Goal: Task Accomplishment & Management: Complete application form

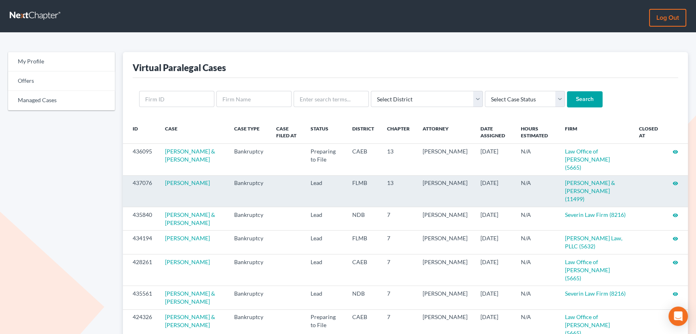
click at [673, 181] on icon "visibility" at bounding box center [675, 184] width 6 height 6
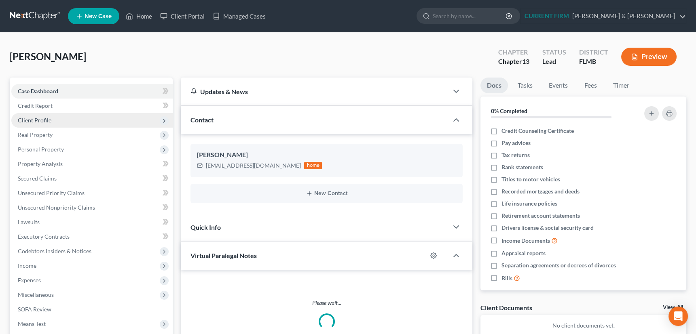
click at [30, 118] on span "Client Profile" at bounding box center [35, 120] width 34 height 7
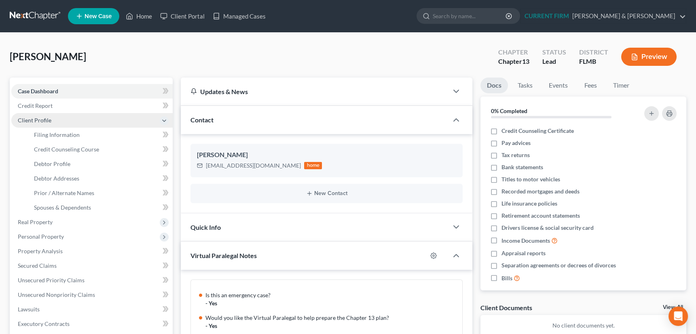
scroll to position [243, 0]
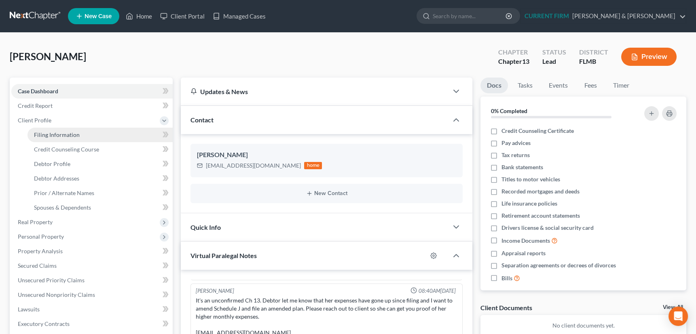
click at [44, 134] on span "Filing Information" at bounding box center [57, 134] width 46 height 7
select select "1"
select select "0"
select select "3"
select select "9"
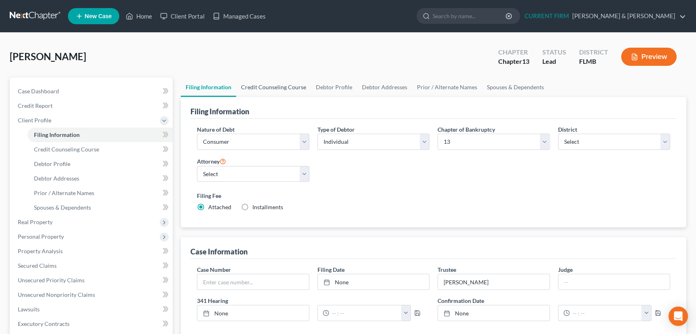
click at [270, 86] on link "Credit Counseling Course" at bounding box center [273, 87] width 75 height 19
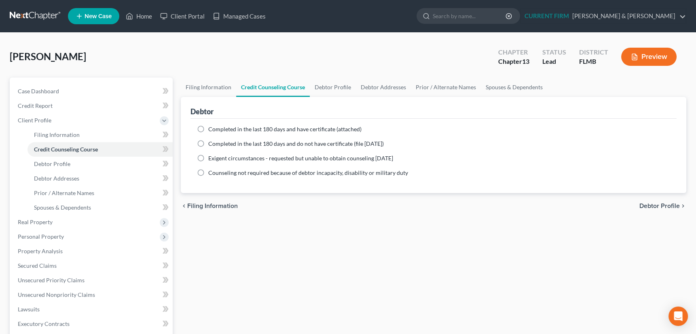
click at [208, 129] on label "Completed in the last 180 days and have certificate (attached)" at bounding box center [284, 129] width 153 height 8
click at [211, 129] on input "Completed in the last 180 days and have certificate (attached)" at bounding box center [213, 127] width 5 height 5
radio input "true"
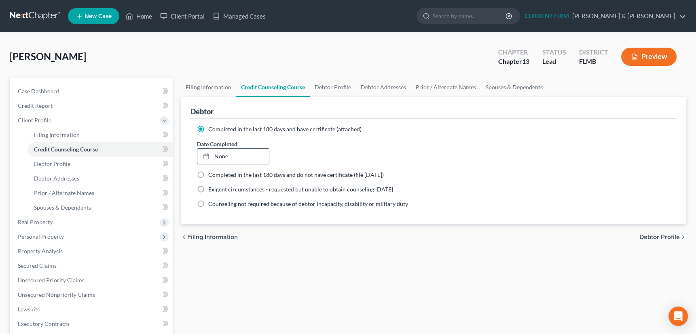
click at [215, 154] on link "None" at bounding box center [232, 156] width 71 height 15
type input "[DATE]"
click at [327, 83] on link "Debtor Profile" at bounding box center [333, 87] width 46 height 19
select select "0"
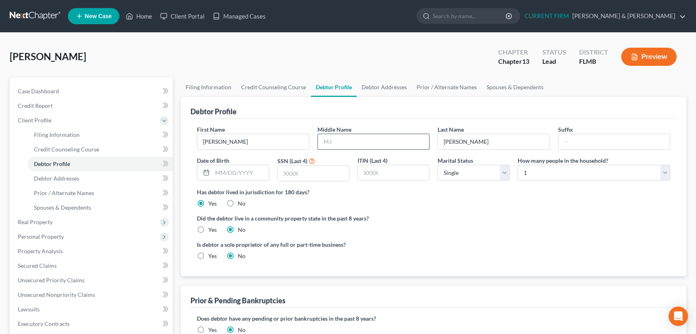
click at [333, 135] on input "text" at bounding box center [373, 141] width 111 height 15
type input "Sharee"
click at [253, 166] on input "text" at bounding box center [240, 172] width 56 height 15
type input "02/15/1965"
click at [328, 175] on input "text" at bounding box center [313, 173] width 71 height 15
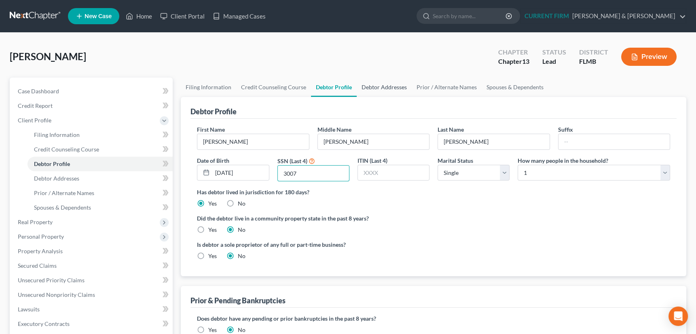
type input "3007"
click at [391, 86] on link "Debtor Addresses" at bounding box center [384, 87] width 55 height 19
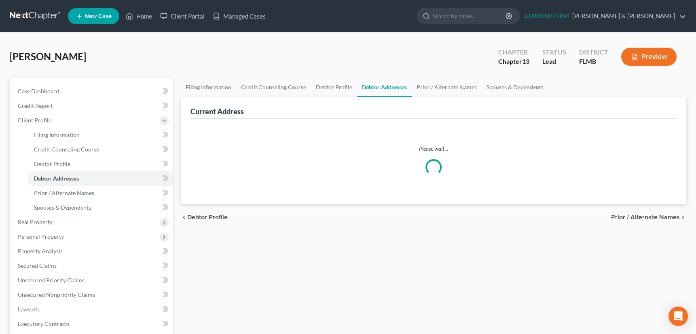
select select "0"
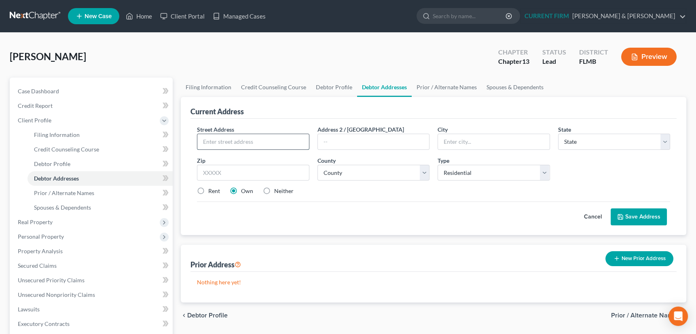
click at [268, 134] on input "text" at bounding box center [252, 141] width 111 height 15
type input "2818 46th Ave S"
click at [276, 169] on input "text" at bounding box center [253, 173] width 112 height 16
type input "33712"
type input "Saint Petersburg"
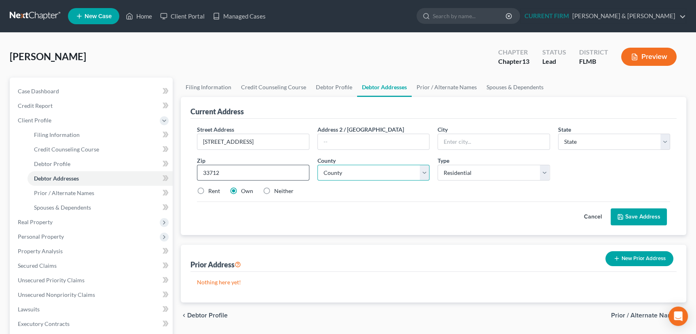
select select "9"
click at [226, 171] on input "33712" at bounding box center [253, 173] width 112 height 16
select select "51"
click at [640, 215] on button "Save Address" at bounding box center [638, 217] width 56 height 17
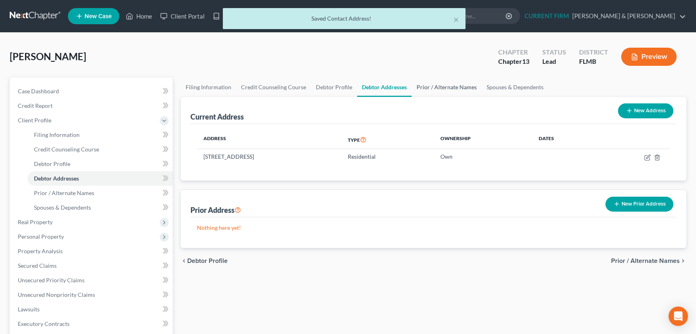
click at [446, 84] on link "Prior / Alternate Names" at bounding box center [447, 87] width 70 height 19
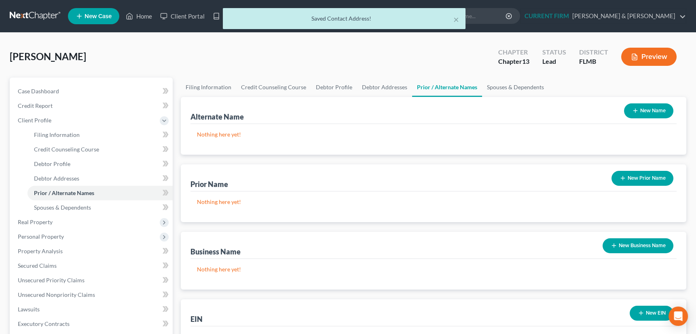
drag, startPoint x: 627, startPoint y: 106, endPoint x: 621, endPoint y: 106, distance: 6.5
click at [627, 106] on button "New Name" at bounding box center [648, 110] width 49 height 15
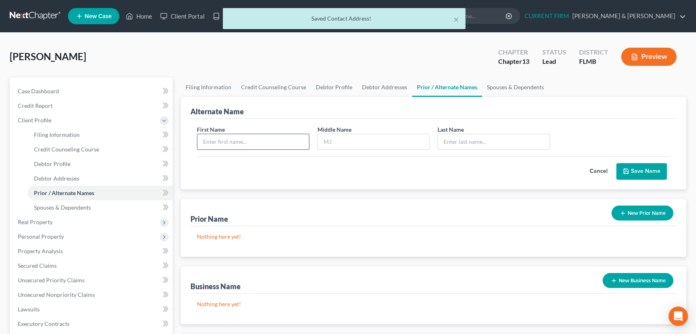
click at [231, 140] on input "text" at bounding box center [252, 141] width 111 height 15
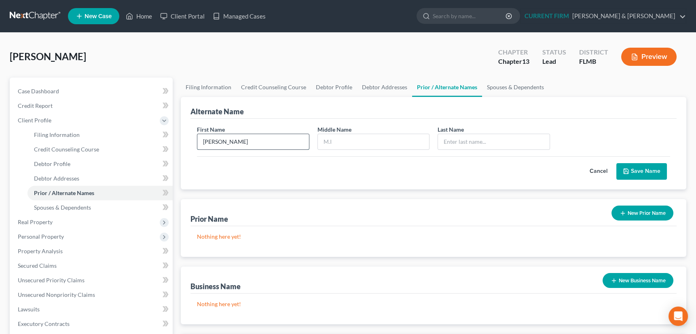
type input "Dawn"
type input "S"
type input "Bryant"
click at [649, 170] on button "Save Name" at bounding box center [641, 171] width 51 height 17
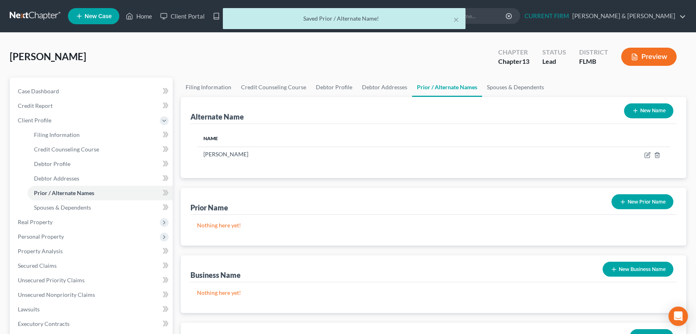
click at [629, 110] on button "New Name" at bounding box center [648, 110] width 49 height 15
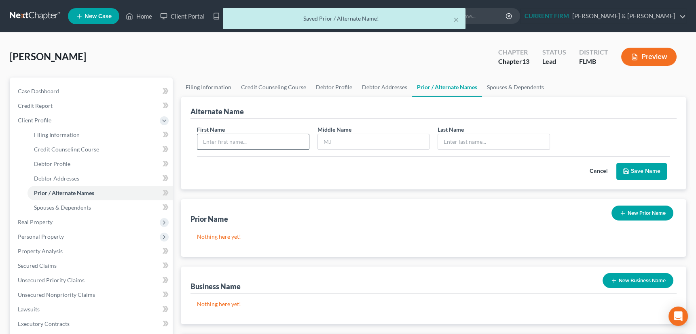
click at [259, 138] on input "text" at bounding box center [252, 141] width 111 height 15
type input "Dawn"
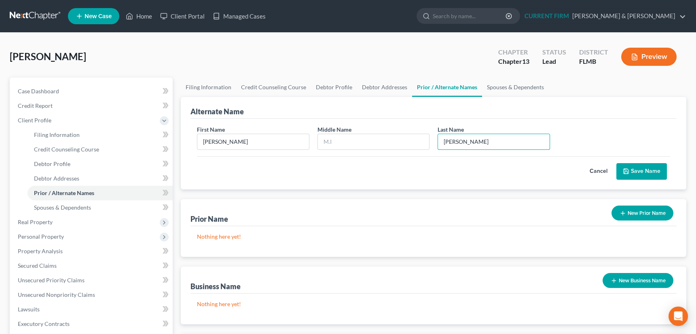
type input "Bryant"
click at [635, 169] on button "Save Name" at bounding box center [641, 171] width 51 height 17
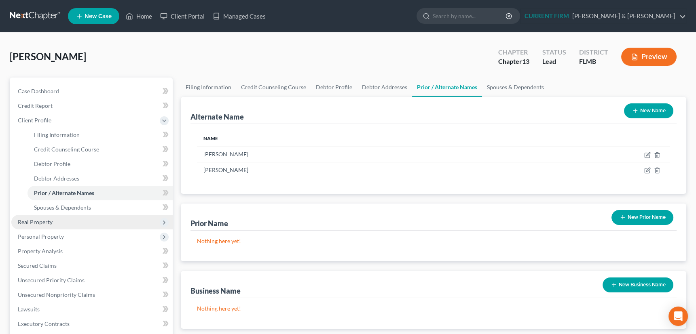
click at [42, 222] on span "Real Property" at bounding box center [35, 222] width 35 height 7
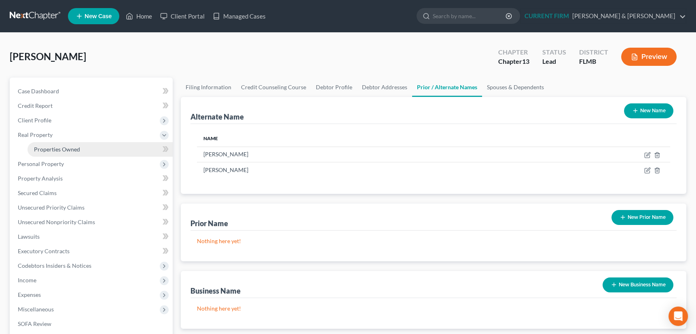
click at [53, 151] on span "Properties Owned" at bounding box center [57, 149] width 46 height 7
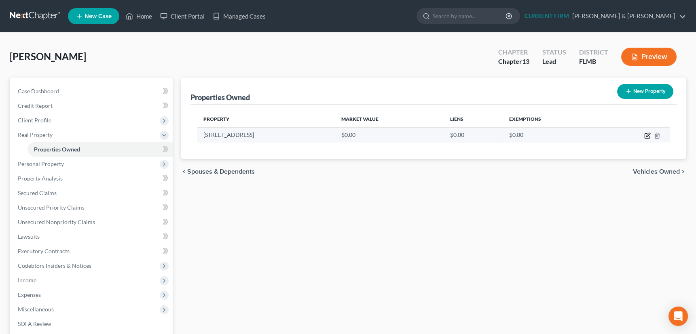
click at [646, 134] on icon "button" at bounding box center [646, 136] width 5 height 5
select select "9"
select select "51"
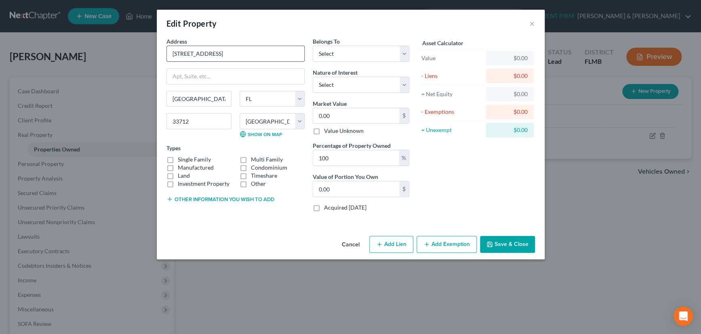
drag, startPoint x: 172, startPoint y: 55, endPoint x: 217, endPoint y: 52, distance: 45.4
click at [217, 52] on input "2818 46th Ave S" at bounding box center [235, 53] width 137 height 15
click at [334, 54] on select "Select Debtor 1 Only Debtor 2 Only Debtor 1 And Debtor 2 Only At Least One Of T…" at bounding box center [361, 54] width 97 height 16
select select "0"
click at [313, 46] on select "Select Debtor 1 Only Debtor 2 Only Debtor 1 And Debtor 2 Only At Least One Of T…" at bounding box center [361, 54] width 97 height 16
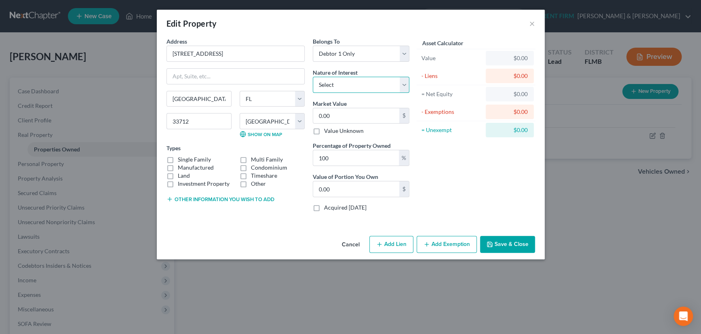
click at [338, 85] on select "Select Fee Simple Joint Tenant Life Estate Equitable Interest Future Interest T…" at bounding box center [361, 85] width 97 height 16
select select "0"
click at [313, 77] on select "Select Fee Simple Joint Tenant Life Estate Equitable Interest Future Interest T…" at bounding box center [361, 85] width 97 height 16
click at [331, 114] on input "0.00" at bounding box center [356, 115] width 86 height 15
type input "2"
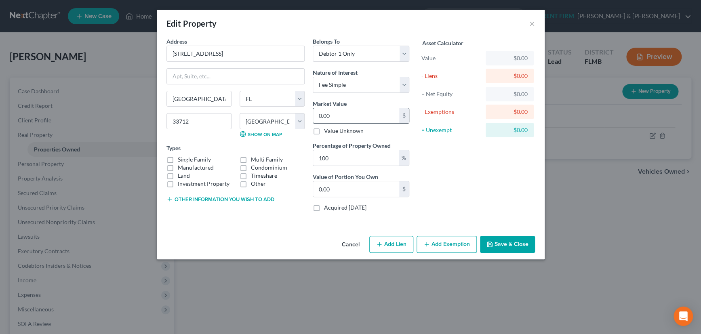
type input "2.00"
type input "29"
type input "29.00"
type input "293"
type input "293.00"
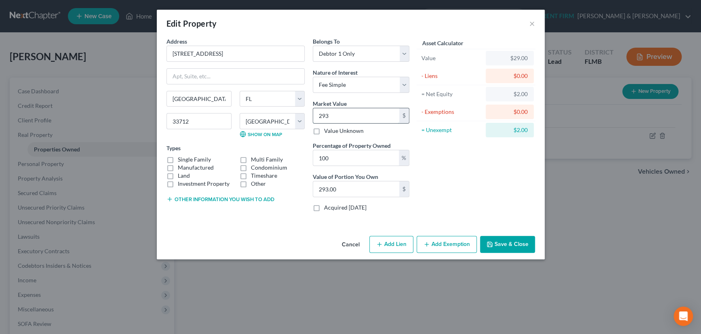
type input "2936"
type input "2,936.00"
type input "2,9360"
type input "29,360.00"
type input "29,3600"
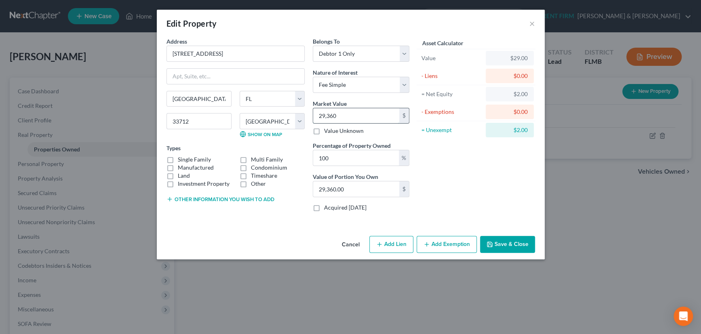
type input "293,600.00"
type input "293,600"
click at [178, 160] on label "Single Family" at bounding box center [194, 160] width 33 height 8
click at [181, 160] on input "Single Family" at bounding box center [183, 158] width 5 height 5
checkbox input "true"
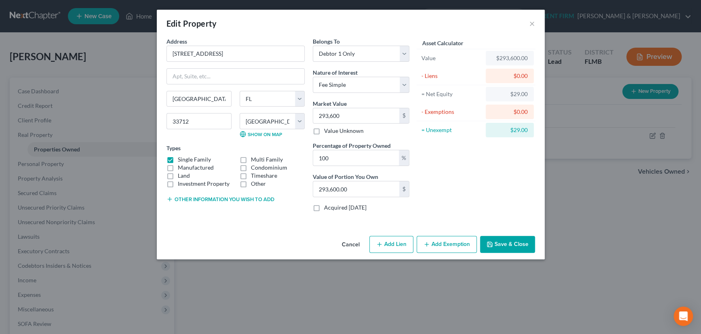
click at [507, 243] on button "Save & Close" at bounding box center [507, 244] width 55 height 17
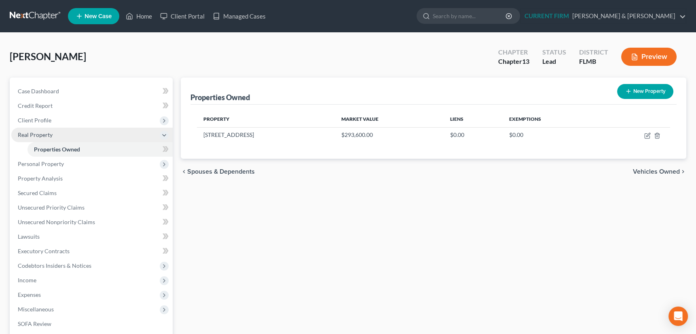
click at [35, 136] on span "Real Property" at bounding box center [35, 134] width 35 height 7
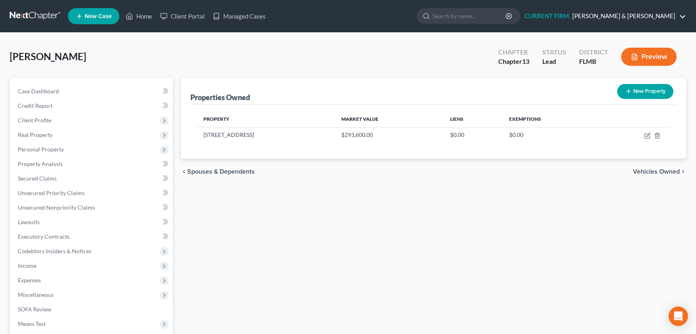
click at [680, 16] on link "CURRENT FIRM Berkowitz & Myer" at bounding box center [602, 16] width 165 height 15
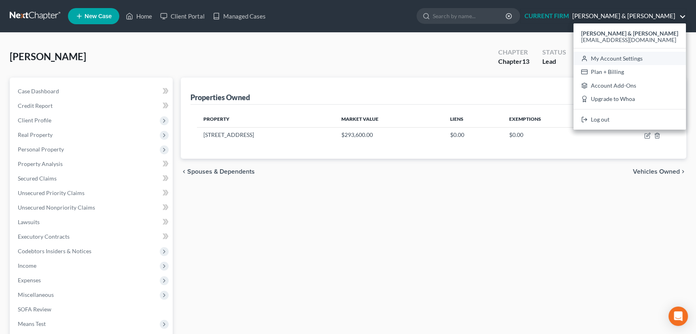
click at [642, 56] on link "My Account Settings" at bounding box center [629, 59] width 112 height 14
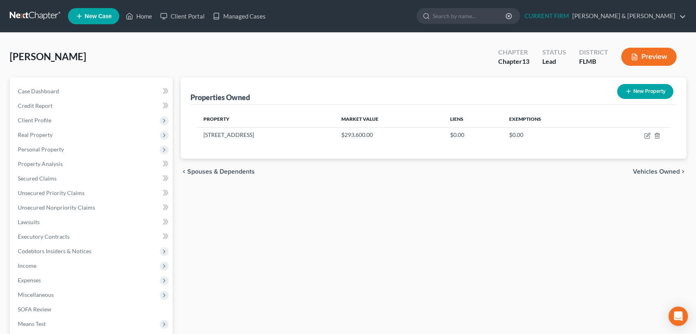
select select "15"
select select "24"
select select "9"
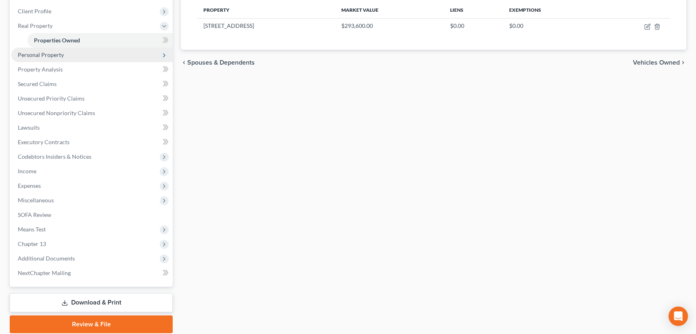
scroll to position [138, 0]
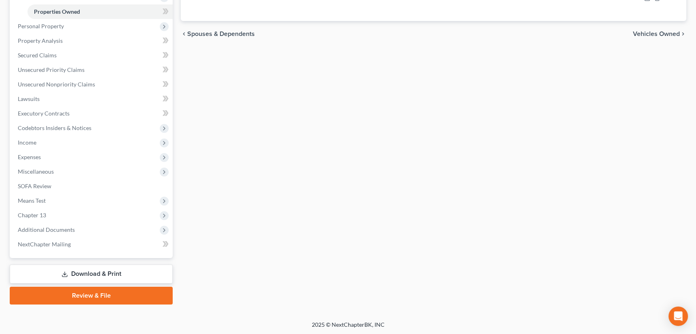
click at [65, 272] on icon at bounding box center [64, 274] width 6 height 6
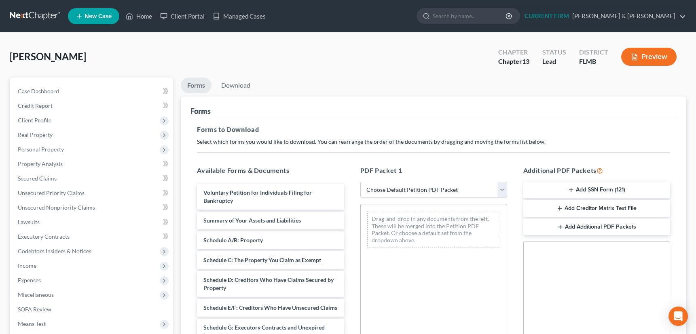
click at [566, 189] on button "Add SSN Form (121)" at bounding box center [596, 190] width 147 height 17
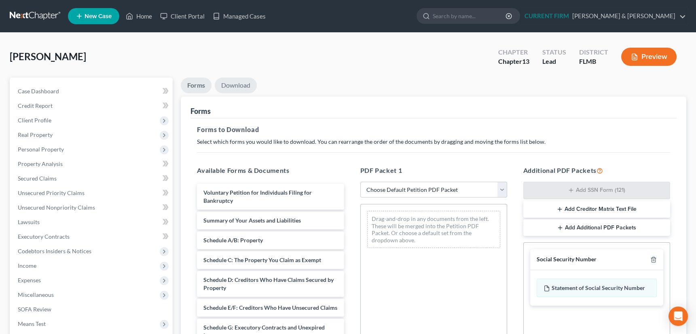
click at [241, 84] on link "Download" at bounding box center [236, 86] width 42 height 16
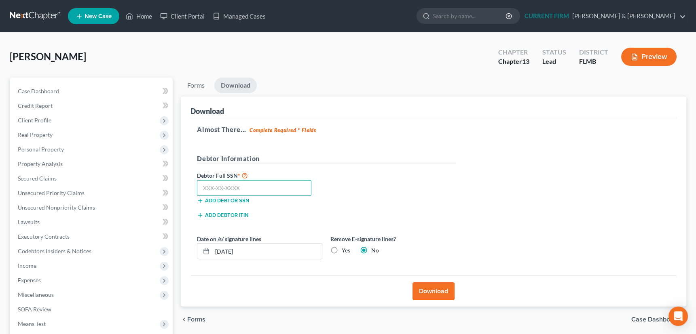
click at [234, 186] on input "text" at bounding box center [254, 188] width 114 height 16
type input "266-87-3007"
click at [438, 287] on button "Download" at bounding box center [433, 292] width 42 height 18
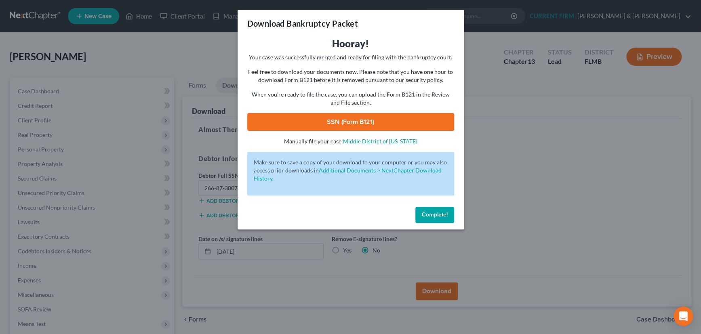
click at [373, 121] on link "SSN (Form B121)" at bounding box center [350, 122] width 207 height 18
drag, startPoint x: 434, startPoint y: 213, endPoint x: 426, endPoint y: 207, distance: 10.1
click at [434, 213] on span "Complete!" at bounding box center [435, 214] width 26 height 7
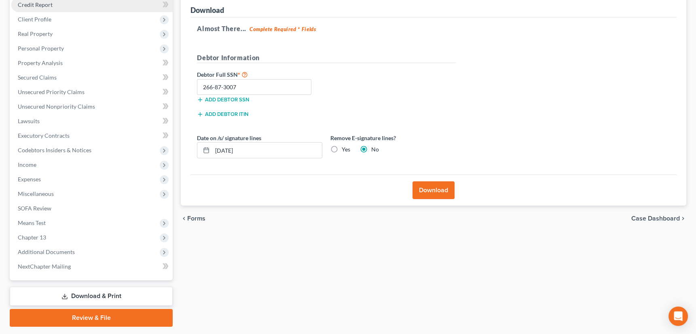
scroll to position [123, 0]
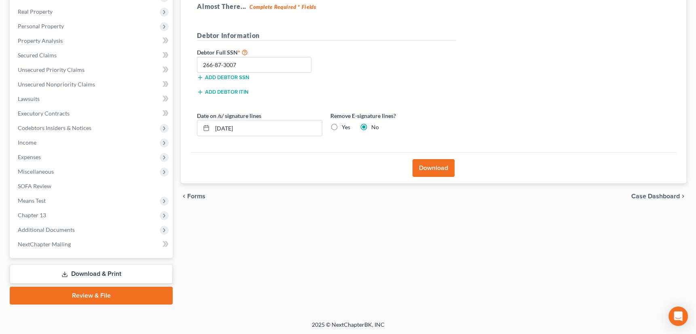
click at [87, 296] on link "Review & File" at bounding box center [91, 296] width 163 height 18
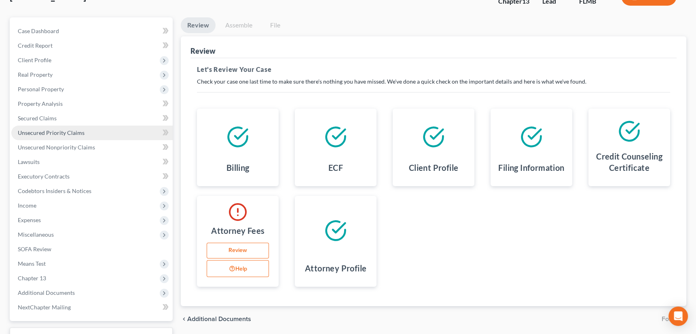
scroll to position [73, 0]
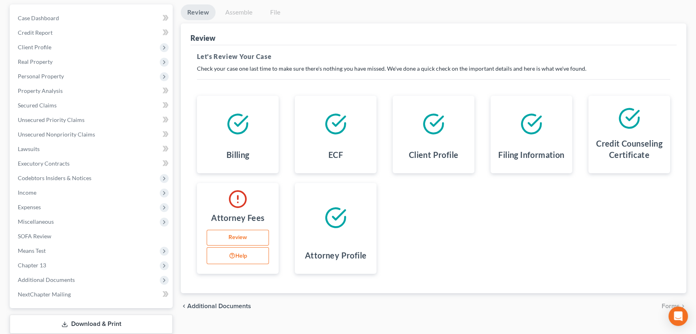
click at [240, 234] on link "Review" at bounding box center [238, 238] width 62 height 16
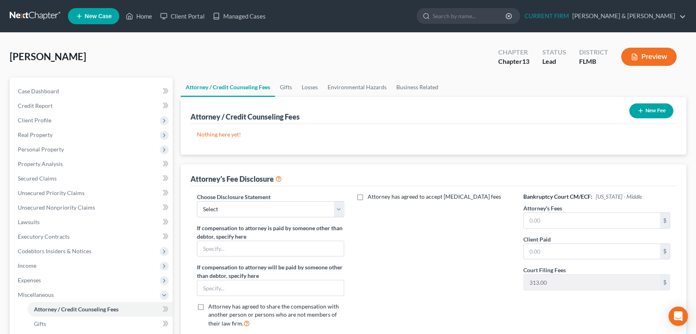
click at [639, 108] on icon "button" at bounding box center [640, 111] width 6 height 6
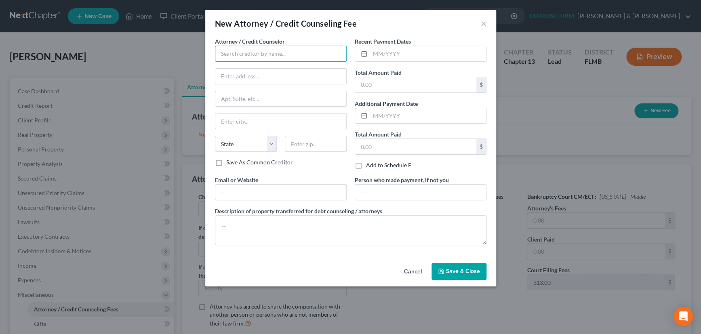
click at [261, 51] on input "text" at bounding box center [281, 54] width 132 height 16
click at [243, 69] on div "Jesse Berkowitz" at bounding box center [264, 68] width 84 height 8
type input "Jesse Berkowitz"
type input "4900 Central Ave"
type input "Saint Petersburg"
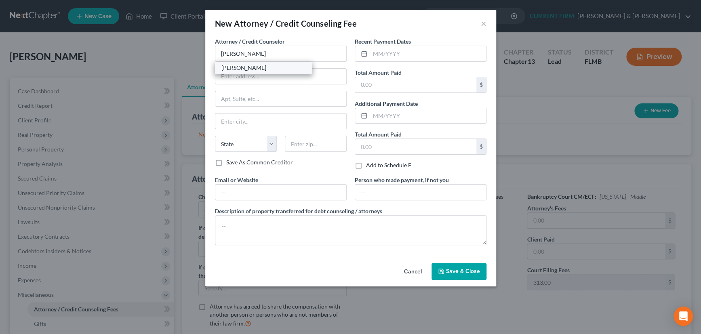
select select "9"
type input "33707"
click at [396, 85] on input "text" at bounding box center [415, 84] width 121 height 15
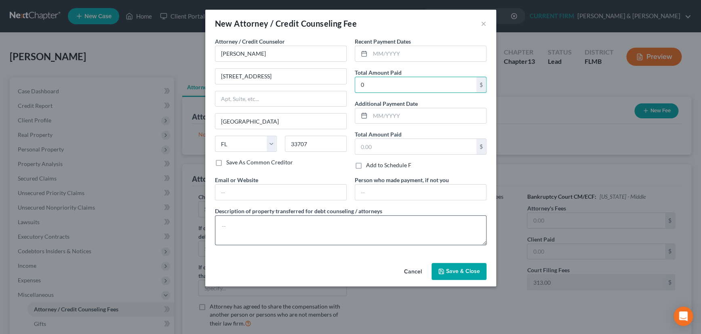
type input "0"
click at [331, 223] on textarea at bounding box center [351, 230] width 272 height 30
type textarea "No Attorney Fee"
click at [459, 273] on span "Save & Close" at bounding box center [463, 271] width 34 height 7
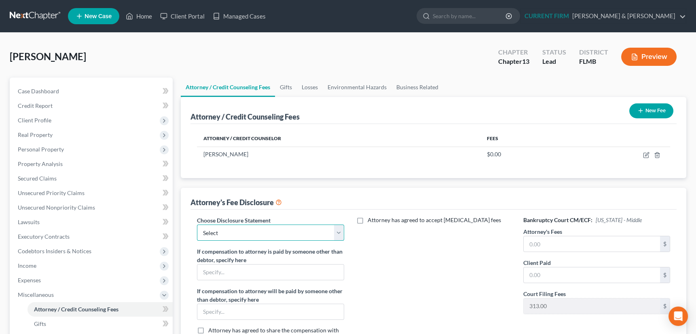
click at [336, 233] on select "Select Disclosure" at bounding box center [270, 233] width 147 height 16
select select "0"
click at [197, 225] on select "Select Disclosure" at bounding box center [270, 233] width 147 height 16
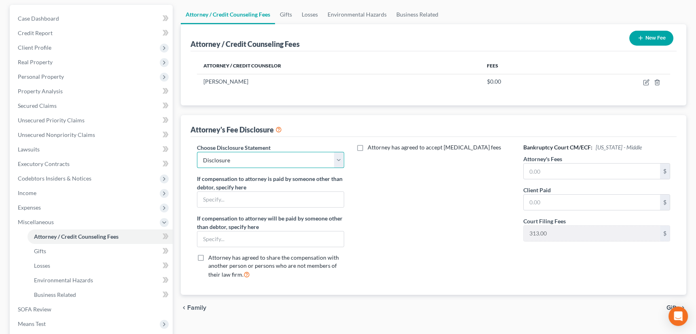
scroll to position [73, 0]
click at [541, 167] on input "text" at bounding box center [592, 170] width 136 height 15
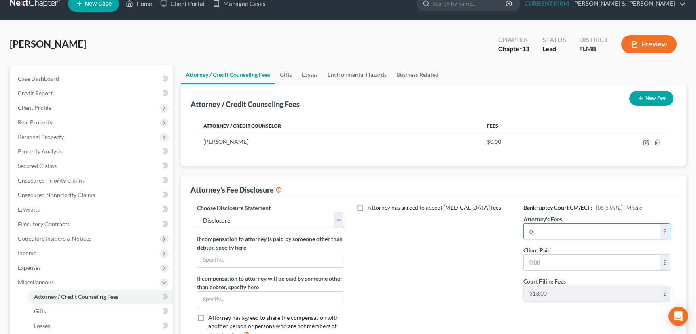
scroll to position [0, 0]
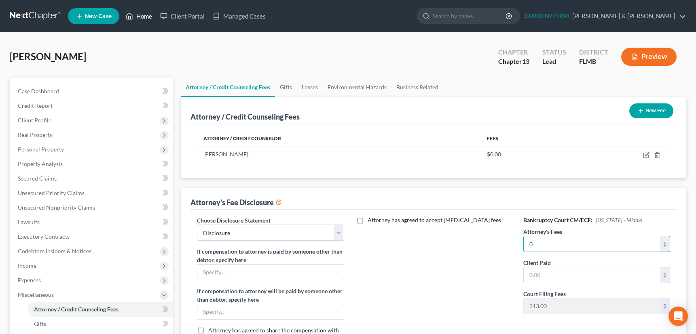
type input "0"
click at [144, 15] on link "Home" at bounding box center [139, 16] width 34 height 15
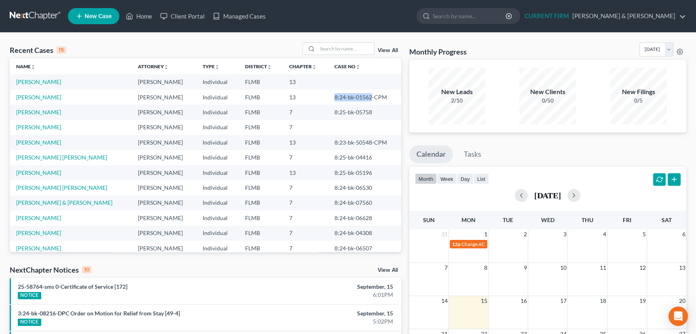
drag, startPoint x: 321, startPoint y: 98, endPoint x: 359, endPoint y: 99, distance: 37.2
click at [359, 99] on td "8:24-bk-01562-CPM" at bounding box center [364, 97] width 73 height 15
copy td "8:24-bk-01562"
click at [42, 82] on link "Bryant, Dawn" at bounding box center [38, 81] width 45 height 7
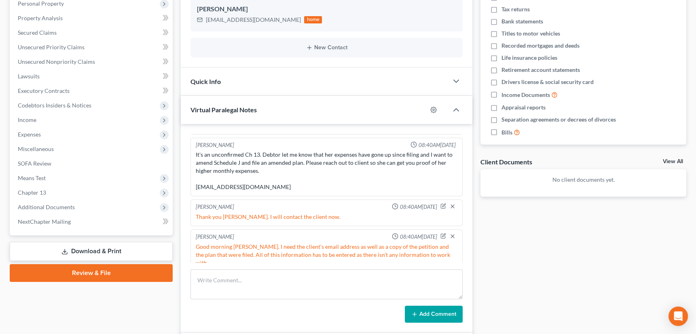
scroll to position [147, 0]
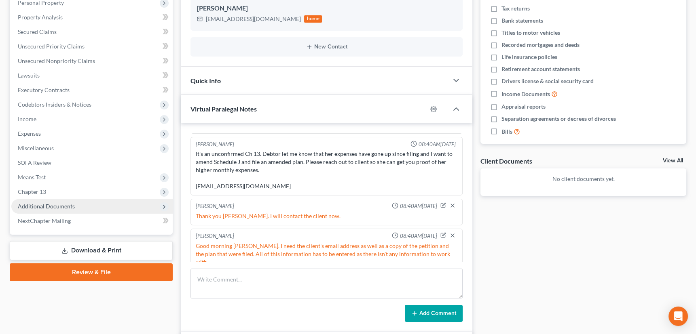
click at [61, 203] on span "Additional Documents" at bounding box center [46, 206] width 57 height 7
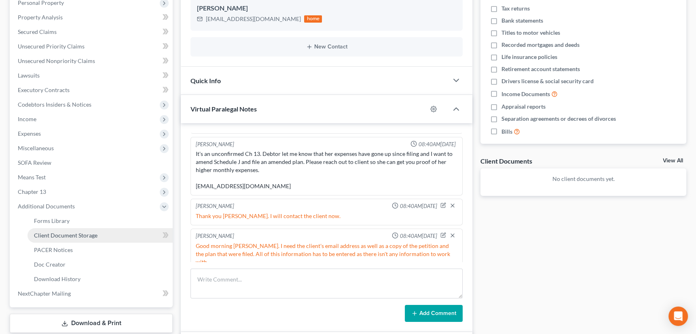
click at [62, 234] on span "Client Document Storage" at bounding box center [65, 235] width 63 height 7
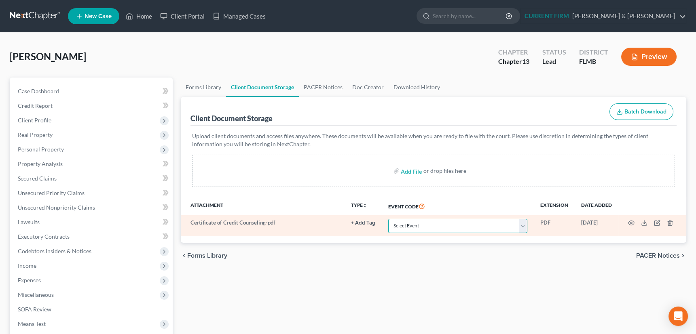
click at [520, 224] on select "Select Event 20 Largest Unsecured Creditors Amended Chapter 13 Plan Amended Cre…" at bounding box center [457, 226] width 139 height 14
select select "9"
click at [388, 219] on select "Select Event 20 Largest Unsecured Creditors Amended Chapter 13 Plan Amended Cre…" at bounding box center [457, 226] width 139 height 14
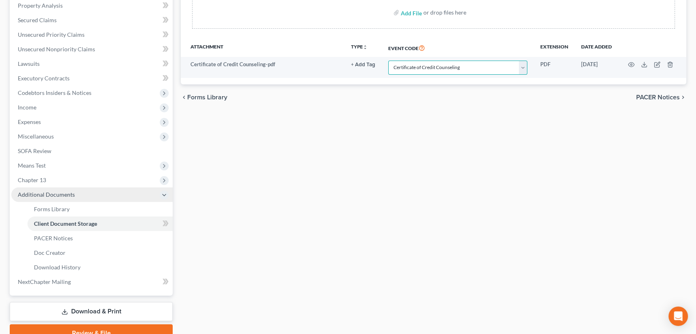
scroll to position [184, 0]
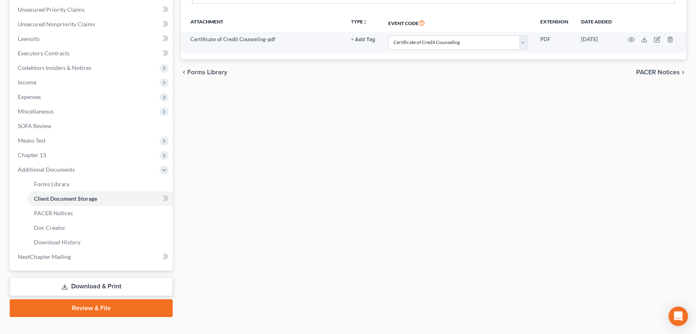
click at [72, 307] on link "Review & File" at bounding box center [91, 309] width 163 height 18
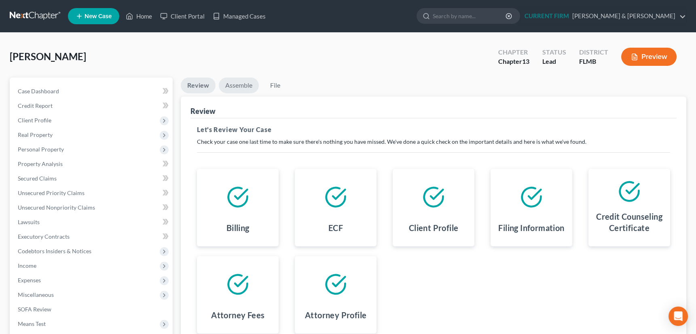
click at [238, 83] on link "Assemble" at bounding box center [239, 86] width 40 height 16
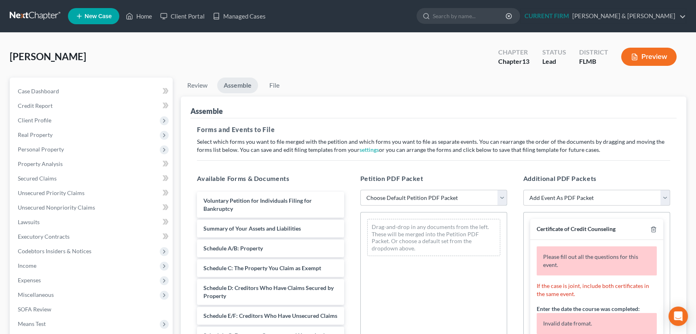
click at [503, 198] on select "Choose Default Petition PDF Packet Complete Bankruptcy Petition (all forms and …" at bounding box center [433, 198] width 147 height 16
click at [31, 121] on span "Client Profile" at bounding box center [35, 120] width 34 height 7
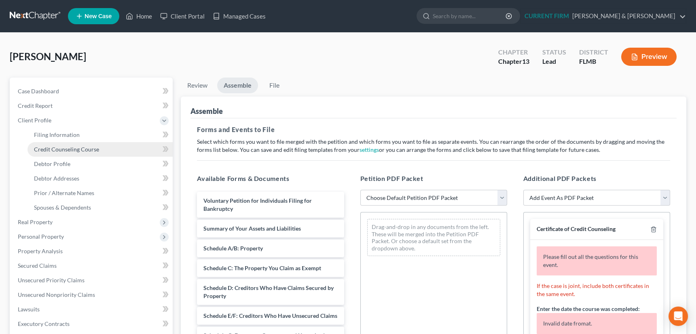
click at [45, 147] on span "Credit Counseling Course" at bounding box center [66, 149] width 65 height 7
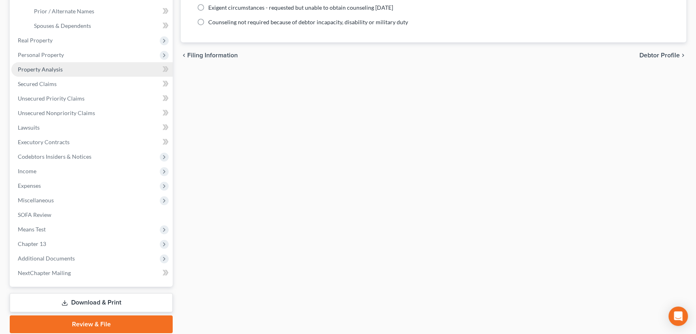
scroll to position [184, 0]
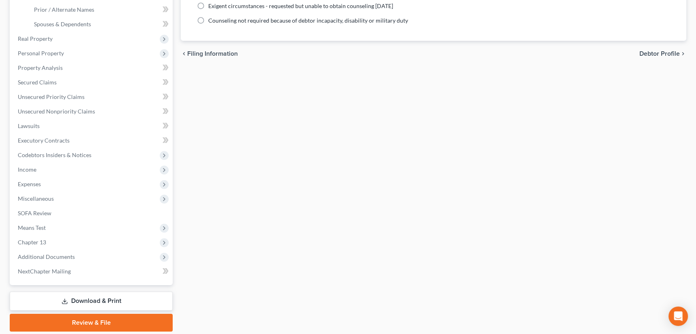
click at [84, 317] on link "Review & File" at bounding box center [91, 323] width 163 height 18
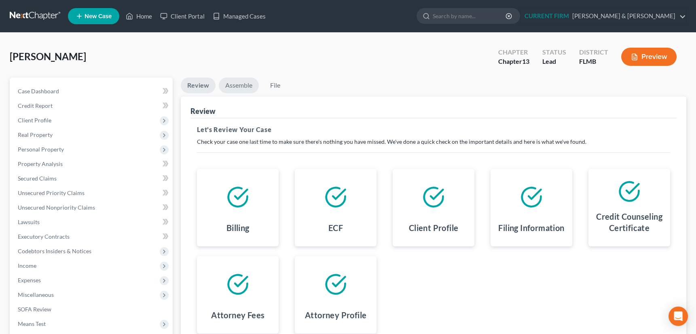
click at [239, 84] on link "Assemble" at bounding box center [239, 86] width 40 height 16
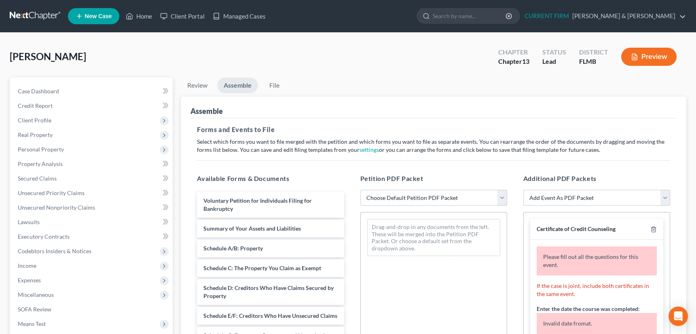
click at [505, 194] on select "Choose Default Petition PDF Packet Complete Bankruptcy Petition (all forms and …" at bounding box center [433, 198] width 147 height 16
select select "1"
click at [360, 190] on select "Choose Default Petition PDF Packet Complete Bankruptcy Petition (all forms and …" at bounding box center [433, 198] width 147 height 16
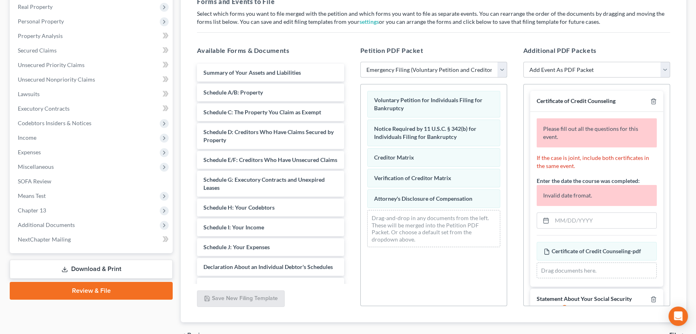
scroll to position [147, 0]
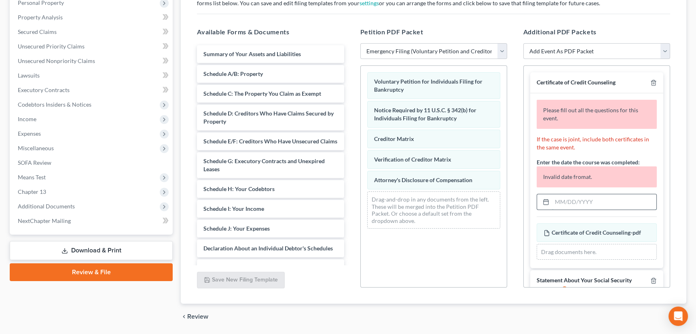
click at [569, 201] on input "text" at bounding box center [604, 201] width 104 height 15
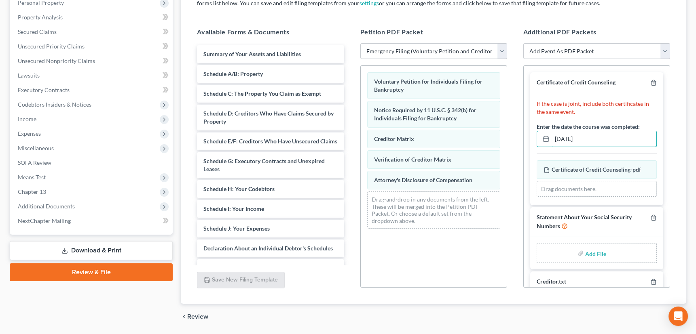
type input "09/15/2025"
click at [586, 251] on input "file" at bounding box center [594, 253] width 19 height 15
type input "C:\fakepath\Statement About SS Number.pdf"
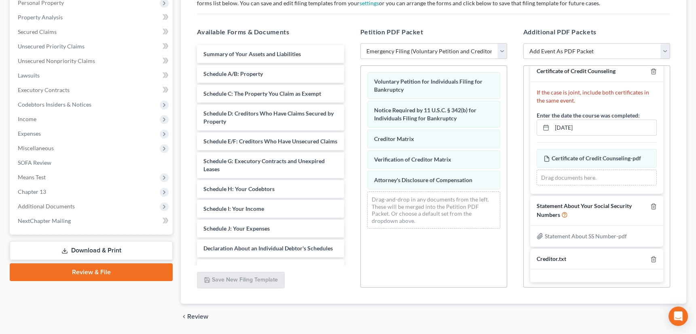
scroll to position [12, 0]
click at [650, 255] on icon "button" at bounding box center [653, 258] width 6 height 6
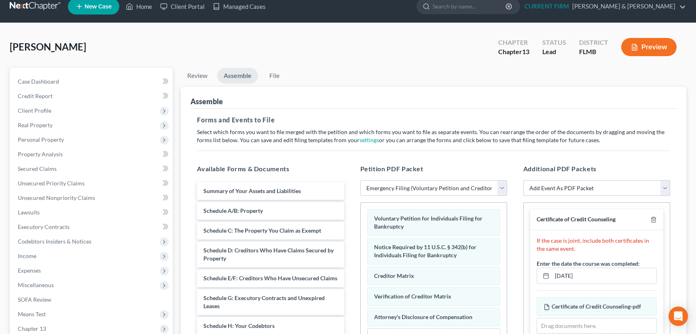
scroll to position [0, 0]
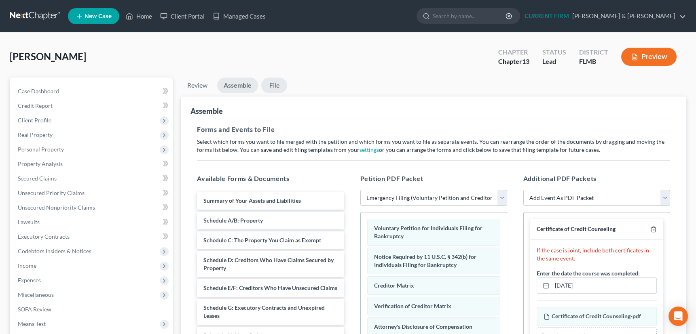
click at [276, 85] on link "File" at bounding box center [274, 86] width 26 height 16
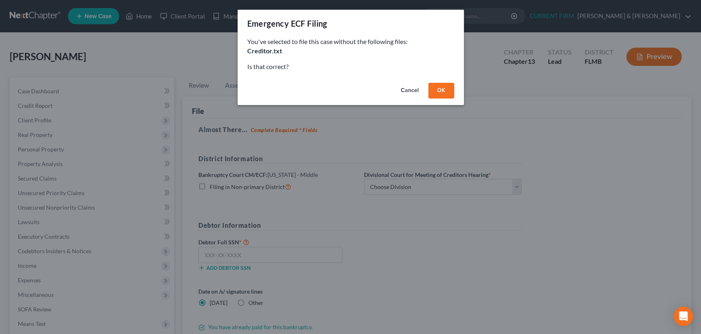
click at [445, 91] on button "OK" at bounding box center [442, 91] width 26 height 16
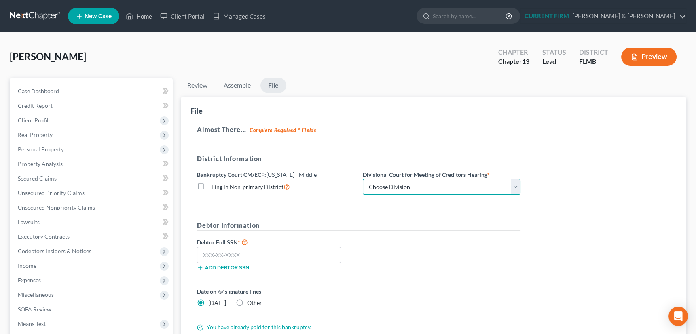
click at [515, 186] on select "Choose Division Fort Myers Jacksonville Orlando Tampa" at bounding box center [442, 187] width 158 height 16
click at [394, 186] on select "Choose Division Fort Myers Jacksonville Orlando Tampa" at bounding box center [442, 187] width 158 height 16
select select "3"
click at [363, 179] on select "Choose Division Fort Myers Jacksonville Orlando Tampa" at bounding box center [442, 187] width 158 height 16
click at [290, 258] on input "text" at bounding box center [269, 255] width 144 height 16
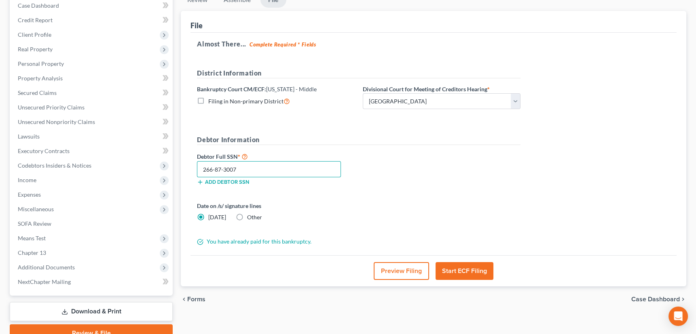
scroll to position [110, 0]
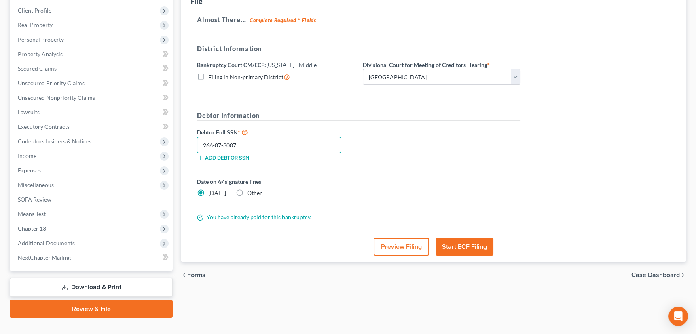
type input "266-87-3007"
click at [465, 243] on button "Start ECF Filing" at bounding box center [464, 247] width 58 height 18
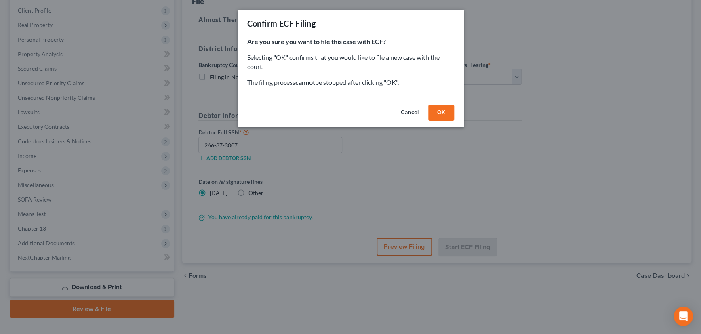
click at [437, 107] on button "OK" at bounding box center [442, 113] width 26 height 16
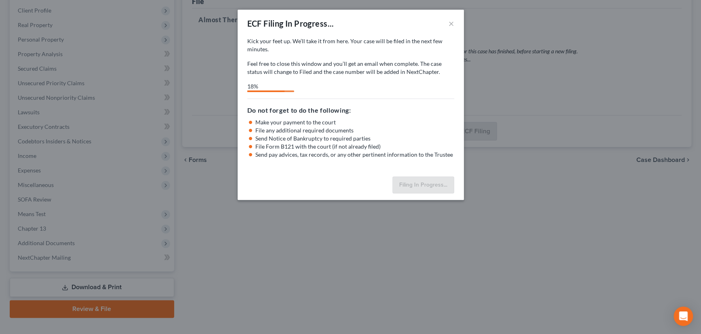
select select "3"
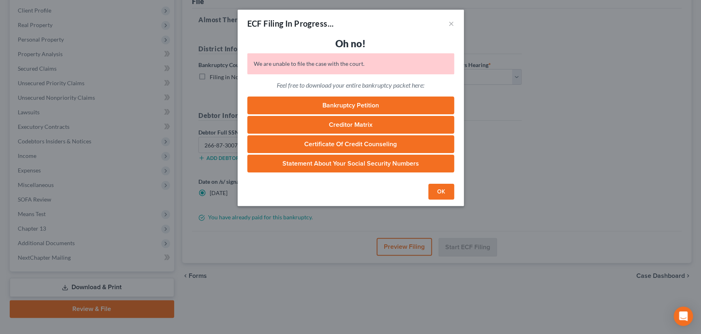
click at [367, 102] on link "Bankruptcy Petition" at bounding box center [350, 106] width 207 height 18
click at [347, 125] on link "Creditor Matrix" at bounding box center [350, 125] width 207 height 18
click at [439, 189] on button "OK" at bounding box center [442, 192] width 26 height 16
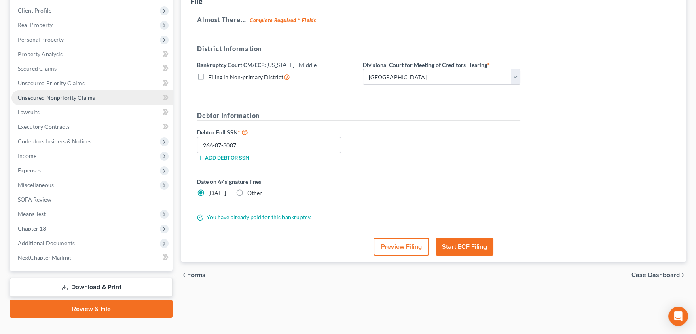
click at [29, 95] on span "Unsecured Nonpriority Claims" at bounding box center [56, 97] width 77 height 7
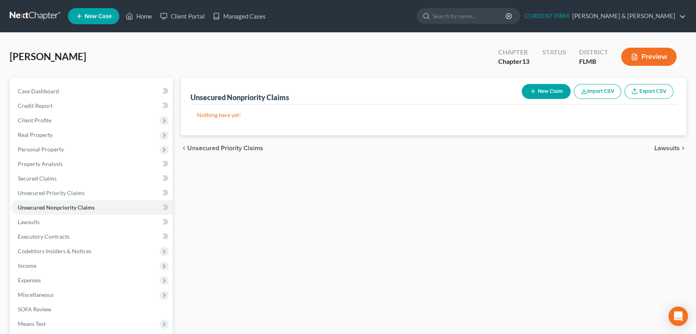
click at [212, 146] on span "Unsecured Priority Claims" at bounding box center [225, 148] width 76 height 6
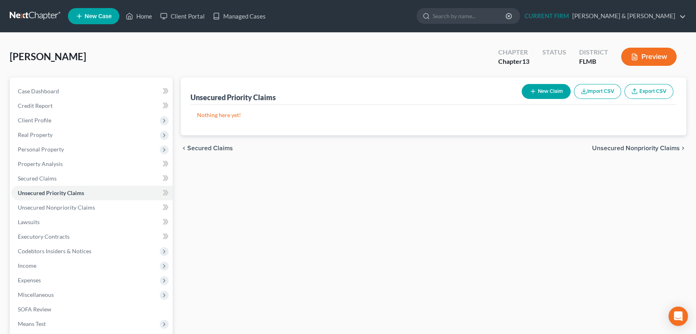
click at [212, 146] on span "Secured Claims" at bounding box center [210, 148] width 46 height 6
click at [534, 89] on icon "button" at bounding box center [533, 91] width 6 height 6
select select "0"
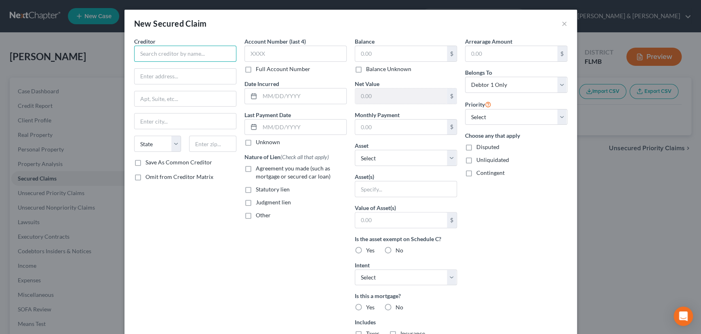
click at [173, 51] on input "text" at bounding box center [185, 54] width 102 height 16
type input "P"
click at [562, 23] on button "×" at bounding box center [565, 24] width 6 height 10
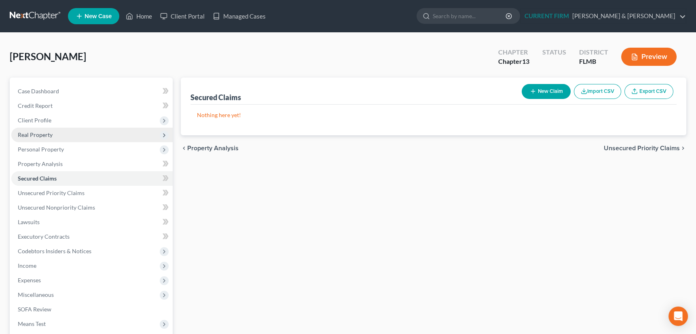
click at [45, 136] on span "Real Property" at bounding box center [35, 134] width 35 height 7
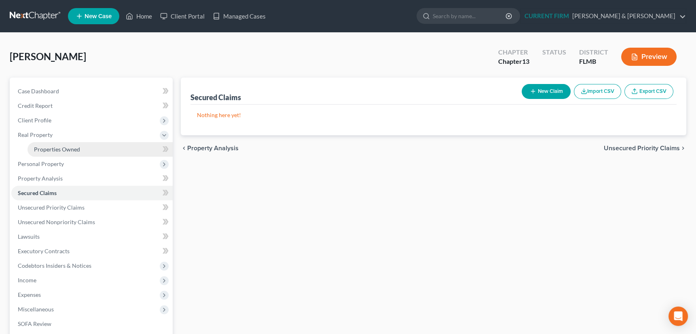
click at [49, 148] on span "Properties Owned" at bounding box center [57, 149] width 46 height 7
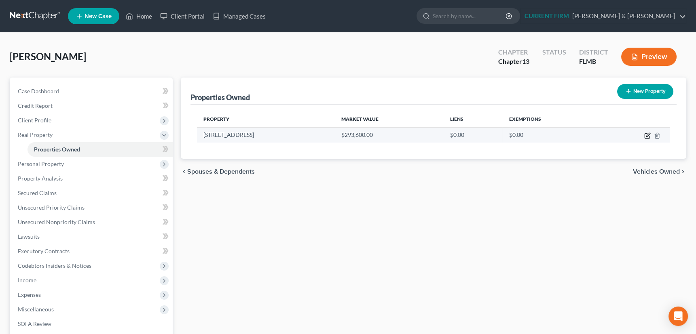
click at [647, 135] on icon "button" at bounding box center [648, 135] width 4 height 4
select select "9"
select select "51"
select select "0"
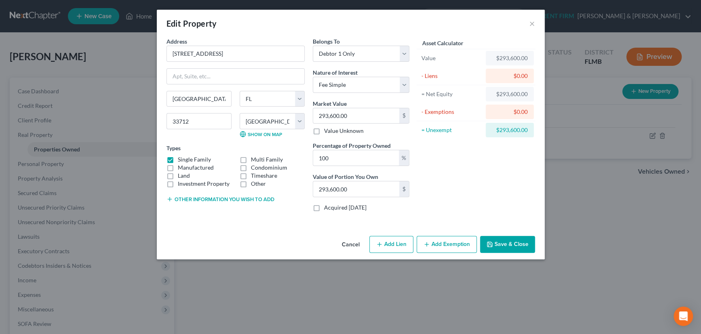
click at [386, 246] on button "Add Lien" at bounding box center [391, 244] width 44 height 17
select select "0"
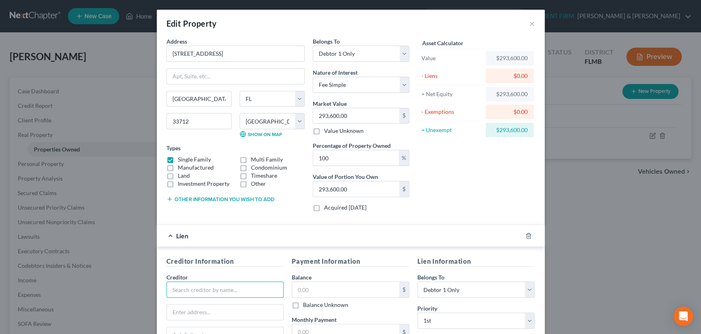
click at [216, 287] on input "text" at bounding box center [226, 290] width 118 height 16
type input "PHH Mortgage Corporation"
click at [204, 307] on input "text" at bounding box center [225, 312] width 117 height 15
type input "ATTN: BANKRUPTCY DEPT"
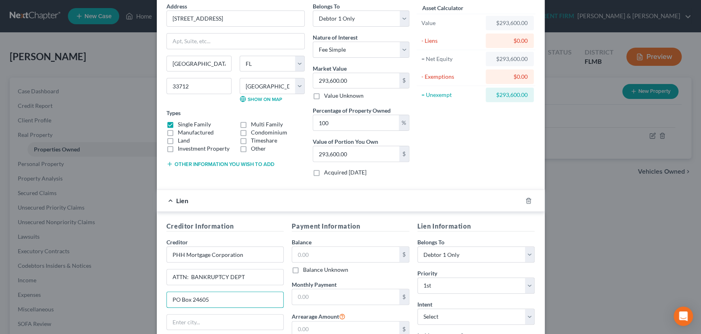
scroll to position [81, 0]
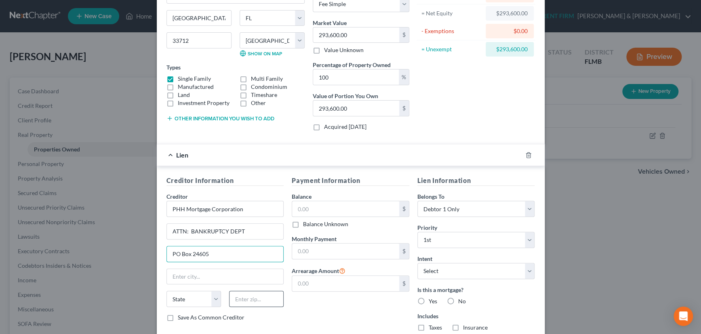
type input "PO Box 24605"
click at [244, 297] on input "text" at bounding box center [256, 299] width 55 height 16
type input "33416"
type input "West Palm Beach"
select select "9"
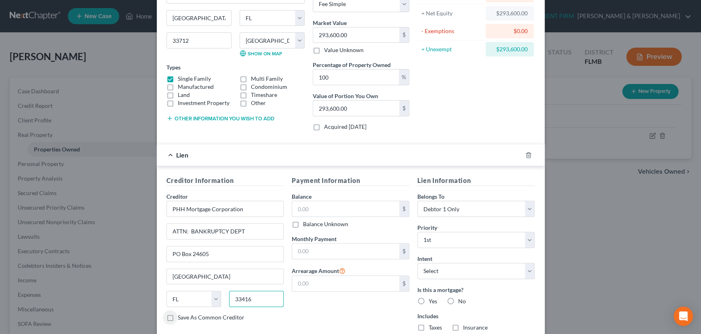
click at [255, 299] on input "33416" at bounding box center [256, 299] width 55 height 16
type input "33416-4605"
click at [303, 223] on label "Balance Unknown" at bounding box center [325, 224] width 45 height 8
click at [306, 223] on input "Balance Unknown" at bounding box center [308, 222] width 5 height 5
checkbox input "true"
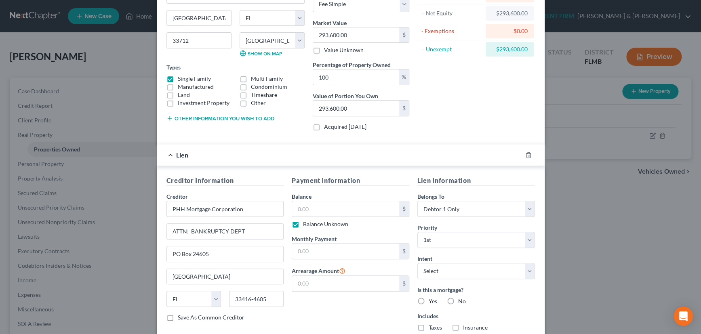
type input "0.00"
click at [463, 273] on select "Select Surrender Redeem Reaffirm Avoid Other" at bounding box center [477, 271] width 118 height 16
select select "4"
click at [418, 263] on select "Select Surrender Redeem Reaffirm Avoid Other" at bounding box center [477, 271] width 118 height 16
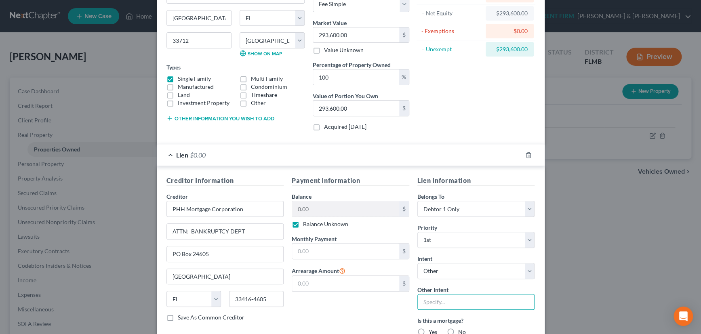
click at [437, 296] on input "text" at bounding box center [477, 302] width 118 height 16
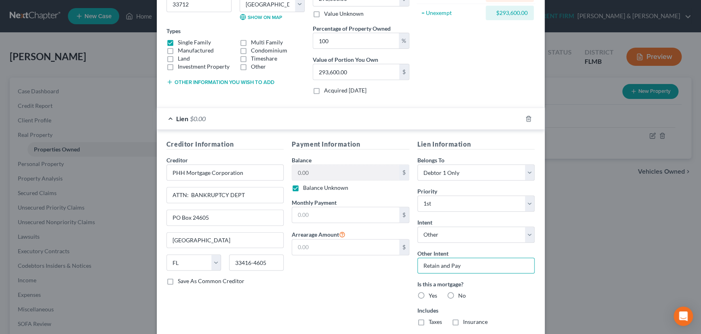
scroll to position [154, 0]
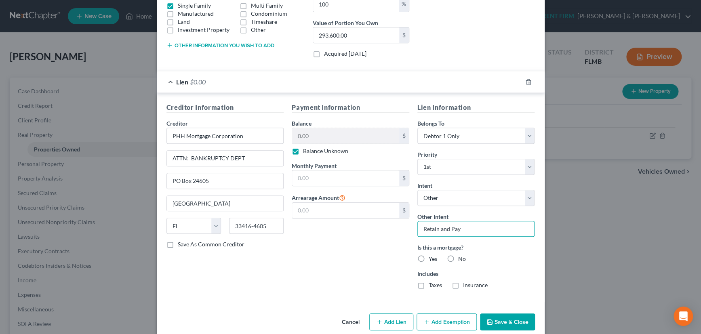
type input "Retain and Pay"
click at [429, 255] on label "Yes" at bounding box center [433, 259] width 8 height 8
click at [432, 255] on input "Yes" at bounding box center [434, 257] width 5 height 5
radio input "true"
click at [429, 283] on label "Taxes" at bounding box center [435, 285] width 13 height 8
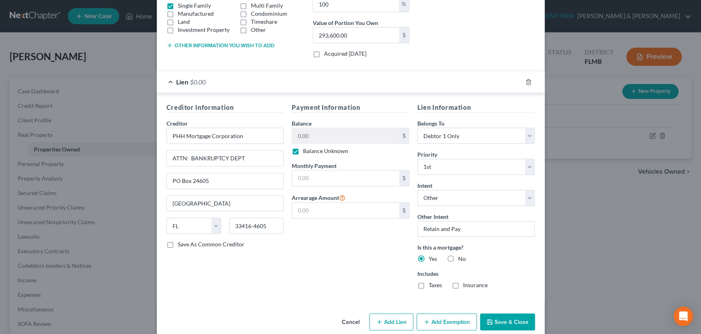
click at [432, 283] on input "Taxes" at bounding box center [434, 283] width 5 height 5
checkbox input "true"
click at [463, 283] on label "Insurance" at bounding box center [475, 285] width 25 height 8
click at [467, 283] on input "Insurance" at bounding box center [469, 283] width 5 height 5
checkbox input "true"
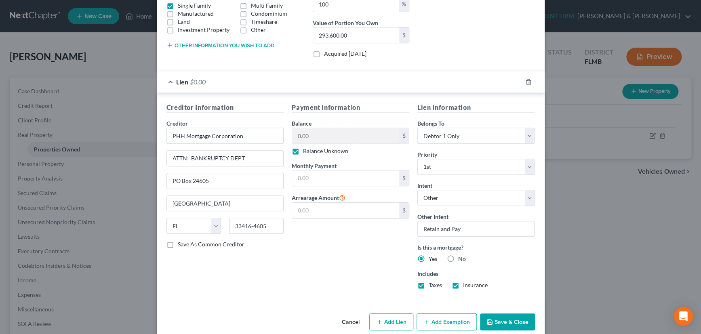
click at [511, 321] on button "Save & Close" at bounding box center [507, 322] width 55 height 17
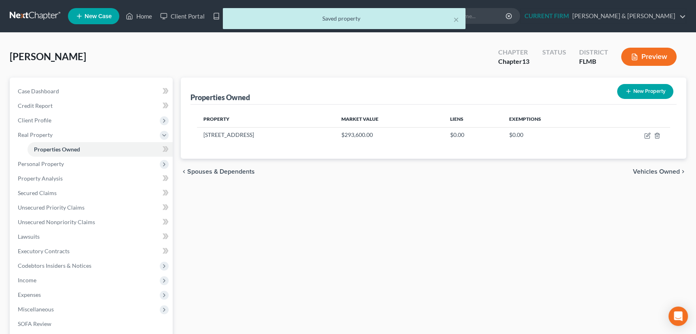
click at [657, 170] on span "Vehicles Owned" at bounding box center [656, 172] width 47 height 6
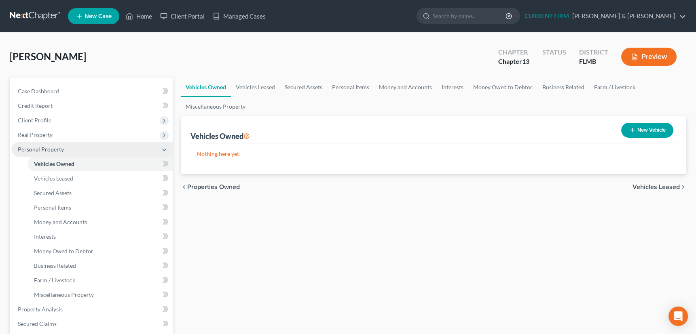
click at [51, 148] on span "Personal Property" at bounding box center [41, 149] width 46 height 7
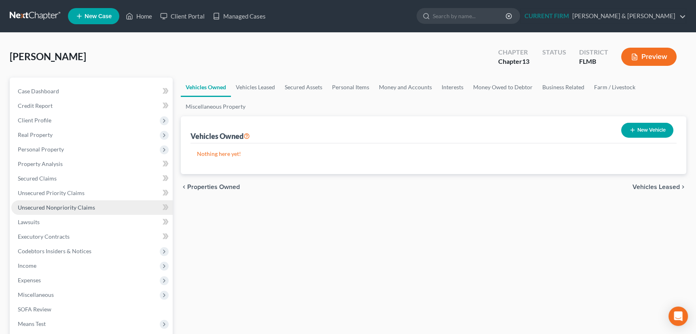
click at [53, 207] on span "Unsecured Nonpriority Claims" at bounding box center [56, 207] width 77 height 7
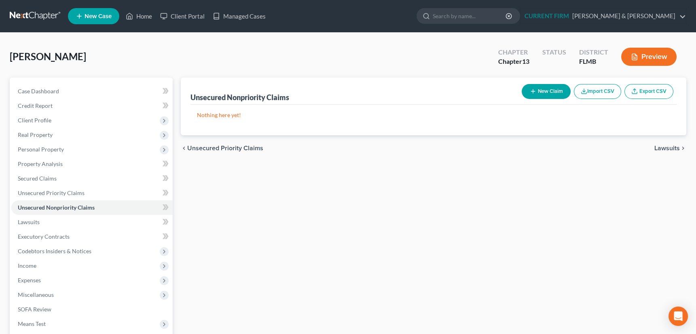
click at [535, 91] on button "New Claim" at bounding box center [545, 91] width 49 height 15
select select "0"
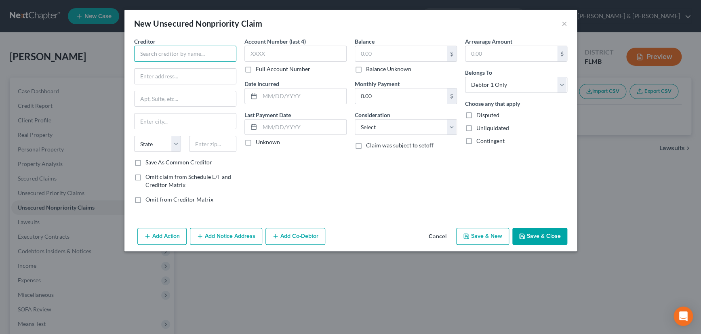
click at [155, 53] on input "text" at bounding box center [185, 54] width 102 height 16
paste input "U.S. BANK NATIONAL ASSOCIATION"
type input "U.S. BANK NATIONAL ASSOCIATION"
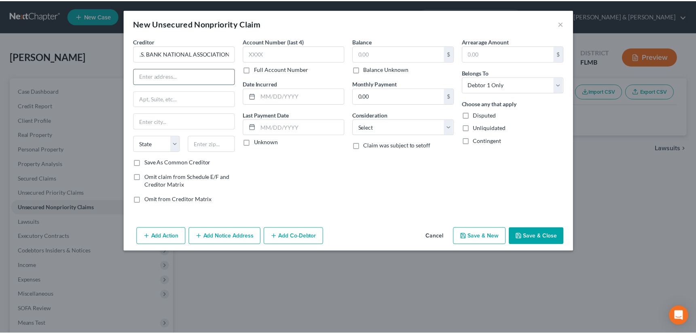
scroll to position [0, 0]
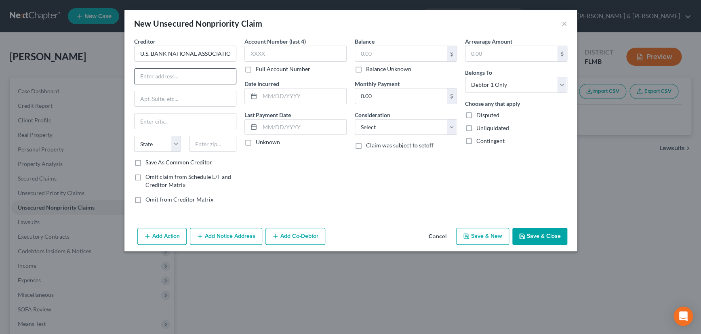
click at [217, 73] on input "text" at bounding box center [185, 76] width 101 height 15
type input "Robertson Anschutz Schneid"
type input "13010 Morris Rd., Ste. 450"
click at [212, 145] on input "text" at bounding box center [212, 144] width 47 height 16
type input "30004"
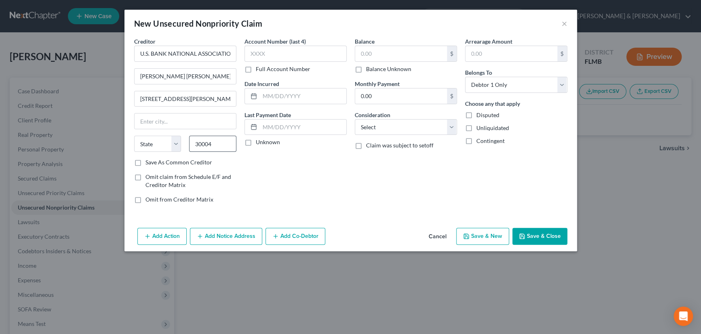
type input "Alpharetta"
select select "10"
click at [366, 65] on label "Balance Unknown" at bounding box center [388, 69] width 45 height 8
click at [369, 65] on input "Balance Unknown" at bounding box center [371, 67] width 5 height 5
checkbox input "true"
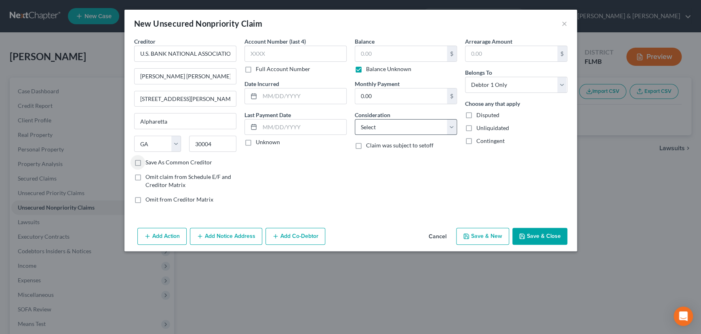
type input "0.00"
click at [146, 160] on label "Save As Common Creditor" at bounding box center [179, 162] width 67 height 8
click at [149, 160] on input "Save As Common Creditor" at bounding box center [151, 160] width 5 height 5
checkbox input "true"
click at [485, 232] on button "Save & New" at bounding box center [482, 236] width 53 height 17
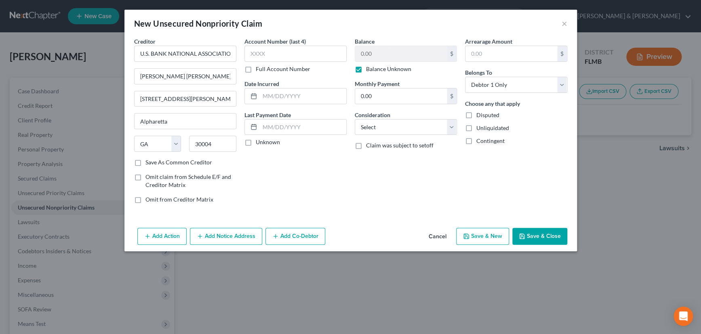
select select "0"
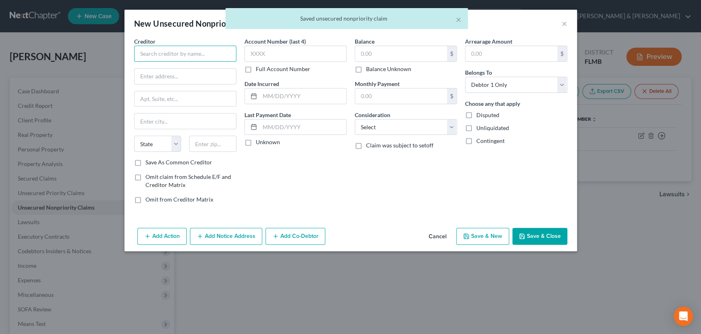
click at [173, 53] on input "text" at bounding box center [185, 54] width 102 height 16
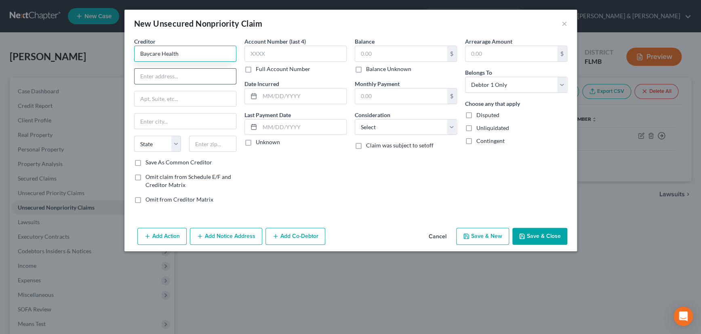
type input "Baycare Health"
click at [165, 69] on input "text" at bounding box center [185, 76] width 101 height 15
type input "PO Box 31696"
click at [209, 145] on input "text" at bounding box center [212, 144] width 47 height 16
type input "33631"
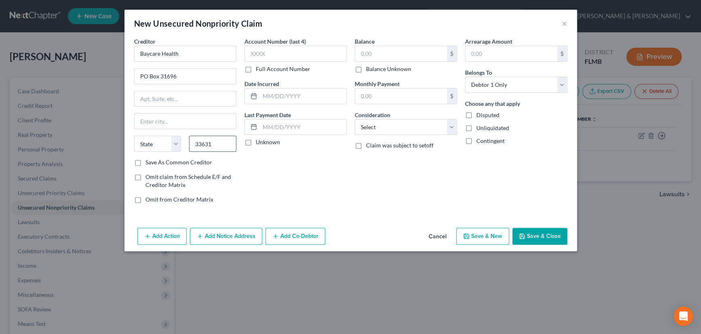
type input "Tampa"
select select "9"
click at [209, 145] on input "33631" at bounding box center [212, 144] width 47 height 16
type input "33631-3696"
click at [146, 161] on label "Save As Common Creditor" at bounding box center [179, 162] width 67 height 8
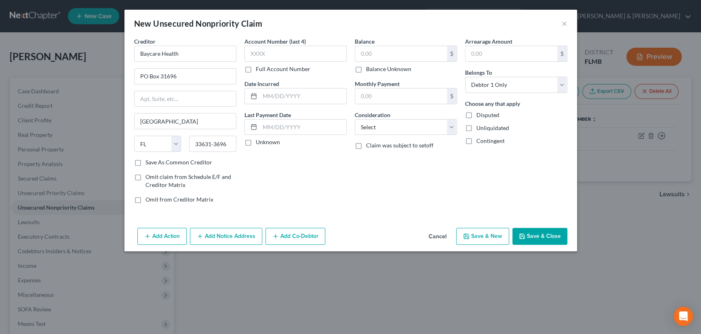
click at [149, 161] on input "Save As Common Creditor" at bounding box center [151, 160] width 5 height 5
checkbox input "true"
click at [256, 140] on label "Unknown" at bounding box center [268, 142] width 24 height 8
click at [259, 140] on input "Unknown" at bounding box center [261, 140] width 5 height 5
checkbox input "true"
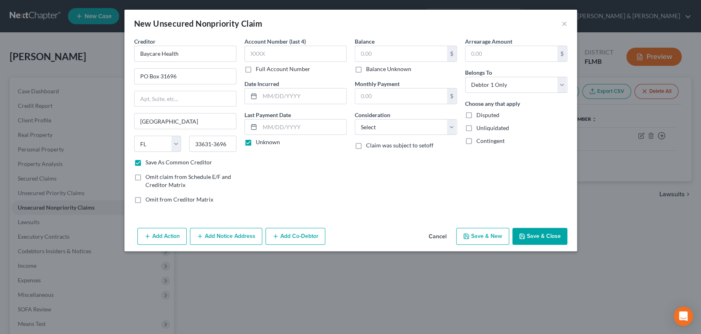
click at [485, 232] on button "Save & New" at bounding box center [482, 236] width 53 height 17
checkbox input "false"
select select "0"
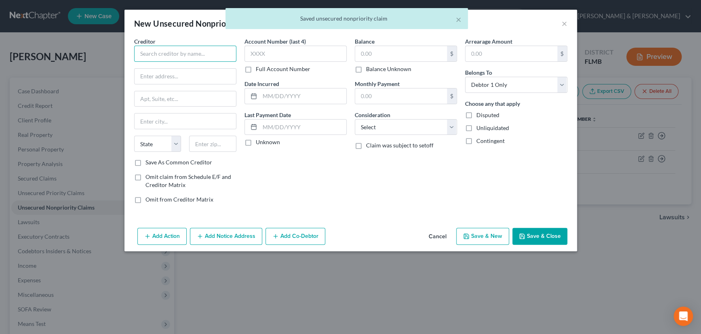
click at [214, 57] on input "text" at bounding box center [185, 54] width 102 height 16
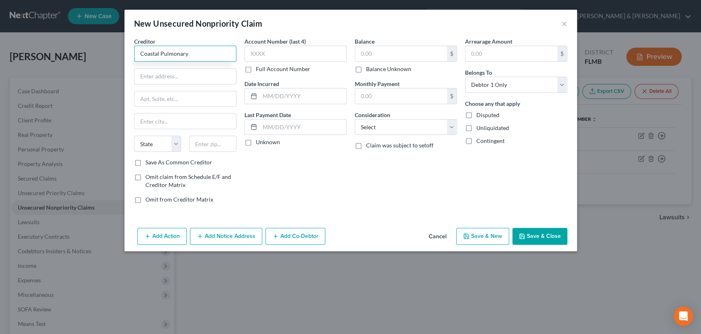
type input "Coastal Pulmonary"
type input "2639 Dr. MLK Street"
click at [216, 144] on input "text" at bounding box center [212, 144] width 47 height 16
type input "33704"
type input "Saint Petersburg"
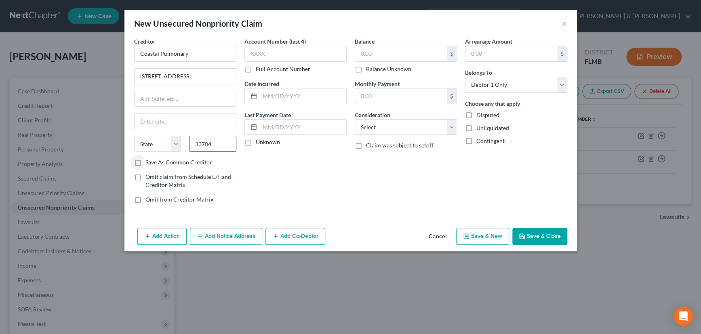
select select "9"
click at [146, 161] on label "Save As Common Creditor" at bounding box center [179, 162] width 67 height 8
click at [149, 161] on input "Save As Common Creditor" at bounding box center [151, 160] width 5 height 5
checkbox input "true"
click at [256, 141] on label "Unknown" at bounding box center [268, 142] width 24 height 8
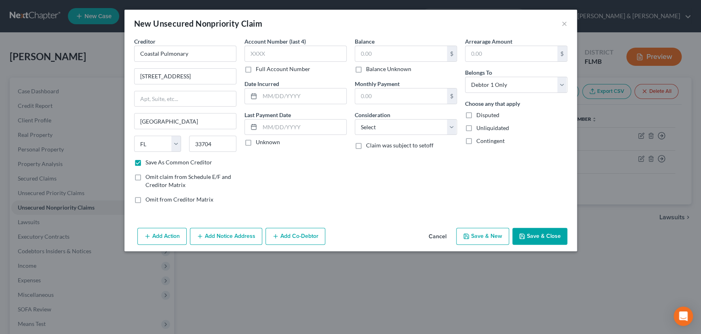
click at [259, 141] on input "Unknown" at bounding box center [261, 140] width 5 height 5
checkbox input "true"
click at [452, 129] on select "Select Cable / Satellite Services Collection Agency Credit Card Debt Debt Couns…" at bounding box center [406, 127] width 102 height 16
select select "9"
click at [355, 119] on select "Select Cable / Satellite Services Collection Agency Credit Card Debt Debt Couns…" at bounding box center [406, 127] width 102 height 16
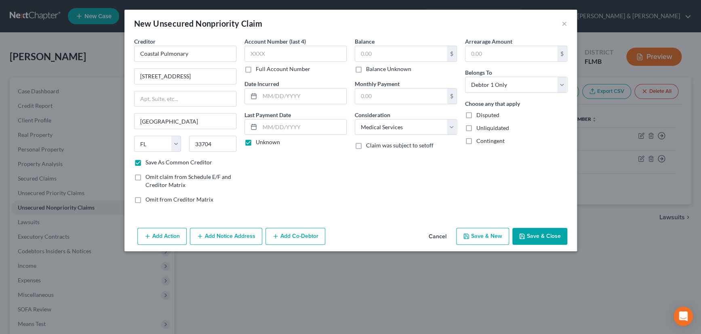
click at [482, 236] on button "Save & New" at bounding box center [482, 236] width 53 height 17
select select "0"
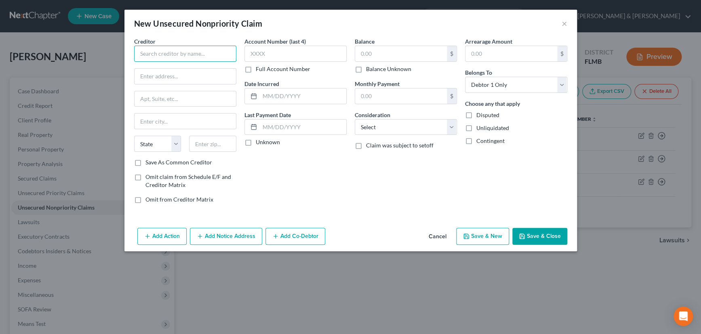
click at [176, 53] on input "text" at bounding box center [185, 54] width 102 height 16
type input "IC Systems"
type input "O"
type input "PO Box 64378"
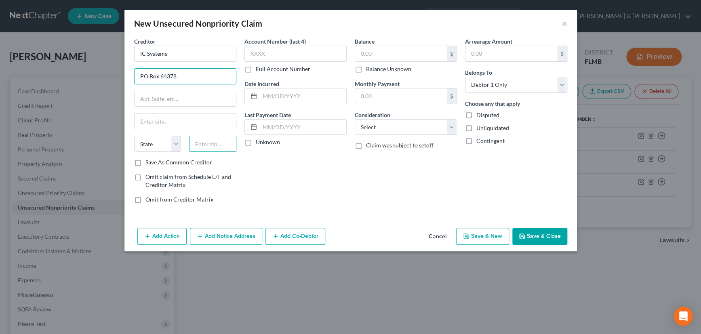
click at [209, 145] on input "text" at bounding box center [212, 144] width 47 height 16
type input "55164"
type input "Saint Paul"
select select "24"
click at [224, 143] on input "55164" at bounding box center [212, 144] width 47 height 16
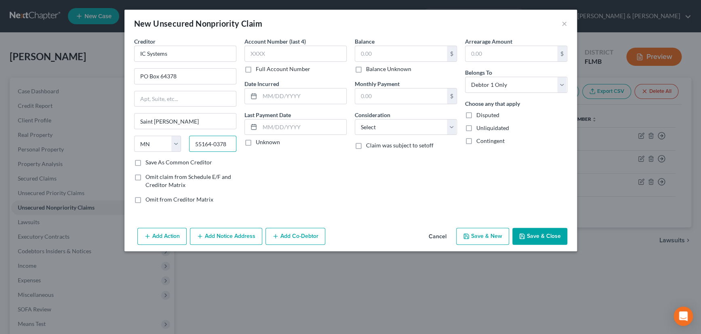
type input "55164-0378"
click at [291, 181] on div "Account Number (last 4) Full Account Number Date Incurred Last Payment Date Unk…" at bounding box center [296, 123] width 110 height 173
drag, startPoint x: 137, startPoint y: 162, endPoint x: 205, endPoint y: 153, distance: 67.7
click at [146, 162] on label "Save As Common Creditor" at bounding box center [179, 162] width 67 height 8
click at [146, 164] on label "Save As Common Creditor" at bounding box center [179, 162] width 67 height 8
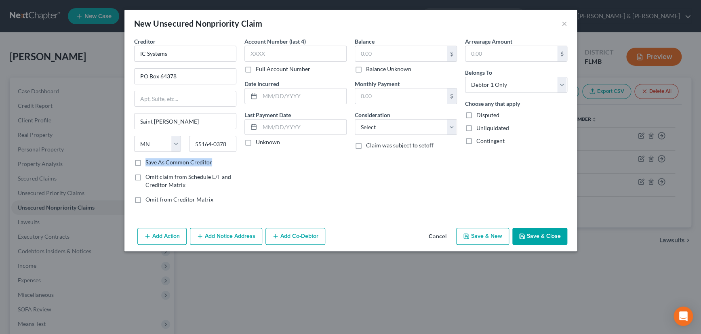
click at [149, 164] on input "Save As Common Creditor" at bounding box center [151, 160] width 5 height 5
checkbox input "true"
click at [256, 143] on label "Unknown" at bounding box center [268, 142] width 24 height 8
click at [259, 143] on input "Unknown" at bounding box center [261, 140] width 5 height 5
checkbox input "true"
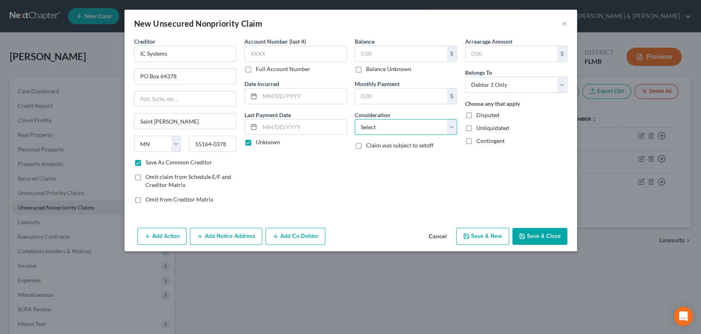
drag, startPoint x: 416, startPoint y: 130, endPoint x: 412, endPoint y: 134, distance: 5.7
click at [416, 130] on select "Select Cable / Satellite Services Collection Agency Credit Card Debt Debt Couns…" at bounding box center [406, 127] width 102 height 16
select select "1"
click at [355, 119] on select "Select Cable / Satellite Services Collection Agency Credit Card Debt Debt Couns…" at bounding box center [406, 127] width 102 height 16
click at [490, 236] on button "Save & New" at bounding box center [482, 236] width 53 height 17
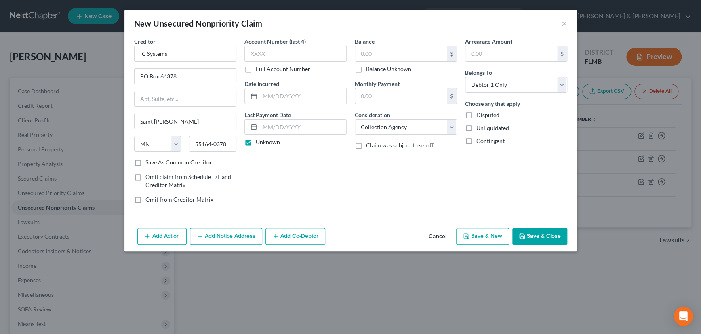
checkbox input "false"
select select "0"
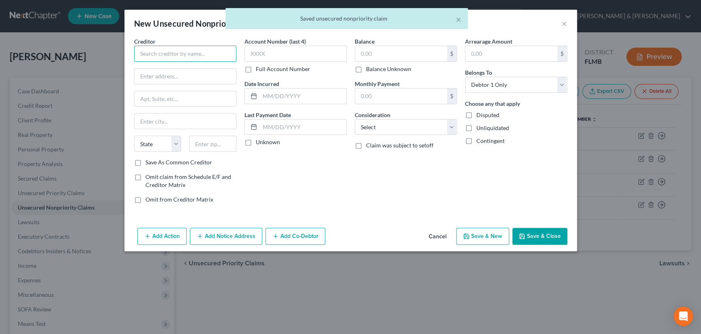
click at [193, 50] on input "text" at bounding box center [185, 54] width 102 height 16
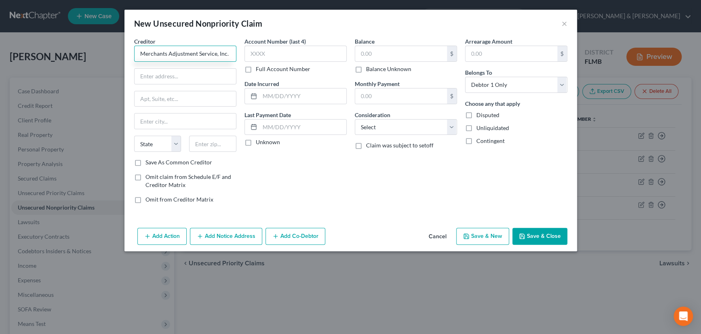
type input "Merchants Adjustment Service, Inc."
type input "ATTN: SHERI"
click at [190, 101] on input "text" at bounding box center [185, 98] width 101 height 15
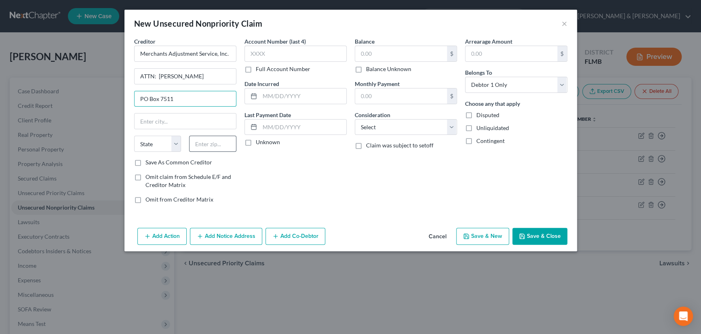
type input "PO Box 7511"
click at [202, 141] on input "text" at bounding box center [212, 144] width 47 height 16
type input "36670"
type input "Mobile"
select select "0"
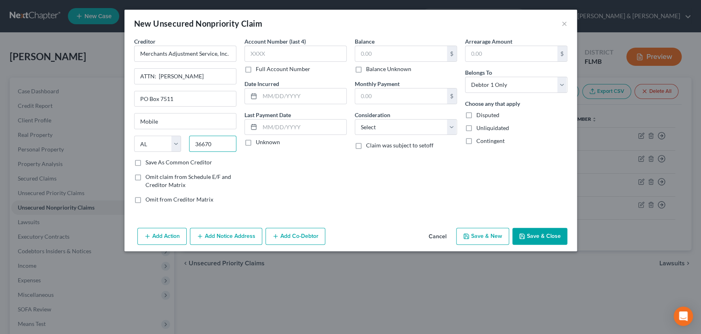
click at [215, 144] on input "36670" at bounding box center [212, 144] width 47 height 16
type input "36670-0511"
click at [146, 163] on label "Save As Common Creditor" at bounding box center [179, 162] width 67 height 8
click at [149, 163] on input "Save As Common Creditor" at bounding box center [151, 160] width 5 height 5
checkbox input "true"
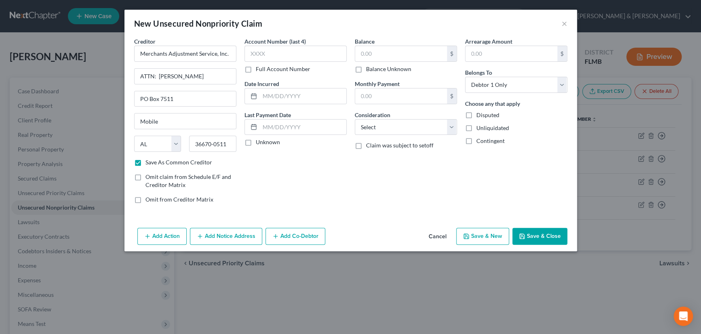
click at [256, 142] on label "Unknown" at bounding box center [268, 142] width 24 height 8
click at [259, 142] on input "Unknown" at bounding box center [261, 140] width 5 height 5
checkbox input "true"
click at [388, 125] on select "Select Cable / Satellite Services Collection Agency Credit Card Debt Debt Couns…" at bounding box center [406, 127] width 102 height 16
select select "1"
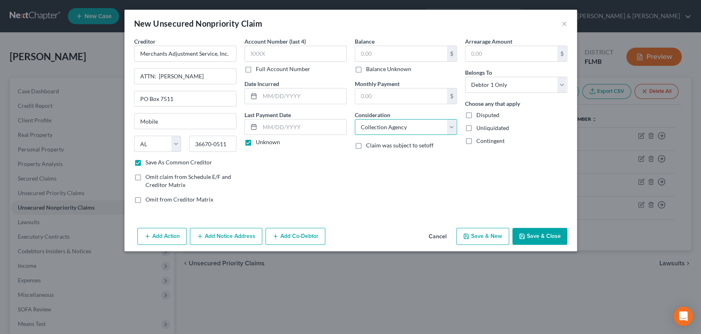
click at [355, 119] on select "Select Cable / Satellite Services Collection Agency Credit Card Debt Debt Couns…" at bounding box center [406, 127] width 102 height 16
click at [484, 232] on button "Save & New" at bounding box center [482, 236] width 53 height 17
select select "0"
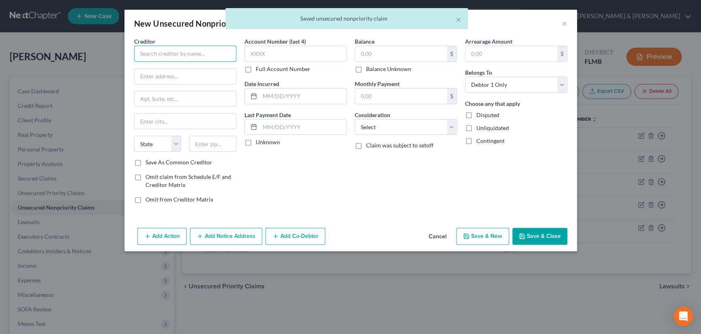
click at [182, 52] on input "text" at bounding box center [185, 54] width 102 height 16
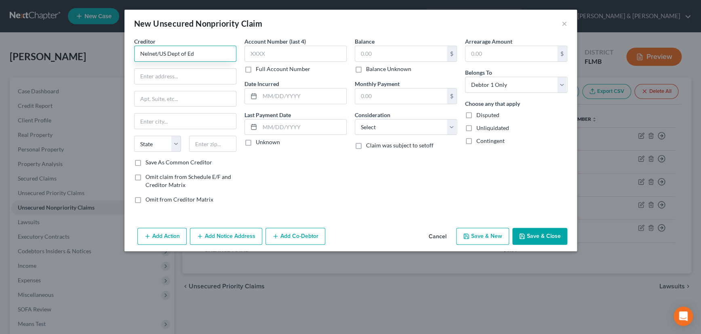
drag, startPoint x: 203, startPoint y: 53, endPoint x: 131, endPoint y: 55, distance: 71.6
click at [131, 55] on div "Creditor * Nelnet/US Dept of Ed State AL AK AR AZ CA CO CT DE DC FL GA GU HI ID…" at bounding box center [185, 123] width 110 height 173
click at [173, 70] on div "Dept of Education/Nelnet" at bounding box center [183, 68] width 84 height 8
type input "Dept of Education/Nelnet"
type input "121 S 13th St"
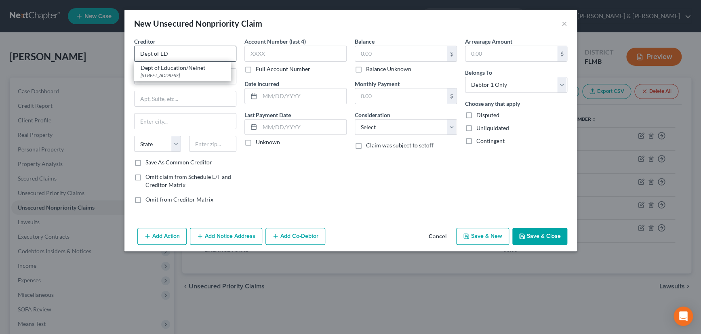
type input "Lincoln"
select select "30"
type input "68508"
click at [256, 141] on label "Unknown" at bounding box center [268, 142] width 24 height 8
click at [259, 141] on input "Unknown" at bounding box center [261, 140] width 5 height 5
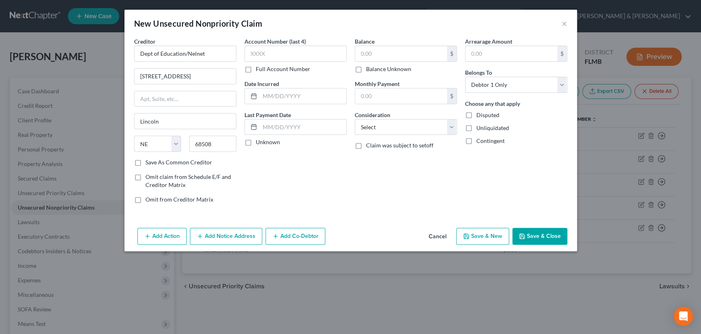
checkbox input "true"
click at [386, 127] on select "Select Cable / Satellite Services Collection Agency Credit Card Debt Debt Couns…" at bounding box center [406, 127] width 102 height 16
select select "17"
click at [355, 119] on select "Select Cable / Satellite Services Collection Agency Credit Card Debt Debt Couns…" at bounding box center [406, 127] width 102 height 16
click at [494, 235] on button "Save & New" at bounding box center [482, 236] width 53 height 17
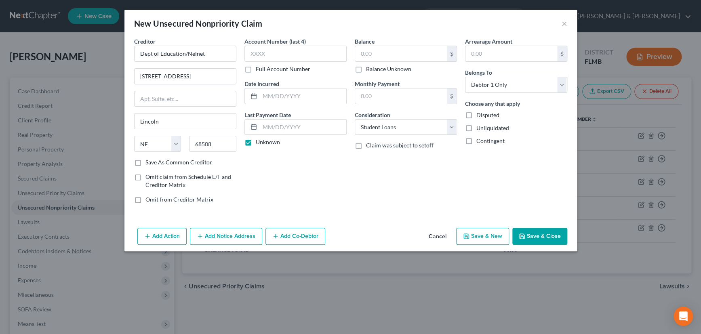
select select "0"
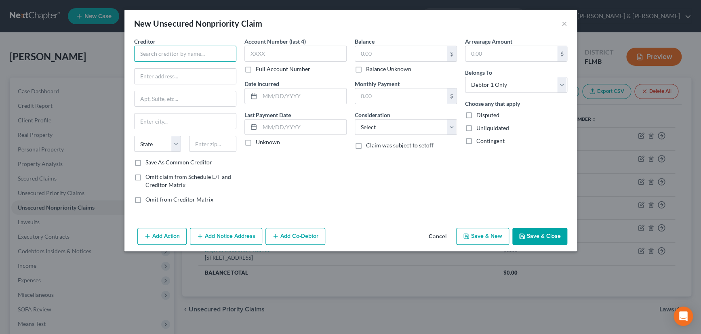
click at [167, 53] on input "text" at bounding box center [185, 54] width 102 height 16
type input "Caine & Werner Company"
type input "12005 Ford Road 300"
click at [200, 141] on input "text" at bounding box center [212, 144] width 47 height 16
type input "75234"
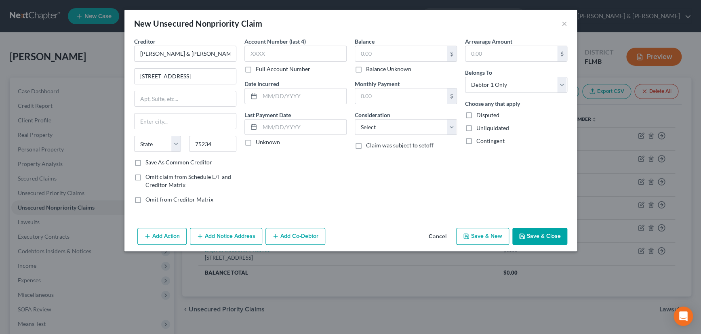
type input "Dallas"
select select "45"
click at [254, 164] on div "Account Number (last 4) Full Account Number Date Incurred Last Payment Date Unk…" at bounding box center [296, 123] width 110 height 173
click at [146, 161] on label "Save As Common Creditor" at bounding box center [179, 162] width 67 height 8
click at [149, 161] on input "Save As Common Creditor" at bounding box center [151, 160] width 5 height 5
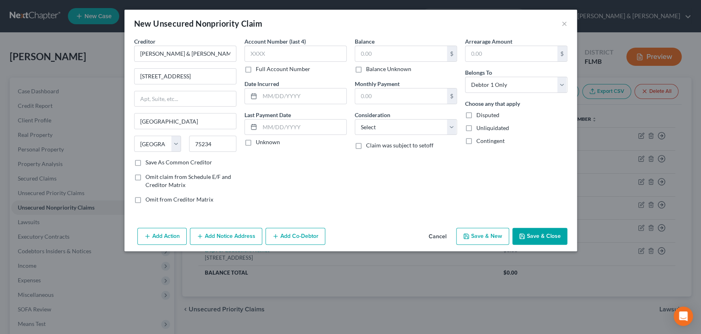
checkbox input "true"
click at [256, 140] on label "Unknown" at bounding box center [268, 142] width 24 height 8
click at [259, 140] on input "Unknown" at bounding box center [261, 140] width 5 height 5
checkbox input "true"
drag, startPoint x: 384, startPoint y: 125, endPoint x: 383, endPoint y: 133, distance: 8.5
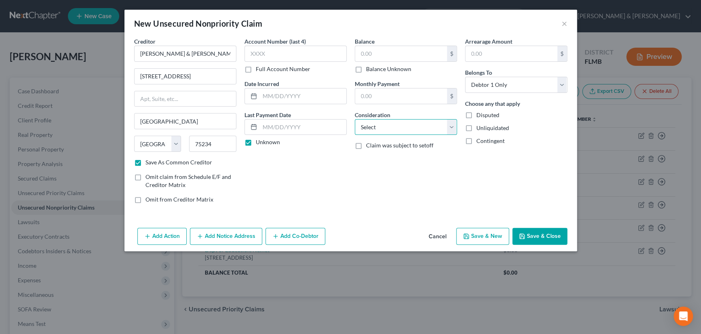
click at [384, 125] on select "Select Cable / Satellite Services Collection Agency Credit Card Debt Debt Couns…" at bounding box center [406, 127] width 102 height 16
select select "1"
click at [355, 119] on select "Select Cable / Satellite Services Collection Agency Credit Card Debt Debt Couns…" at bounding box center [406, 127] width 102 height 16
click at [483, 231] on button "Save & New" at bounding box center [482, 236] width 53 height 17
select select "0"
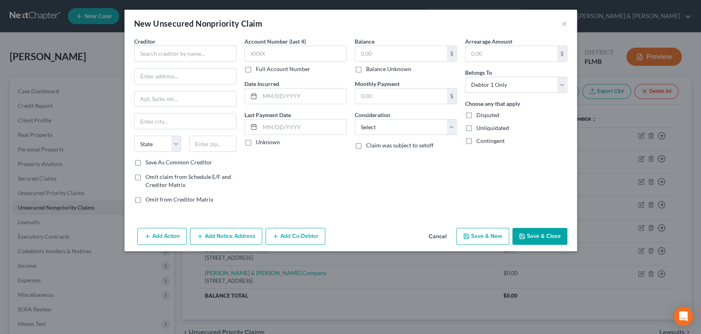
click at [441, 234] on button "Cancel" at bounding box center [437, 237] width 31 height 16
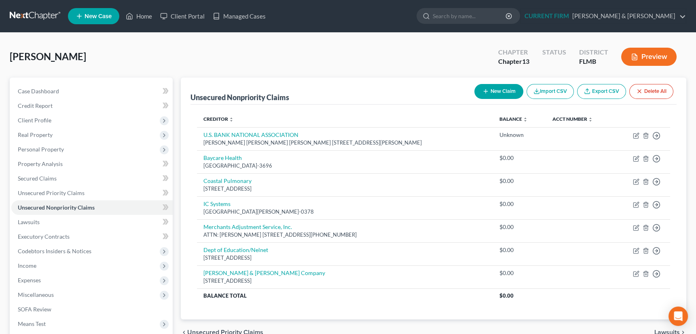
click at [234, 329] on span "Unsecured Priority Claims" at bounding box center [225, 332] width 76 height 6
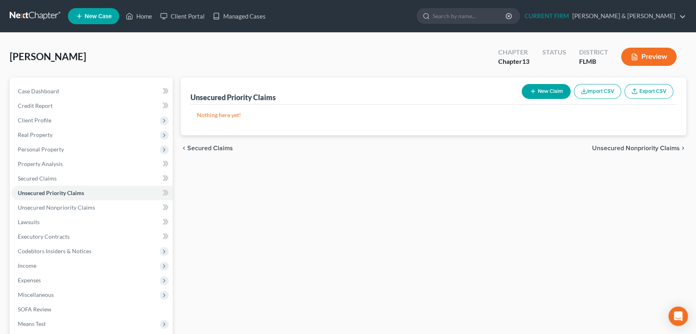
click at [530, 89] on icon "button" at bounding box center [533, 91] width 6 height 6
select select "0"
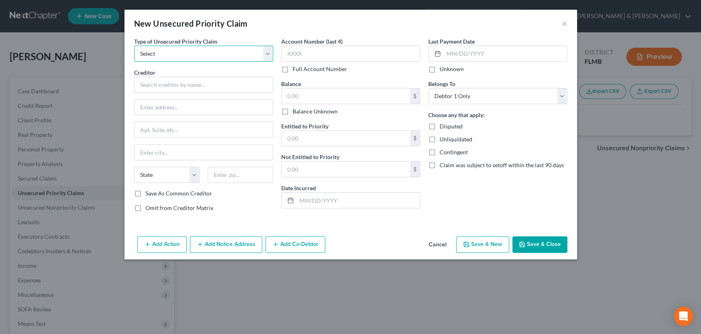
click at [190, 52] on select "Select Taxes & Other Government Units Domestic Support Obligations Extensions o…" at bounding box center [203, 54] width 139 height 16
select select "0"
click at [134, 46] on select "Select Taxes & Other Government Units Domestic Support Obligations Extensions o…" at bounding box center [203, 54] width 139 height 16
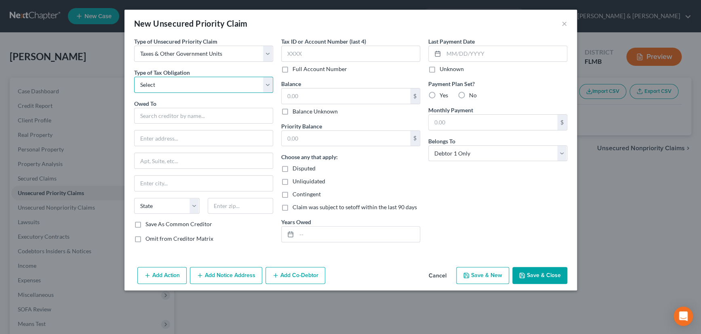
click at [177, 83] on select "Select Federal City State Franchise Tax Board Other" at bounding box center [203, 85] width 139 height 16
select select "2"
click at [134, 77] on select "Select Federal City State Franchise Tax Board Other" at bounding box center [203, 85] width 139 height 16
click at [173, 113] on input "text" at bounding box center [203, 116] width 139 height 16
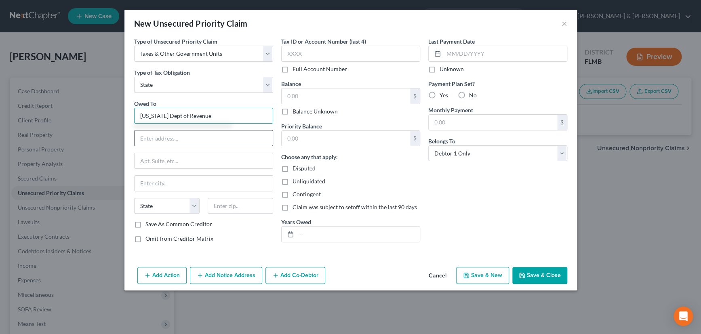
type input "Florida Dept of Revenue"
click at [166, 138] on input "text" at bounding box center [204, 138] width 138 height 15
type input "PO Box 6668"
click at [224, 204] on input "text" at bounding box center [240, 206] width 65 height 16
type input "32314"
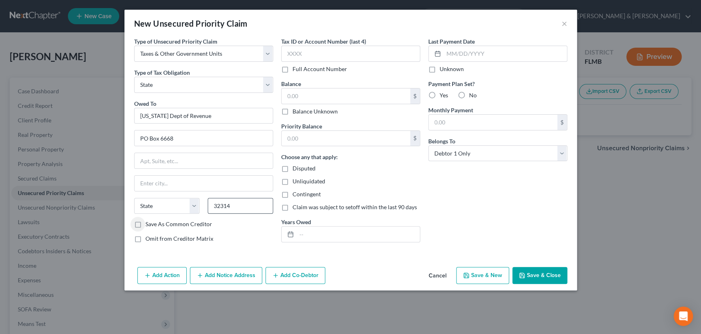
type input "Tallahassee"
select select "9"
click at [236, 202] on input "32314" at bounding box center [240, 206] width 65 height 16
type input "32314-6668"
click at [293, 110] on label "Balance Unknown" at bounding box center [315, 112] width 45 height 8
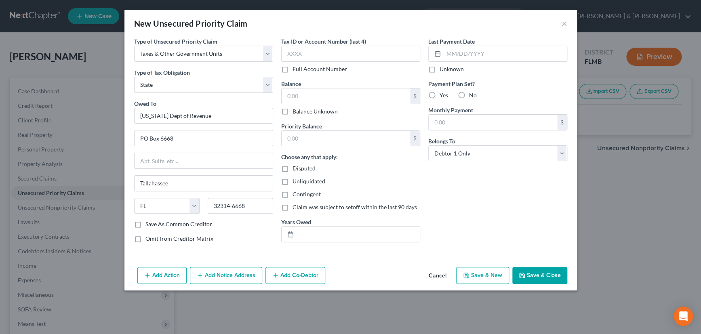
click at [296, 110] on input "Balance Unknown" at bounding box center [298, 110] width 5 height 5
checkbox input "true"
type input "0.00"
click at [481, 273] on button "Save & New" at bounding box center [482, 275] width 53 height 17
select select "0"
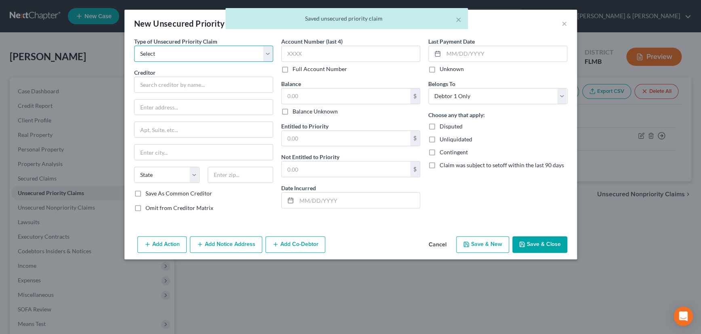
drag, startPoint x: 207, startPoint y: 47, endPoint x: 205, endPoint y: 53, distance: 5.6
click at [207, 47] on select "Select Taxes & Other Government Units Domestic Support Obligations Extensions o…" at bounding box center [203, 54] width 139 height 16
select select "0"
click at [134, 46] on select "Select Taxes & Other Government Units Domestic Support Obligations Extensions o…" at bounding box center [203, 54] width 139 height 16
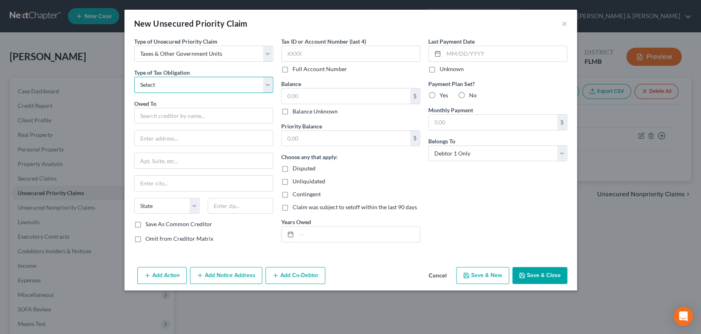
drag, startPoint x: 190, startPoint y: 81, endPoint x: 189, endPoint y: 88, distance: 7.1
click at [190, 81] on select "Select Federal City State Franchise Tax Board Other" at bounding box center [203, 85] width 139 height 16
select select "0"
click at [134, 77] on select "Select Federal City State Franchise Tax Board Other" at bounding box center [203, 85] width 139 height 16
click at [177, 114] on input "text" at bounding box center [203, 116] width 139 height 16
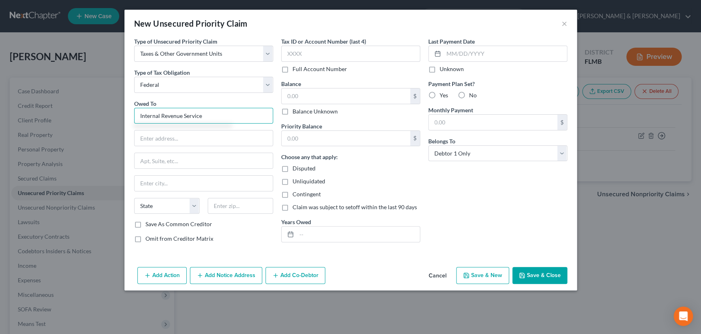
type input "Internal Revenue Service"
type input "PO Box 7346"
click at [229, 205] on input "text" at bounding box center [240, 206] width 65 height 16
type input "19101"
type input "Philadelphia"
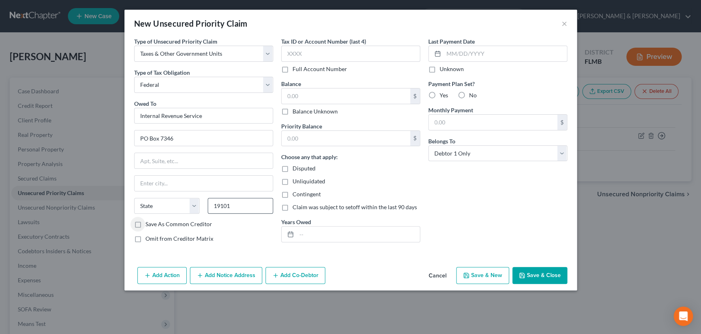
select select "39"
click at [229, 205] on input "19101" at bounding box center [240, 206] width 65 height 16
type input "19101-7346"
click at [293, 112] on label "Balance Unknown" at bounding box center [315, 112] width 45 height 8
click at [296, 112] on input "Balance Unknown" at bounding box center [298, 110] width 5 height 5
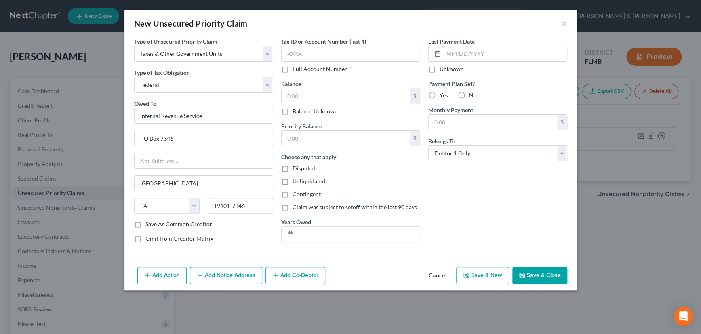
checkbox input "true"
type input "0.00"
click at [539, 277] on button "Save & Close" at bounding box center [540, 275] width 55 height 17
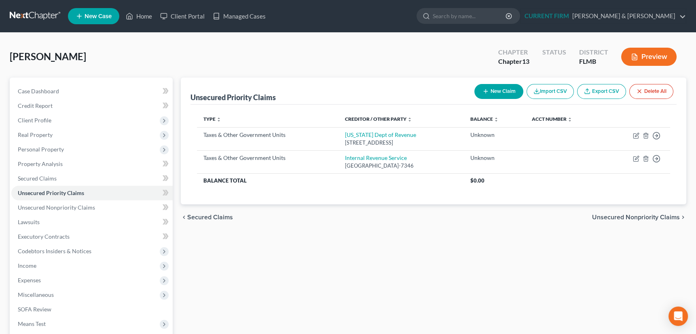
click at [494, 89] on button "New Claim" at bounding box center [498, 91] width 49 height 15
select select "0"
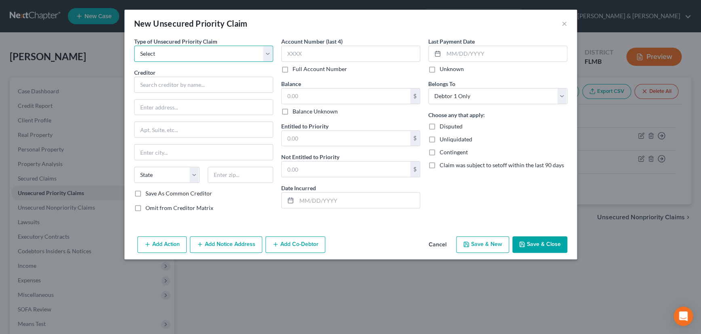
drag, startPoint x: 240, startPoint y: 54, endPoint x: 234, endPoint y: 57, distance: 6.2
click at [240, 54] on select "Select Taxes & Other Government Units Domestic Support Obligations Extensions o…" at bounding box center [203, 54] width 139 height 16
select select "0"
click at [134, 46] on select "Select Taxes & Other Government Units Domestic Support Obligations Extensions o…" at bounding box center [203, 54] width 139 height 16
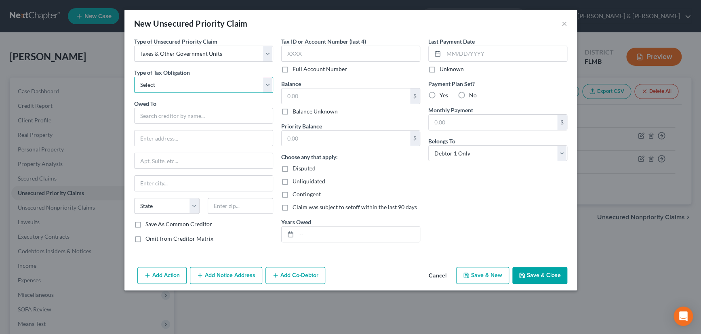
click at [201, 84] on select "Select Federal City State Franchise Tax Board Other" at bounding box center [203, 85] width 139 height 16
select select "0"
click at [134, 77] on select "Select Federal City State Franchise Tax Board Other" at bounding box center [203, 85] width 139 height 16
click at [188, 112] on input "text" at bounding box center [203, 116] width 139 height 16
drag, startPoint x: 164, startPoint y: 117, endPoint x: 135, endPoint y: 117, distance: 29.5
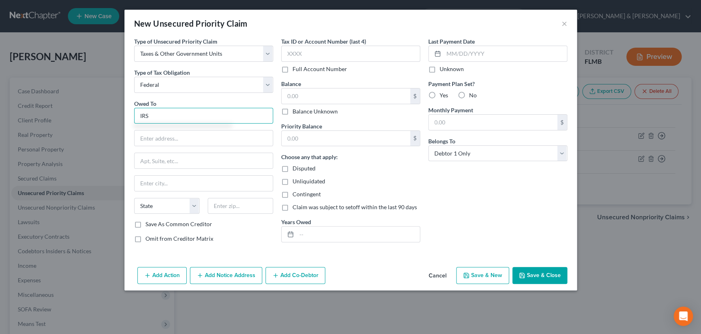
click at [135, 117] on input "IRS" at bounding box center [203, 116] width 139 height 16
type input "Internal Revenue Servicee"
type input "Centralized"
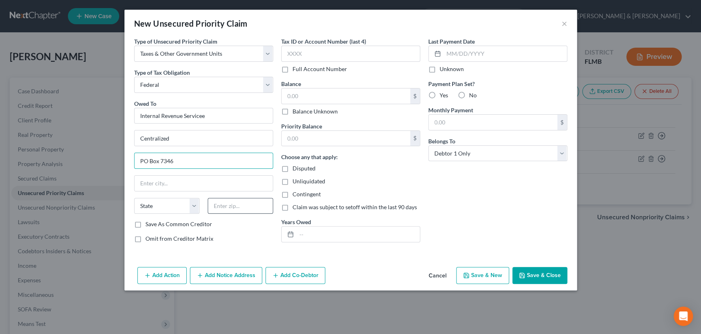
type input "PO Box 7346"
click at [225, 207] on input "text" at bounding box center [240, 206] width 65 height 16
type input "19101"
type input "Philadelphia"
select select "39"
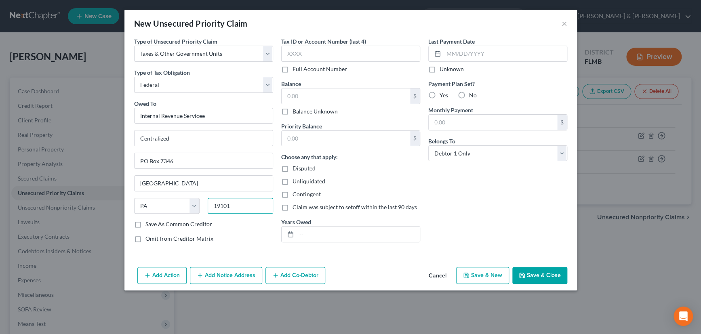
click at [247, 206] on input "19101" at bounding box center [240, 206] width 65 height 16
type input "19101-7346"
click at [244, 226] on div "Save As Common Creditor" at bounding box center [203, 224] width 139 height 8
click at [146, 224] on label "Save As Common Creditor" at bounding box center [179, 224] width 67 height 8
click at [149, 224] on input "Save As Common Creditor" at bounding box center [151, 222] width 5 height 5
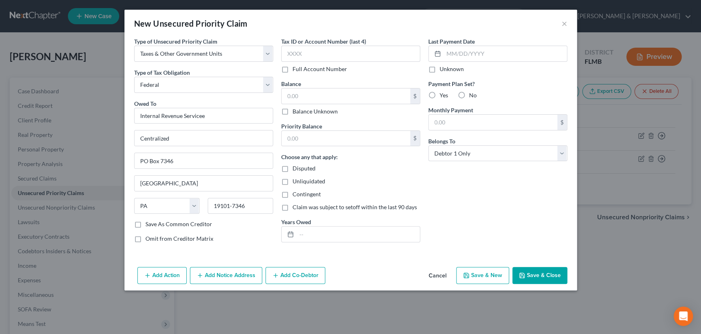
checkbox input "true"
click at [293, 109] on label "Balance Unknown" at bounding box center [315, 112] width 45 height 8
click at [296, 109] on input "Balance Unknown" at bounding box center [298, 110] width 5 height 5
checkbox input "true"
type input "0.00"
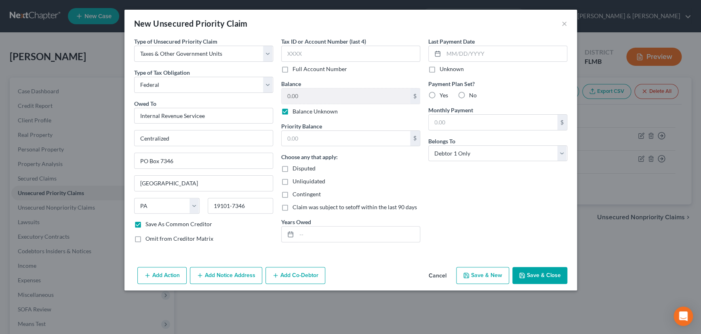
click at [530, 274] on button "Save & Close" at bounding box center [540, 275] width 55 height 17
checkbox input "false"
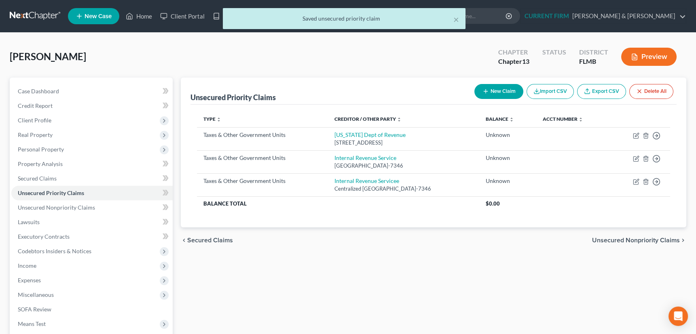
click at [634, 238] on span "Unsecured Nonpriority Claims" at bounding box center [636, 240] width 88 height 6
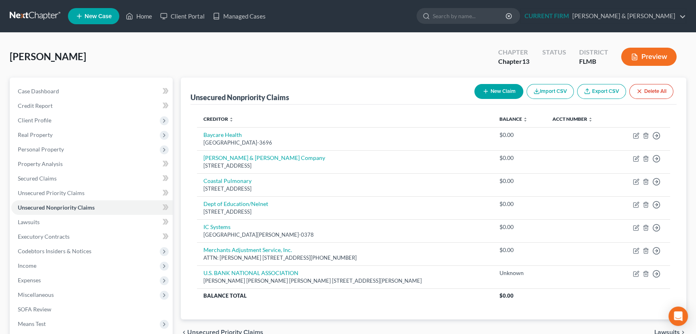
click at [477, 94] on button "New Claim" at bounding box center [498, 91] width 49 height 15
select select "0"
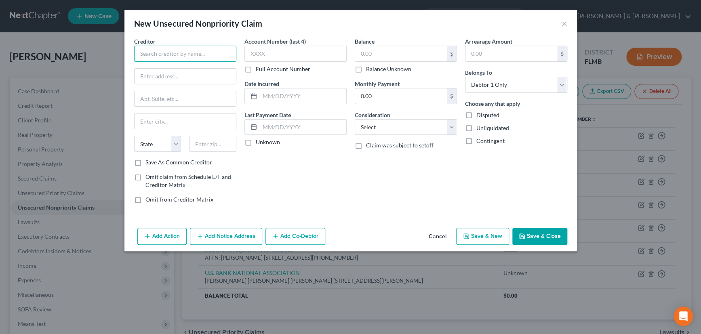
click at [177, 54] on input "text" at bounding box center [185, 54] width 102 height 16
click at [209, 53] on input "Consumer Portfolio Servicees" at bounding box center [185, 54] width 102 height 16
type input "Consumer Portfolio Services"
click at [192, 74] on input "text" at bounding box center [185, 76] width 101 height 15
type input "PO Box 57071"
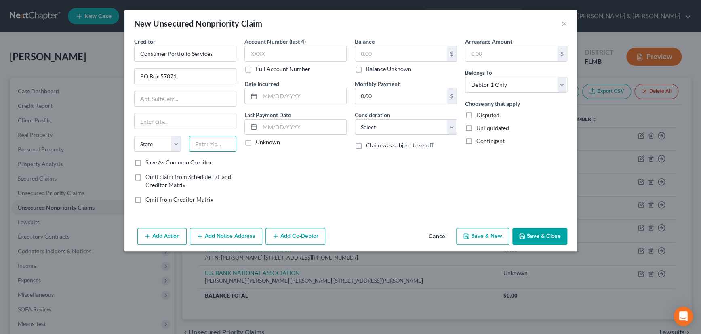
click at [207, 147] on input "text" at bounding box center [212, 144] width 47 height 16
type input "92619"
click at [260, 172] on div "Account Number (last 4) Full Account Number Date Incurred Last Payment Date Unk…" at bounding box center [296, 123] width 110 height 173
type input "Irvine"
select select "4"
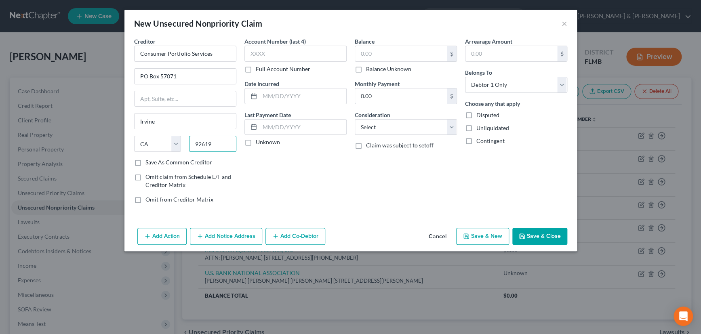
click at [218, 143] on input "92619" at bounding box center [212, 144] width 47 height 16
type input "92619-7071"
click at [146, 162] on label "Save As Common Creditor" at bounding box center [179, 162] width 67 height 8
click at [149, 162] on input "Save As Common Creditor" at bounding box center [151, 160] width 5 height 5
checkbox input "true"
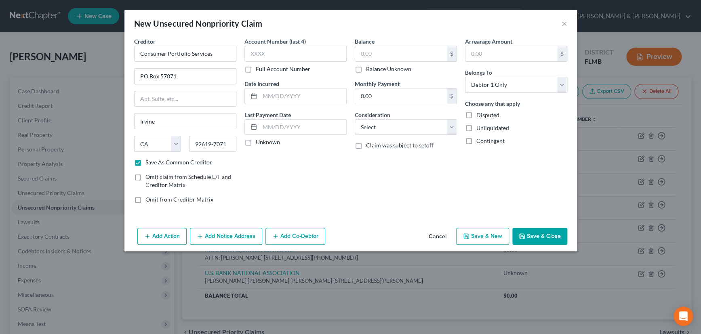
click at [256, 141] on label "Unknown" at bounding box center [268, 142] width 24 height 8
click at [259, 141] on input "Unknown" at bounding box center [261, 140] width 5 height 5
checkbox input "true"
click at [366, 66] on label "Balance Unknown" at bounding box center [388, 69] width 45 height 8
click at [369, 66] on input "Balance Unknown" at bounding box center [371, 67] width 5 height 5
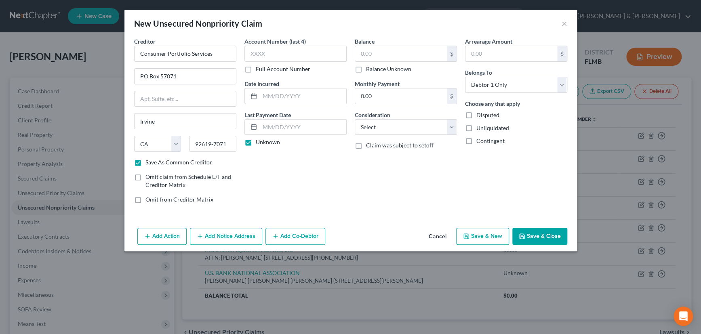
checkbox input "true"
type input "0.00"
click at [392, 125] on select "Select Cable / Satellite Services Collection Agency Credit Card Debt Debt Couns…" at bounding box center [406, 127] width 102 height 16
click at [355, 119] on select "Select Cable / Satellite Services Collection Agency Credit Card Debt Debt Couns…" at bounding box center [406, 127] width 102 height 16
click at [485, 236] on button "Save & New" at bounding box center [482, 236] width 53 height 17
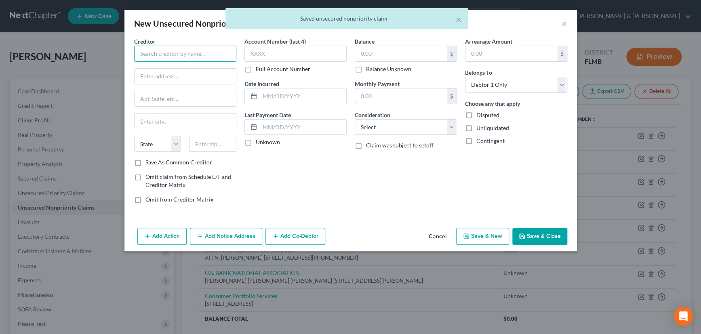
click at [190, 52] on input "text" at bounding box center [185, 54] width 102 height 16
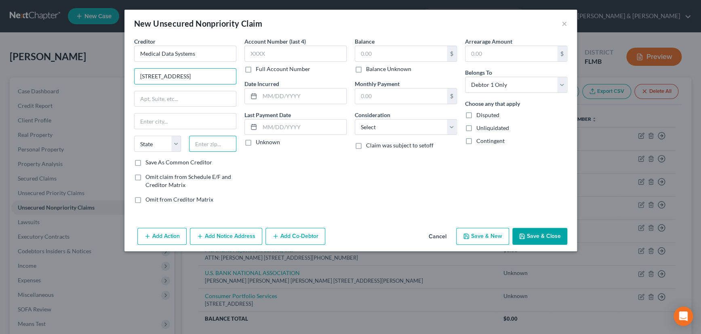
click at [207, 146] on input "text" at bounding box center [212, 144] width 47 height 16
click at [274, 166] on div "Account Number (last 4) Full Account Number Date Incurred Last Payment Date Unk…" at bounding box center [296, 123] width 110 height 173
click at [146, 163] on label "Save As Common Creditor" at bounding box center [179, 162] width 67 height 8
click at [149, 163] on input "Save As Common Creditor" at bounding box center [151, 160] width 5 height 5
click at [256, 139] on label "Unknown" at bounding box center [268, 142] width 24 height 8
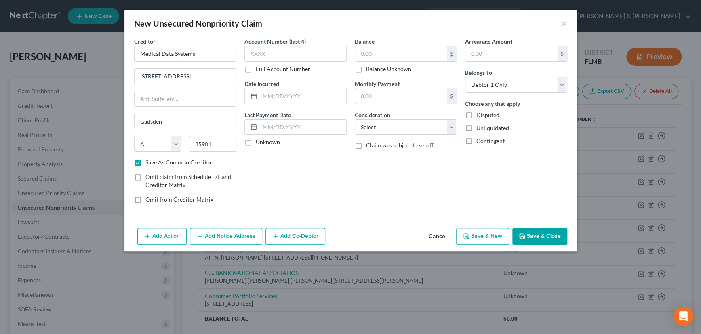
click at [259, 139] on input "Unknown" at bounding box center [261, 140] width 5 height 5
click at [364, 129] on select "Select Cable / Satellite Services Collection Agency Credit Card Debt Debt Couns…" at bounding box center [406, 127] width 102 height 16
click at [355, 119] on select "Select Cable / Satellite Services Collection Agency Credit Card Debt Debt Couns…" at bounding box center [406, 127] width 102 height 16
click at [366, 69] on label "Balance Unknown" at bounding box center [388, 69] width 45 height 8
click at [369, 69] on input "Balance Unknown" at bounding box center [371, 67] width 5 height 5
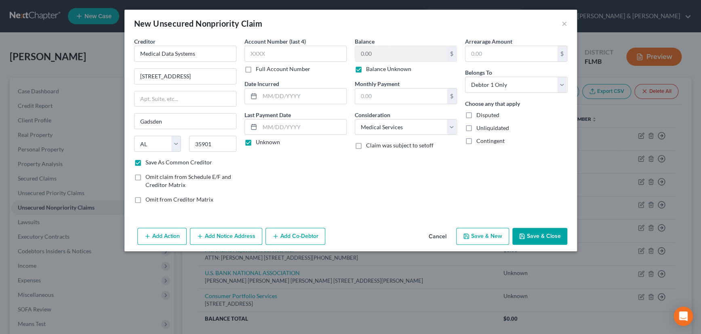
click at [474, 232] on button "Save & New" at bounding box center [482, 236] width 53 height 17
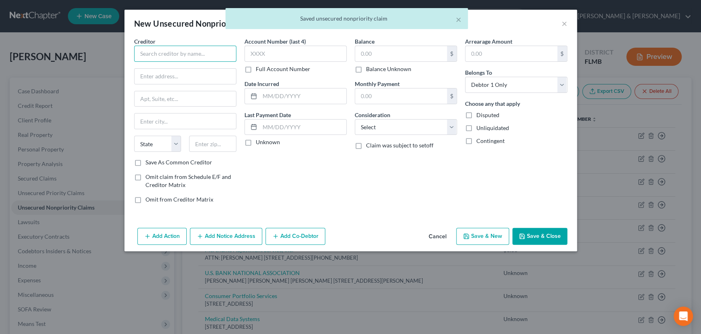
click at [184, 52] on input "text" at bounding box center [185, 54] width 102 height 16
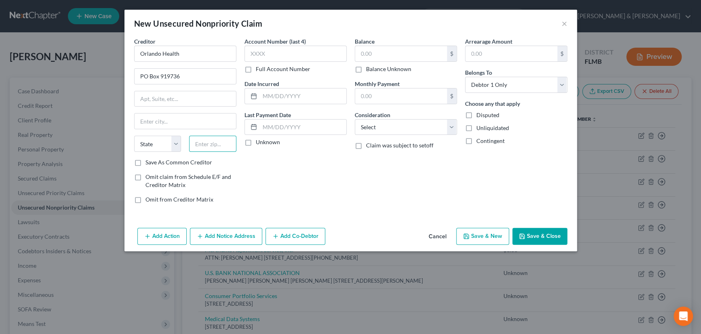
click at [197, 145] on input "text" at bounding box center [212, 144] width 47 height 16
click at [220, 143] on input "32891" at bounding box center [212, 144] width 47 height 16
click at [299, 196] on div "Account Number (last 4) Full Account Number Date Incurred Last Payment Date Unk…" at bounding box center [296, 123] width 110 height 173
click at [146, 162] on label "Save As Common Creditor" at bounding box center [179, 162] width 67 height 8
click at [149, 162] on input "Save As Common Creditor" at bounding box center [151, 160] width 5 height 5
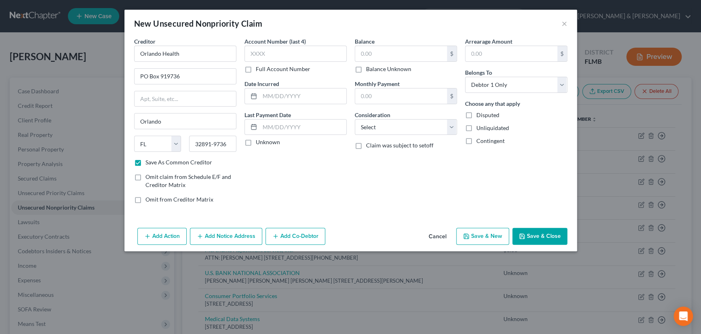
click at [256, 141] on label "Unknown" at bounding box center [268, 142] width 24 height 8
click at [259, 141] on input "Unknown" at bounding box center [261, 140] width 5 height 5
click at [366, 68] on label "Balance Unknown" at bounding box center [388, 69] width 45 height 8
click at [369, 68] on input "Balance Unknown" at bounding box center [371, 67] width 5 height 5
click at [384, 125] on select "Select Cable / Satellite Services Collection Agency Credit Card Debt Debt Couns…" at bounding box center [406, 127] width 102 height 16
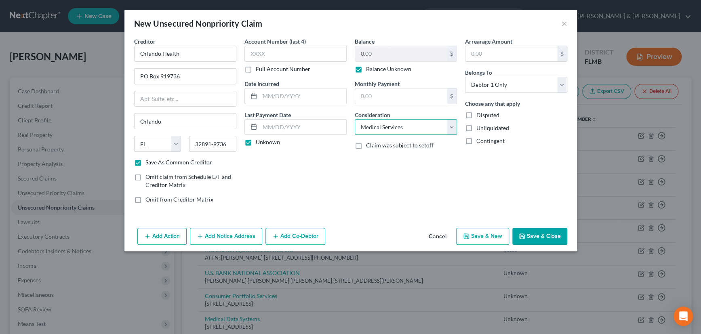
click at [355, 119] on select "Select Cable / Satellite Services Collection Agency Credit Card Debt Debt Couns…" at bounding box center [406, 127] width 102 height 16
click at [488, 232] on button "Save & New" at bounding box center [482, 236] width 53 height 17
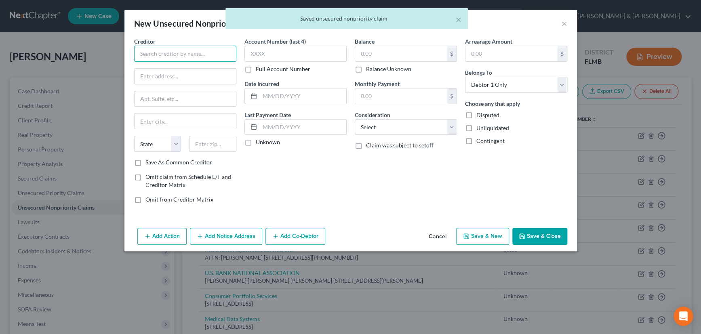
click at [163, 52] on input "text" at bounding box center [185, 54] width 102 height 16
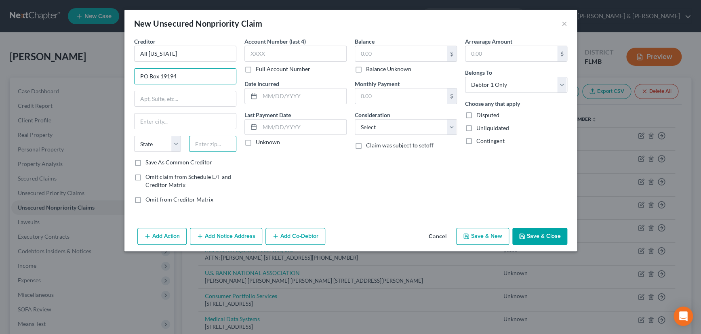
click at [203, 144] on input "text" at bounding box center [212, 144] width 47 height 16
click at [146, 163] on label "Save As Common Creditor" at bounding box center [179, 162] width 67 height 8
click at [149, 163] on input "Save As Common Creditor" at bounding box center [151, 160] width 5 height 5
click at [256, 138] on label "Unknown" at bounding box center [268, 142] width 24 height 8
click at [259, 138] on input "Unknown" at bounding box center [261, 140] width 5 height 5
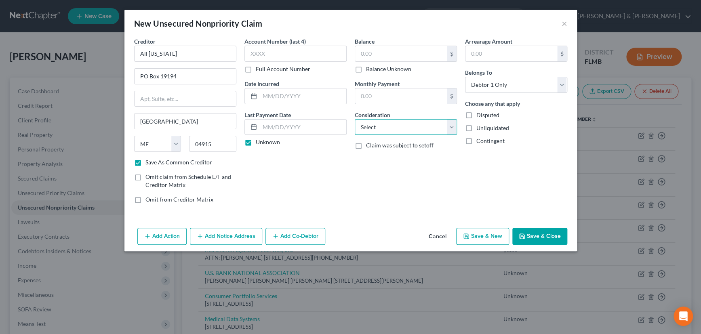
drag, startPoint x: 365, startPoint y: 128, endPoint x: 368, endPoint y: 133, distance: 6.2
click at [365, 128] on select "Select Cable / Satellite Services Collection Agency Credit Card Debt Debt Couns…" at bounding box center [406, 127] width 102 height 16
click at [355, 119] on select "Select Cable / Satellite Services Collection Agency Credit Card Debt Debt Couns…" at bounding box center [406, 127] width 102 height 16
click at [366, 70] on label "Balance Unknown" at bounding box center [388, 69] width 45 height 8
click at [369, 70] on input "Balance Unknown" at bounding box center [371, 67] width 5 height 5
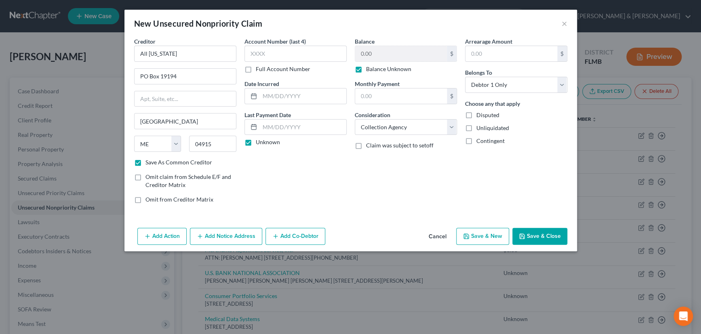
click at [485, 233] on button "Save & New" at bounding box center [482, 236] width 53 height 17
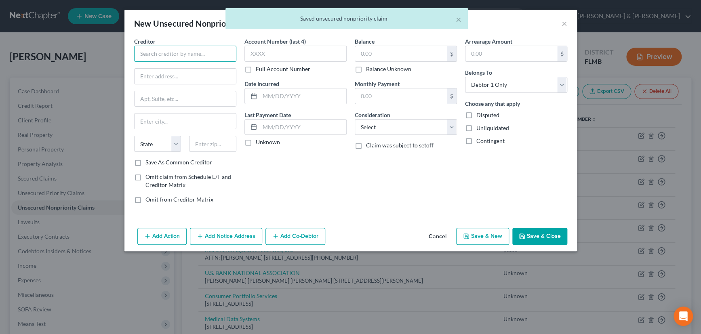
click at [199, 54] on input "text" at bounding box center [185, 54] width 102 height 16
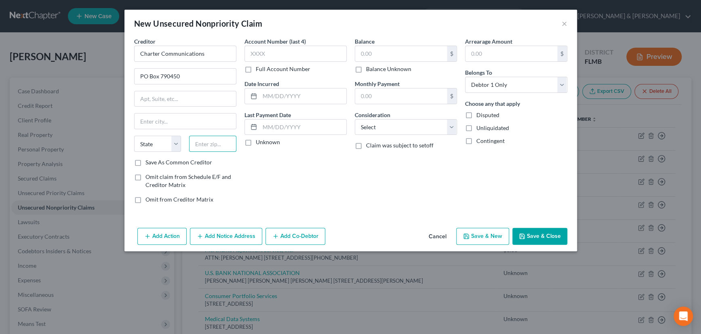
click at [200, 146] on input "text" at bounding box center [212, 144] width 47 height 16
click at [212, 146] on input "63179" at bounding box center [212, 144] width 47 height 16
click at [256, 143] on label "Unknown" at bounding box center [268, 142] width 24 height 8
click at [259, 143] on input "Unknown" at bounding box center [261, 140] width 5 height 5
click at [366, 68] on label "Balance Unknown" at bounding box center [388, 69] width 45 height 8
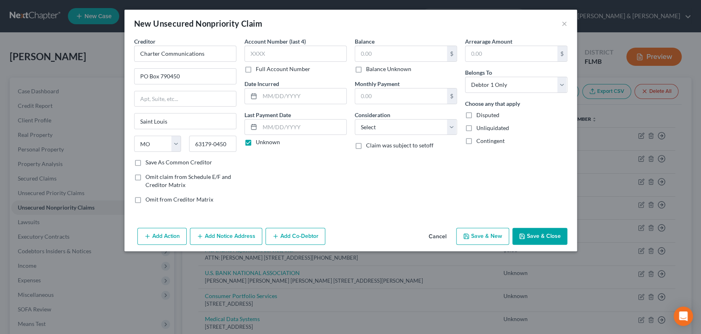
click at [369, 68] on input "Balance Unknown" at bounding box center [371, 67] width 5 height 5
click at [391, 128] on select "Select Cable / Satellite Services Collection Agency Credit Card Debt Debt Couns…" at bounding box center [406, 127] width 102 height 16
click at [355, 119] on select "Select Cable / Satellite Services Collection Agency Credit Card Debt Debt Couns…" at bounding box center [406, 127] width 102 height 16
click at [540, 234] on button "Save & Close" at bounding box center [540, 236] width 55 height 17
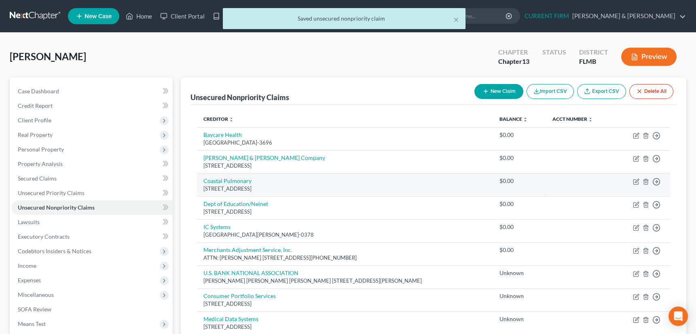
scroll to position [156, 0]
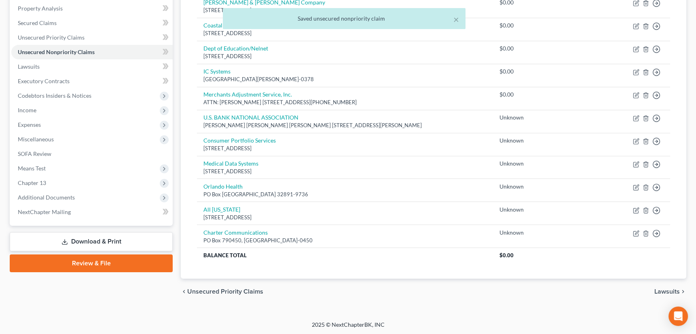
click at [241, 289] on span "Unsecured Priority Claims" at bounding box center [225, 292] width 76 height 6
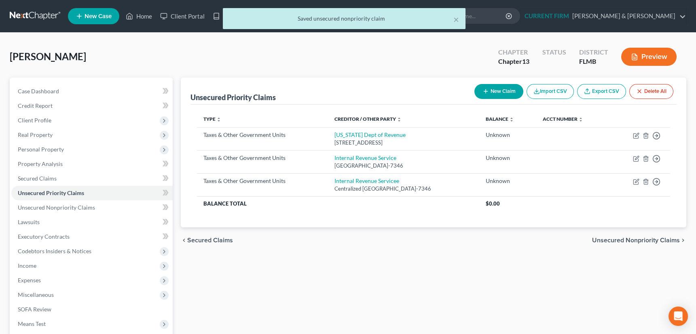
click at [478, 89] on button "New Claim" at bounding box center [498, 91] width 49 height 15
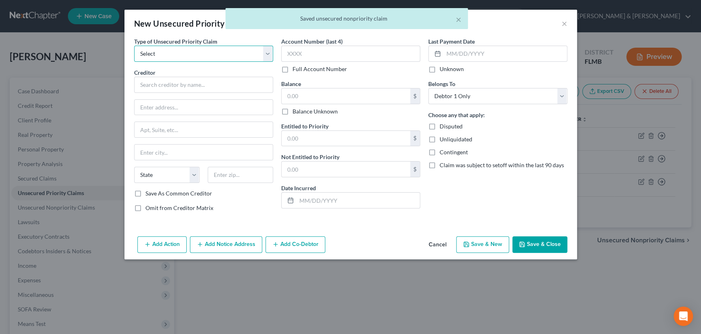
click at [182, 54] on select "Select Taxes & Other Government Units Domestic Support Obligations Extensions o…" at bounding box center [203, 54] width 139 height 16
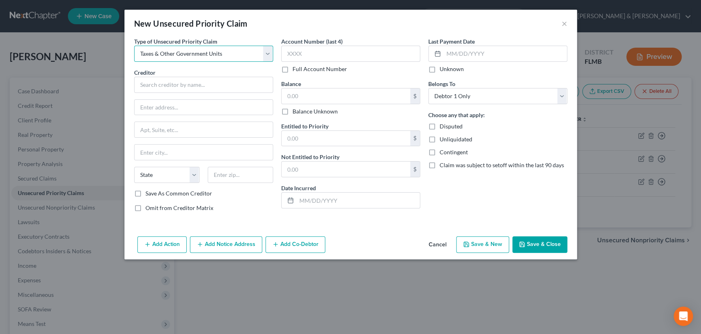
click at [134, 46] on select "Select Taxes & Other Government Units Domestic Support Obligations Extensions o…" at bounding box center [203, 54] width 139 height 16
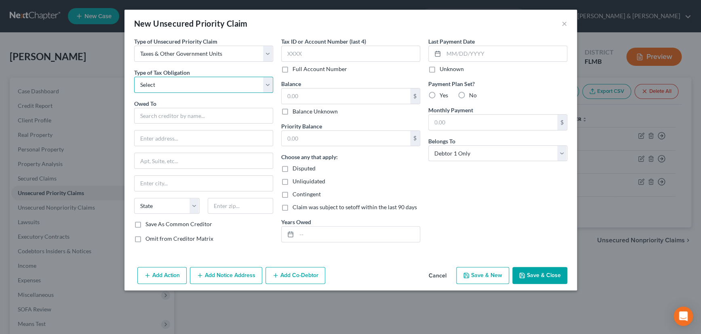
click at [179, 83] on select "Select Federal City State Franchise Tax Board Other" at bounding box center [203, 85] width 139 height 16
click at [134, 77] on select "Select Federal City State Franchise Tax Board Other" at bounding box center [203, 85] width 139 height 16
click at [170, 116] on input "text" at bounding box center [203, 116] width 139 height 16
click at [161, 138] on input "text" at bounding box center [204, 138] width 138 height 15
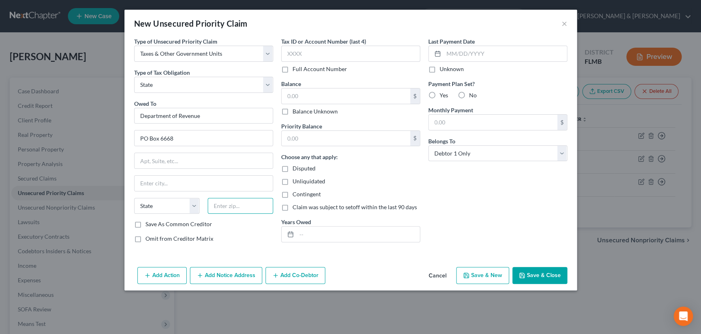
click at [223, 202] on input "text" at bounding box center [240, 206] width 65 height 16
click at [236, 213] on input "32314" at bounding box center [240, 206] width 65 height 16
click at [237, 228] on div "Save As Common Creditor" at bounding box center [203, 224] width 139 height 8
click at [236, 205] on input "32314" at bounding box center [240, 206] width 65 height 16
click at [146, 222] on label "Save As Common Creditor" at bounding box center [179, 224] width 67 height 8
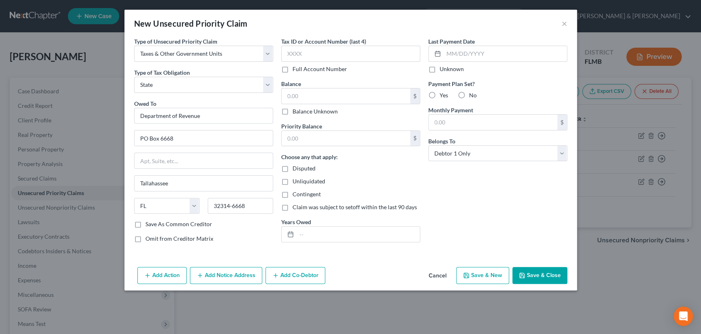
click at [149, 222] on input "Save As Common Creditor" at bounding box center [151, 222] width 5 height 5
click at [293, 112] on label "Balance Unknown" at bounding box center [315, 112] width 45 height 8
click at [296, 112] on input "Balance Unknown" at bounding box center [298, 110] width 5 height 5
click at [440, 66] on label "Unknown" at bounding box center [452, 69] width 24 height 8
click at [443, 66] on input "Unknown" at bounding box center [445, 67] width 5 height 5
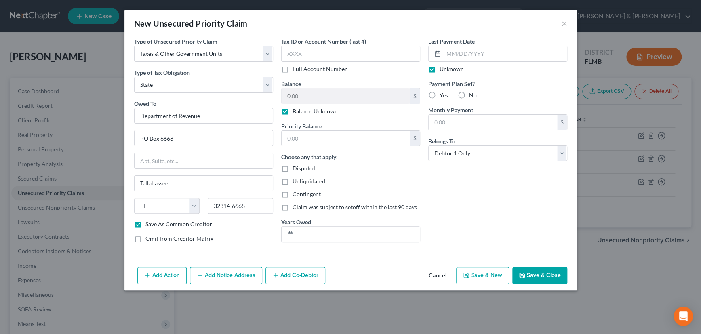
click at [481, 277] on button "Save & New" at bounding box center [482, 275] width 53 height 17
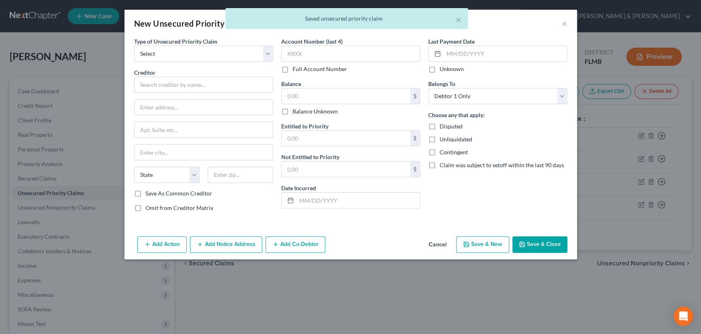
click at [438, 247] on button "Cancel" at bounding box center [437, 245] width 31 height 16
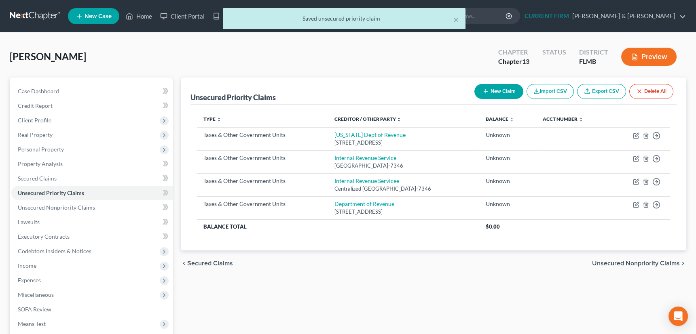
click at [627, 262] on span "Unsecured Nonpriority Claims" at bounding box center [636, 263] width 88 height 6
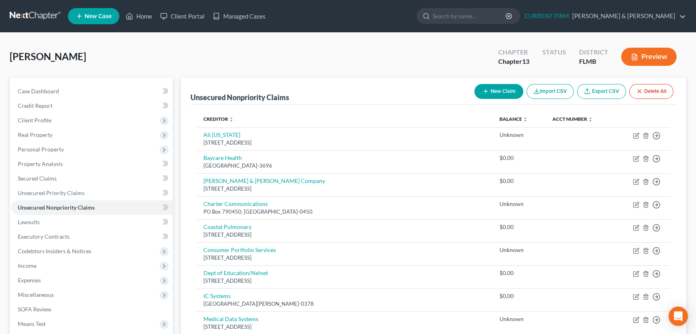
click at [488, 91] on button "New Claim" at bounding box center [498, 91] width 49 height 15
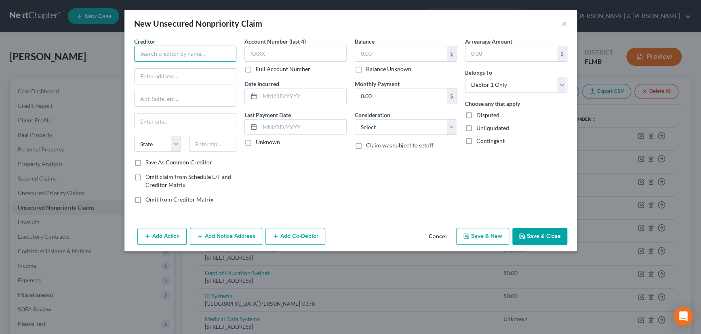
click at [177, 54] on input "text" at bounding box center [185, 54] width 102 height 16
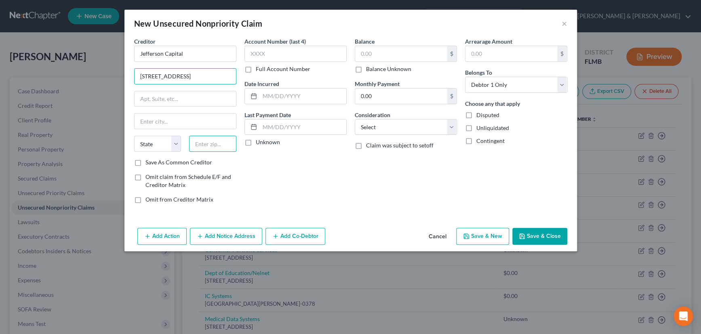
click at [206, 144] on input "text" at bounding box center [212, 144] width 47 height 16
click at [223, 145] on input "56377" at bounding box center [212, 144] width 47 height 16
click at [256, 142] on label "Unknown" at bounding box center [268, 142] width 24 height 8
click at [259, 142] on input "Unknown" at bounding box center [261, 140] width 5 height 5
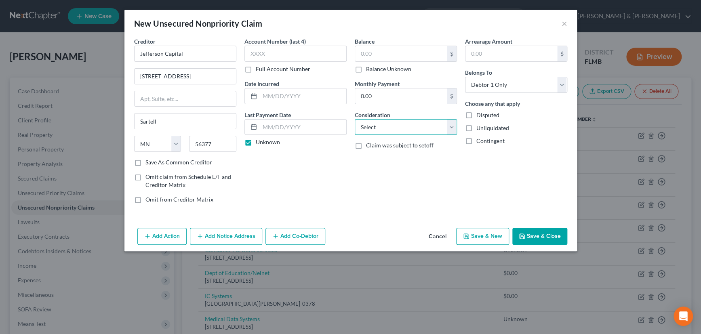
click at [392, 133] on select "Select Cable / Satellite Services Collection Agency Credit Card Debt Debt Couns…" at bounding box center [406, 127] width 102 height 16
click at [355, 119] on select "Select Cable / Satellite Services Collection Agency Credit Card Debt Debt Couns…" at bounding box center [406, 127] width 102 height 16
click at [366, 70] on label "Balance Unknown" at bounding box center [388, 69] width 45 height 8
click at [369, 70] on input "Balance Unknown" at bounding box center [371, 67] width 5 height 5
click at [485, 233] on button "Save & New" at bounding box center [482, 236] width 53 height 17
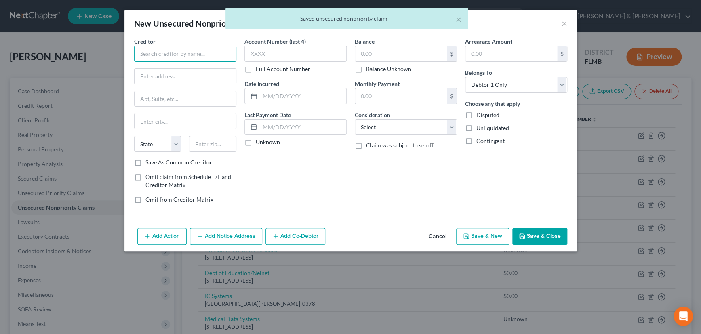
click at [181, 50] on input "text" at bounding box center [185, 54] width 102 height 16
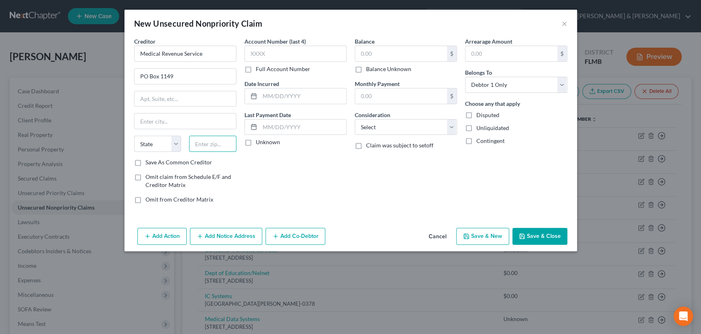
click at [219, 143] on input "text" at bounding box center [212, 144] width 47 height 16
click at [219, 143] on input "33871" at bounding box center [212, 144] width 47 height 16
click at [146, 160] on label "Save As Common Creditor" at bounding box center [179, 162] width 67 height 8
click at [149, 160] on input "Save As Common Creditor" at bounding box center [151, 160] width 5 height 5
click at [256, 142] on label "Unknown" at bounding box center [268, 142] width 24 height 8
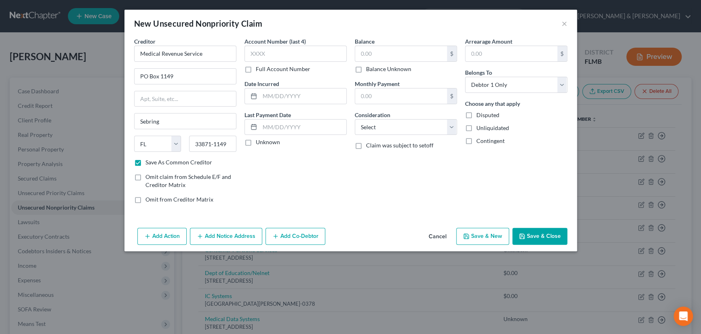
click at [259, 142] on input "Unknown" at bounding box center [261, 140] width 5 height 5
click at [366, 71] on label "Balance Unknown" at bounding box center [388, 69] width 45 height 8
click at [369, 70] on input "Balance Unknown" at bounding box center [371, 67] width 5 height 5
click at [453, 126] on select "Select Cable / Satellite Services Collection Agency Credit Card Debt Debt Couns…" at bounding box center [406, 127] width 102 height 16
click at [355, 119] on select "Select Cable / Satellite Services Collection Agency Credit Card Debt Debt Couns…" at bounding box center [406, 127] width 102 height 16
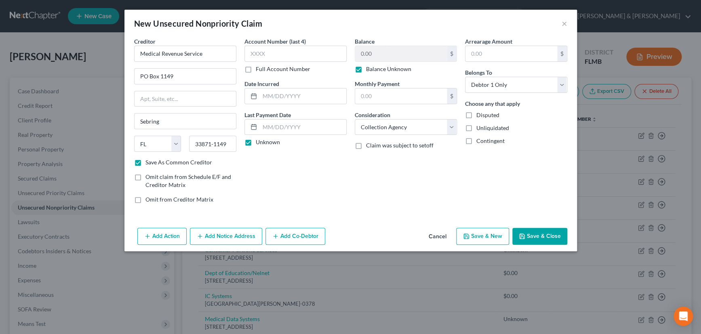
click at [539, 236] on button "Save & Close" at bounding box center [540, 236] width 55 height 17
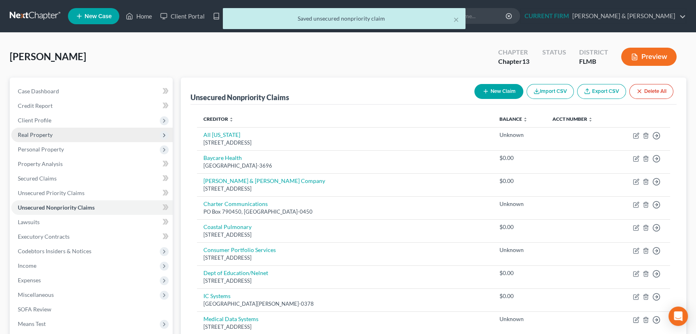
click at [44, 136] on span "Real Property" at bounding box center [35, 134] width 35 height 7
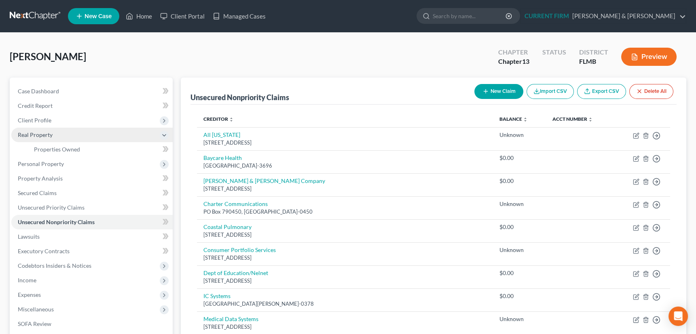
click at [44, 136] on span "Real Property" at bounding box center [35, 134] width 35 height 7
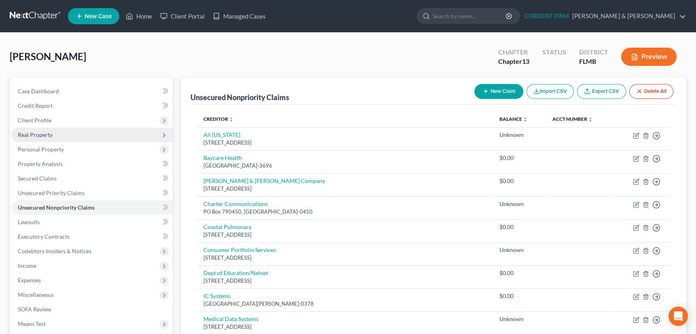
click at [42, 135] on span "Real Property" at bounding box center [35, 134] width 35 height 7
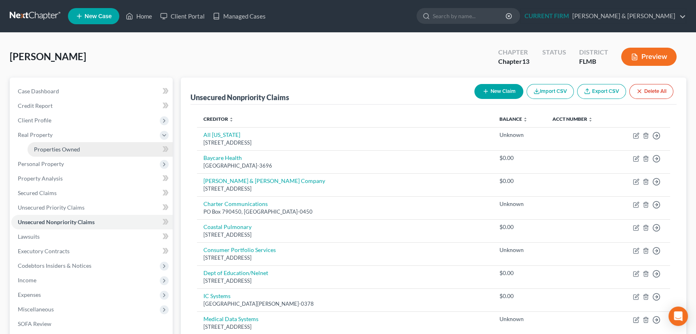
click at [44, 149] on span "Properties Owned" at bounding box center [57, 149] width 46 height 7
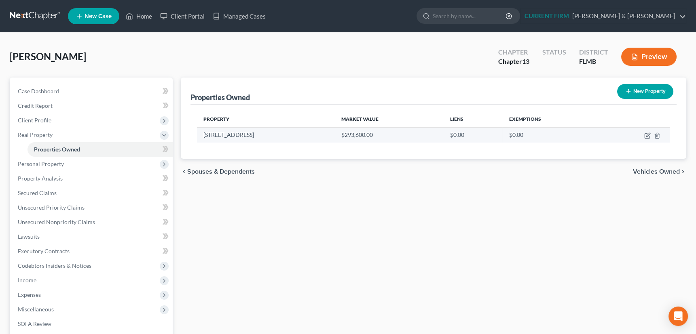
click at [643, 134] on td at bounding box center [635, 134] width 70 height 15
click at [645, 134] on icon "button" at bounding box center [646, 136] width 5 height 5
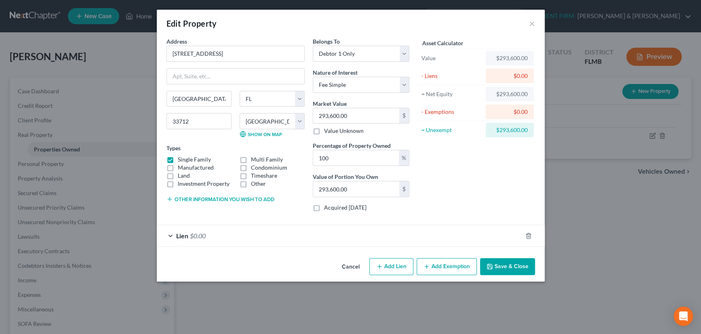
click at [513, 266] on button "Save & Close" at bounding box center [507, 266] width 55 height 17
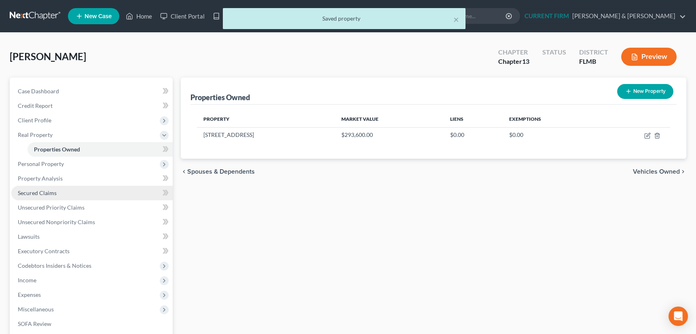
click at [38, 194] on span "Secured Claims" at bounding box center [37, 193] width 39 height 7
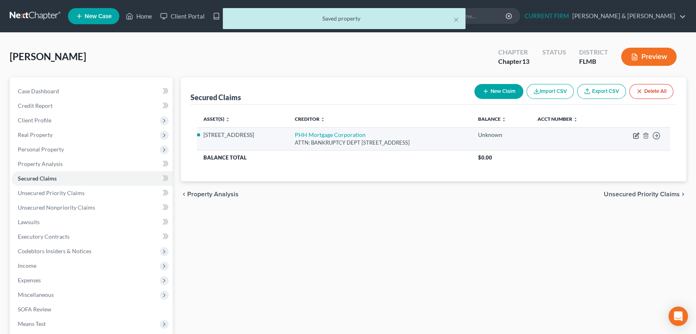
click at [635, 135] on icon "button" at bounding box center [636, 136] width 6 height 6
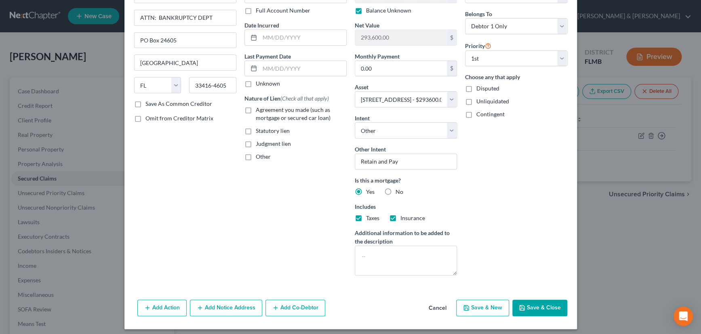
scroll to position [63, 0]
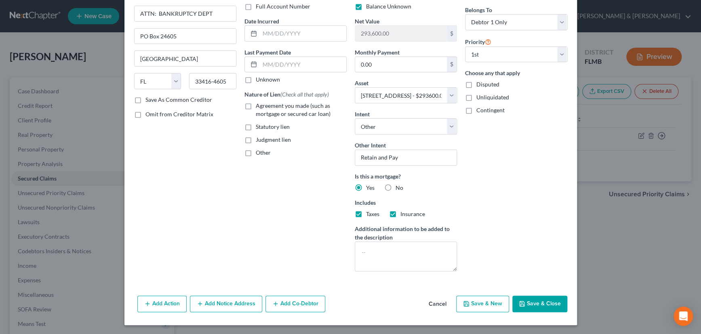
click at [217, 307] on button "Add Notice Address" at bounding box center [226, 304] width 72 height 17
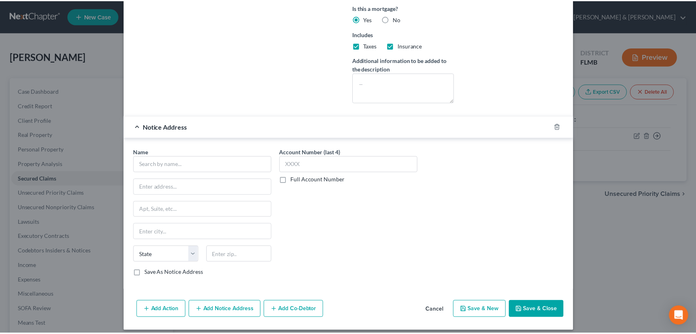
scroll to position [236, 0]
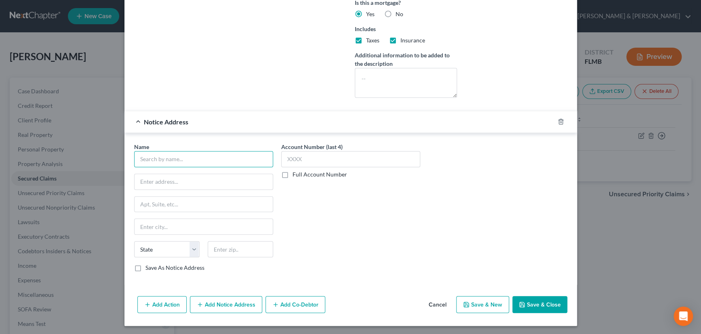
click at [177, 156] on input "text" at bounding box center [203, 159] width 139 height 16
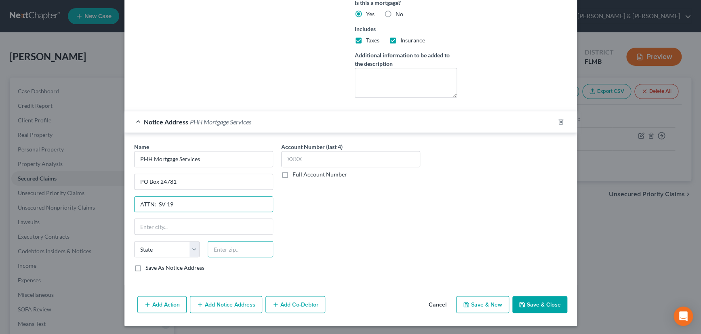
click at [229, 255] on input "text" at bounding box center [240, 249] width 65 height 16
click at [534, 300] on button "Save & Close" at bounding box center [540, 304] width 55 height 17
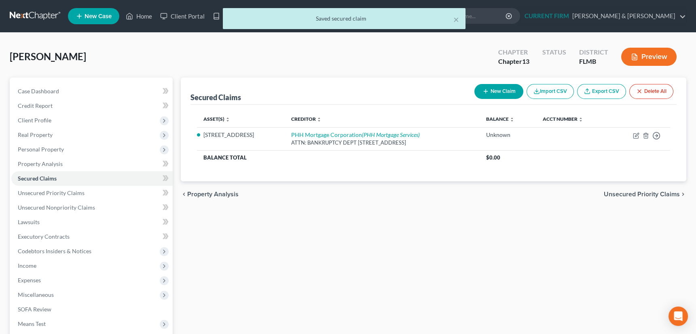
click at [627, 194] on span "Unsecured Priority Claims" at bounding box center [642, 194] width 76 height 6
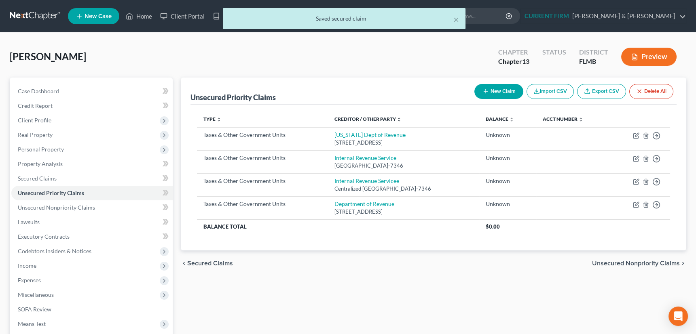
click at [631, 260] on span "Unsecured Nonpriority Claims" at bounding box center [636, 263] width 88 height 6
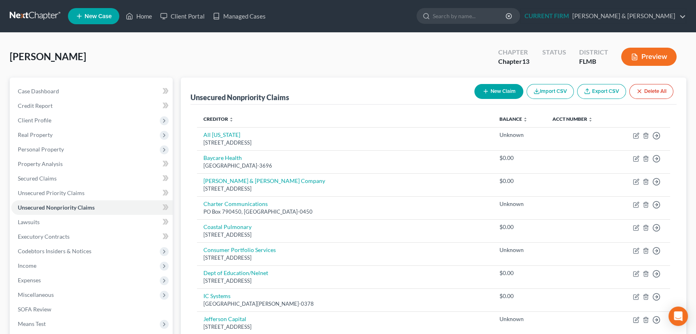
click at [490, 94] on button "New Claim" at bounding box center [498, 91] width 49 height 15
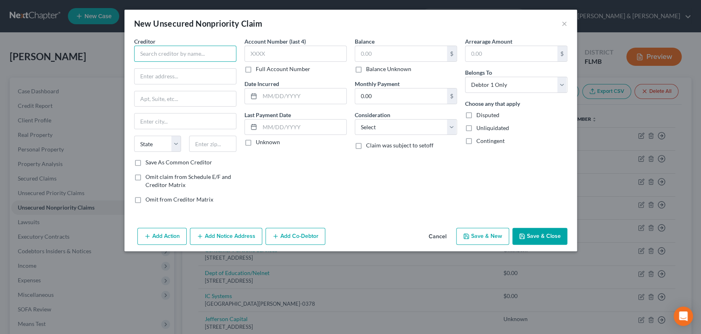
click at [182, 53] on input "text" at bounding box center [185, 54] width 102 height 16
click at [209, 142] on input "text" at bounding box center [212, 144] width 47 height 16
click at [216, 141] on input "19850" at bounding box center [212, 144] width 47 height 16
click at [146, 161] on label "Save As Common Creditor" at bounding box center [179, 162] width 67 height 8
click at [149, 161] on input "Save As Common Creditor" at bounding box center [151, 160] width 5 height 5
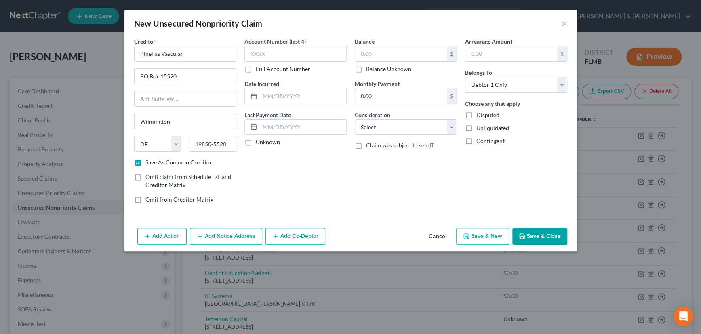
click at [256, 142] on label "Unknown" at bounding box center [268, 142] width 24 height 8
click at [259, 142] on input "Unknown" at bounding box center [261, 140] width 5 height 5
click at [366, 67] on label "Balance Unknown" at bounding box center [388, 69] width 45 height 8
click at [369, 67] on input "Balance Unknown" at bounding box center [371, 67] width 5 height 5
click at [397, 127] on select "Select Cable / Satellite Services Collection Agency Credit Card Debt Debt Couns…" at bounding box center [406, 127] width 102 height 16
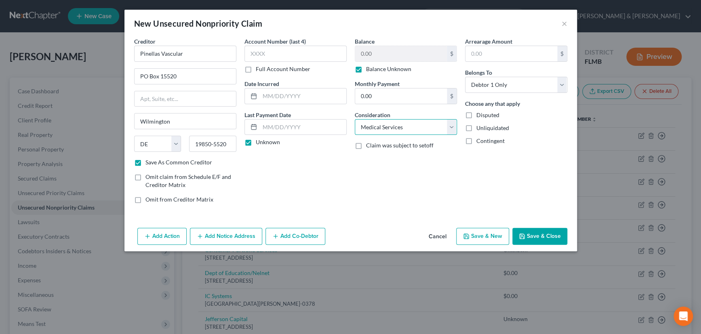
click at [355, 119] on select "Select Cable / Satellite Services Collection Agency Credit Card Debt Debt Couns…" at bounding box center [406, 127] width 102 height 16
click at [490, 234] on button "Save & New" at bounding box center [482, 236] width 53 height 17
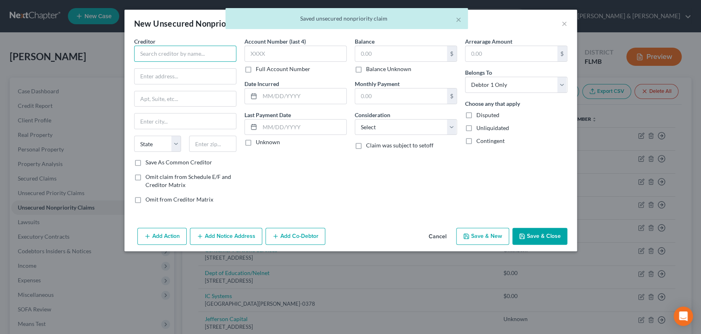
click at [197, 55] on input "text" at bounding box center [185, 54] width 102 height 16
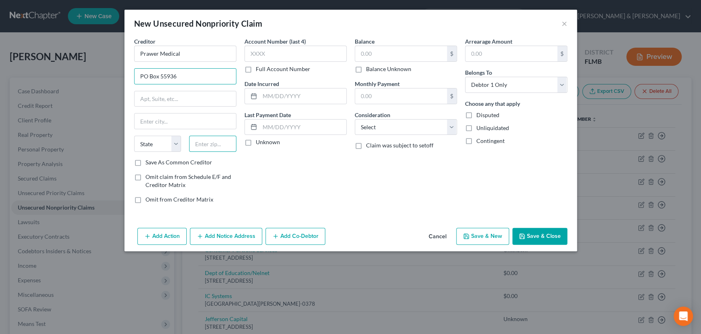
click at [212, 144] on input "text" at bounding box center [212, 144] width 47 height 16
click at [212, 144] on input "33732" at bounding box center [212, 144] width 47 height 16
click at [256, 141] on label "Unknown" at bounding box center [268, 142] width 24 height 8
click at [259, 141] on input "Unknown" at bounding box center [261, 140] width 5 height 5
click at [366, 68] on label "Balance Unknown" at bounding box center [388, 69] width 45 height 8
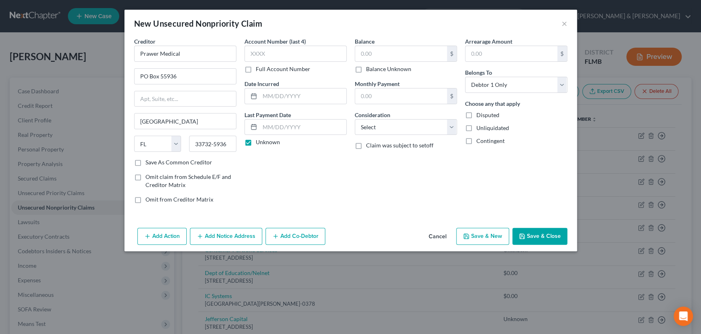
click at [369, 68] on input "Balance Unknown" at bounding box center [371, 67] width 5 height 5
click at [385, 127] on select "Select Cable / Satellite Services Collection Agency Credit Card Debt Debt Couns…" at bounding box center [406, 127] width 102 height 16
click at [355, 119] on select "Select Cable / Satellite Services Collection Agency Credit Card Debt Debt Couns…" at bounding box center [406, 127] width 102 height 16
click at [483, 234] on button "Save & New" at bounding box center [482, 236] width 53 height 17
click at [437, 234] on button "Cancel" at bounding box center [437, 237] width 31 height 16
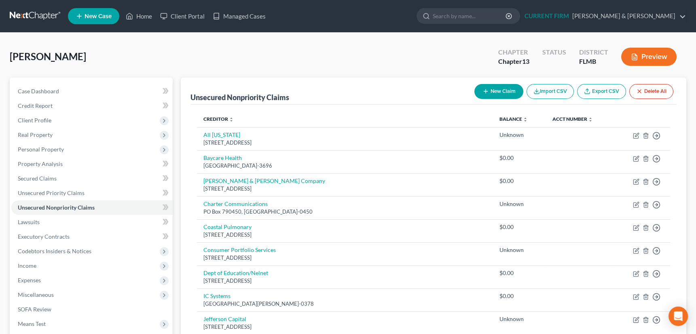
scroll to position [36, 0]
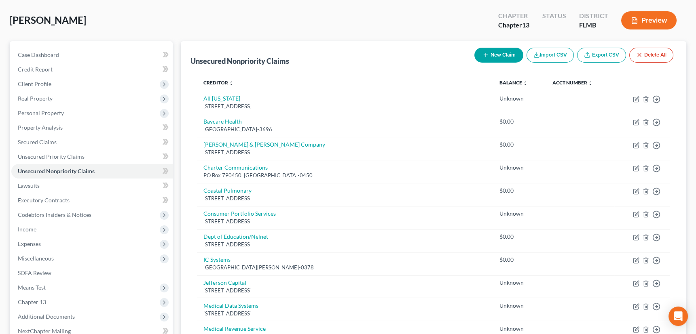
click at [488, 53] on button "New Claim" at bounding box center [498, 55] width 49 height 15
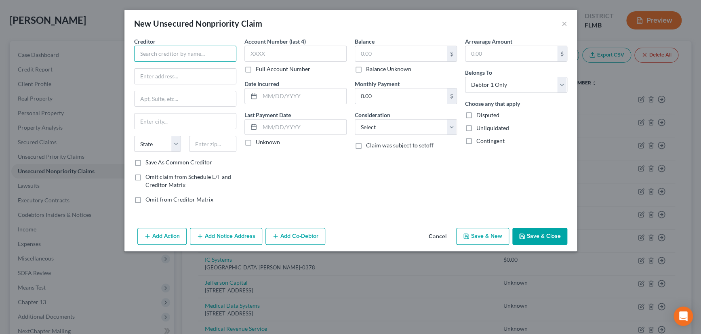
click at [215, 53] on input "text" at bounding box center [185, 54] width 102 height 16
click at [210, 145] on input "text" at bounding box center [212, 144] width 47 height 16
click at [146, 162] on label "Save As Common Creditor" at bounding box center [179, 162] width 67 height 8
click at [149, 162] on input "Save As Common Creditor" at bounding box center [151, 160] width 5 height 5
click at [256, 141] on label "Unknown" at bounding box center [268, 142] width 24 height 8
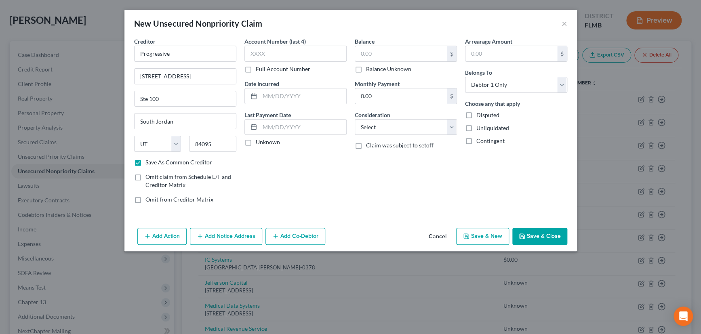
click at [259, 141] on input "Unknown" at bounding box center [261, 140] width 5 height 5
click at [366, 69] on label "Balance Unknown" at bounding box center [388, 69] width 45 height 8
click at [369, 69] on input "Balance Unknown" at bounding box center [371, 67] width 5 height 5
click at [485, 230] on button "Save & New" at bounding box center [482, 236] width 53 height 17
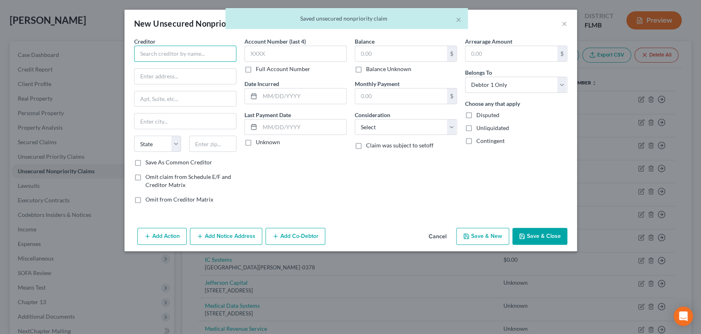
click at [205, 49] on input "text" at bounding box center [185, 54] width 102 height 16
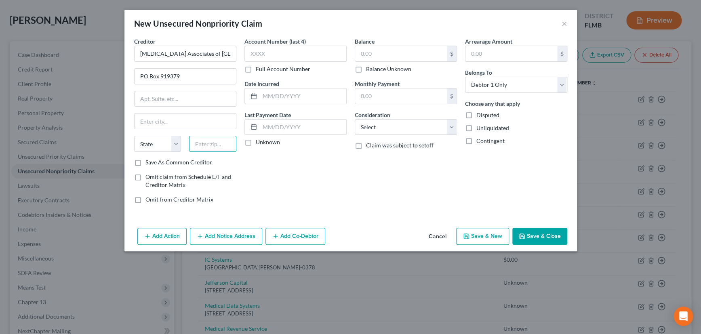
click at [205, 146] on input "text" at bounding box center [212, 144] width 47 height 16
click at [146, 162] on label "Save As Common Creditor" at bounding box center [179, 162] width 67 height 8
click at [149, 162] on input "Save As Common Creditor" at bounding box center [151, 160] width 5 height 5
click at [491, 235] on button "Save & New" at bounding box center [482, 236] width 53 height 17
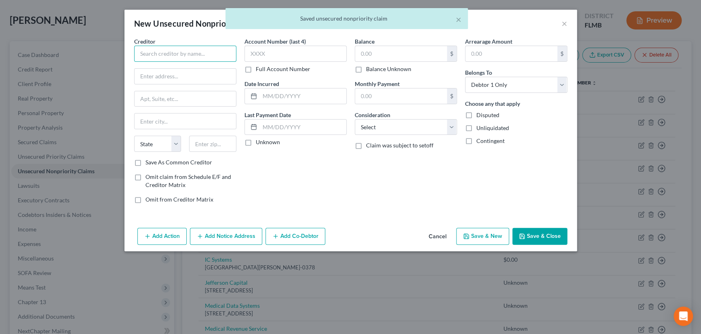
click at [197, 57] on input "text" at bounding box center [185, 54] width 102 height 16
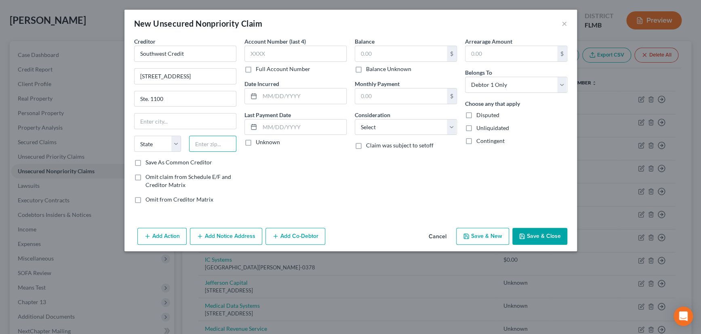
click at [206, 145] on input "text" at bounding box center [212, 144] width 47 height 16
click at [146, 162] on label "Save As Common Creditor" at bounding box center [179, 162] width 67 height 8
click at [149, 162] on input "Save As Common Creditor" at bounding box center [151, 160] width 5 height 5
click at [256, 141] on label "Unknown" at bounding box center [268, 142] width 24 height 8
click at [259, 141] on input "Unknown" at bounding box center [261, 140] width 5 height 5
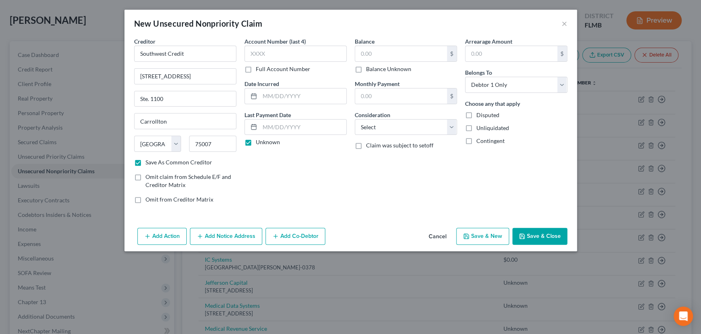
click at [483, 235] on button "Save & New" at bounding box center [482, 236] width 53 height 17
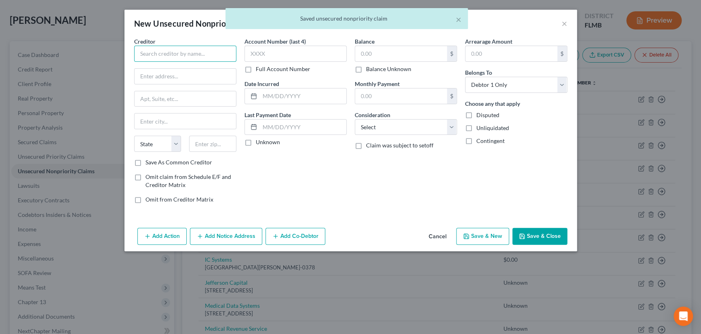
click at [182, 53] on input "text" at bounding box center [185, 54] width 102 height 16
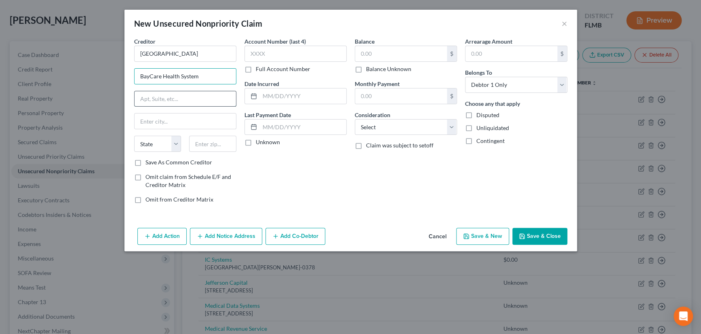
click at [157, 97] on input "text" at bounding box center [185, 98] width 101 height 15
drag, startPoint x: 225, startPoint y: 98, endPoint x: 129, endPoint y: 102, distance: 95.9
click at [129, 102] on div "Creditor * St. Anthony's Hospital BayCare Health System BayCare CBO-Auto/Legal …" at bounding box center [351, 131] width 453 height 188
click at [203, 144] on input "text" at bounding box center [212, 144] width 47 height 16
click at [146, 163] on label "Save As Common Creditor" at bounding box center [179, 162] width 67 height 8
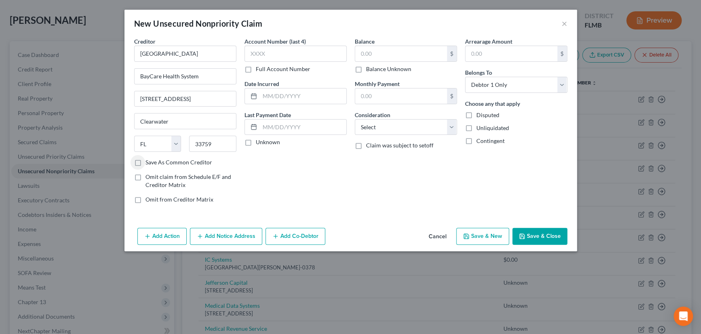
click at [149, 163] on input "Save As Common Creditor" at bounding box center [151, 160] width 5 height 5
click at [256, 140] on label "Unknown" at bounding box center [268, 142] width 24 height 8
click at [259, 140] on input "Unknown" at bounding box center [261, 140] width 5 height 5
click at [381, 130] on select "Select Cable / Satellite Services Collection Agency Credit Card Debt Debt Couns…" at bounding box center [406, 127] width 102 height 16
click at [355, 119] on select "Select Cable / Satellite Services Collection Agency Credit Card Debt Debt Couns…" at bounding box center [406, 127] width 102 height 16
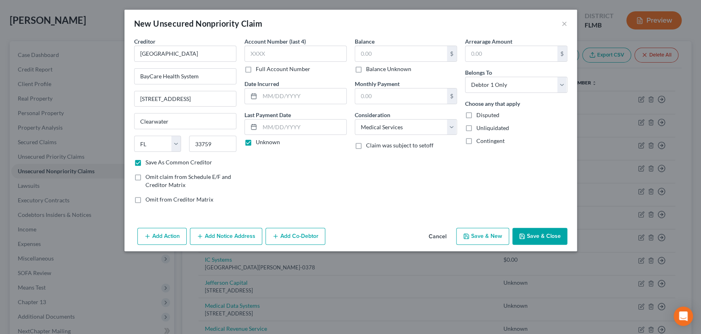
click at [366, 68] on label "Balance Unknown" at bounding box center [388, 69] width 45 height 8
click at [369, 68] on input "Balance Unknown" at bounding box center [371, 67] width 5 height 5
click at [478, 234] on button "Save & New" at bounding box center [482, 236] width 53 height 17
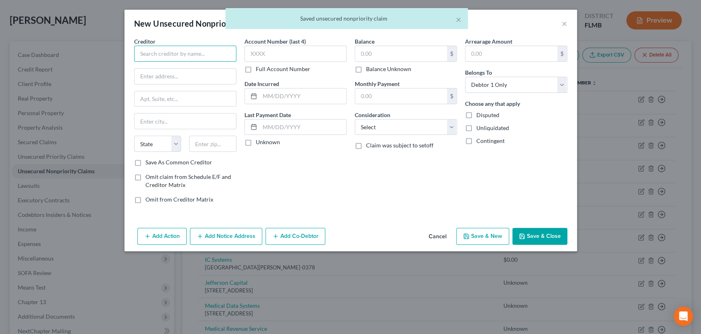
click at [192, 55] on input "text" at bounding box center [185, 54] width 102 height 16
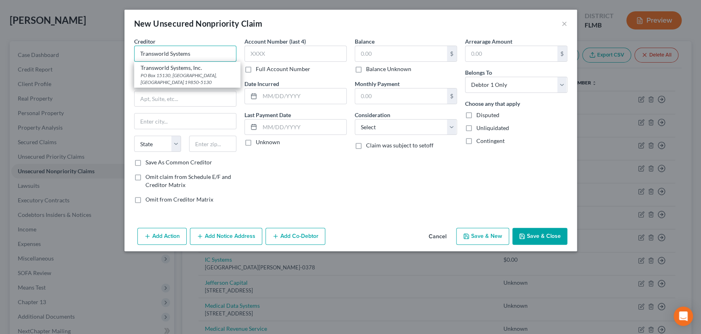
click at [189, 53] on input "Transworld Systems" at bounding box center [185, 54] width 102 height 16
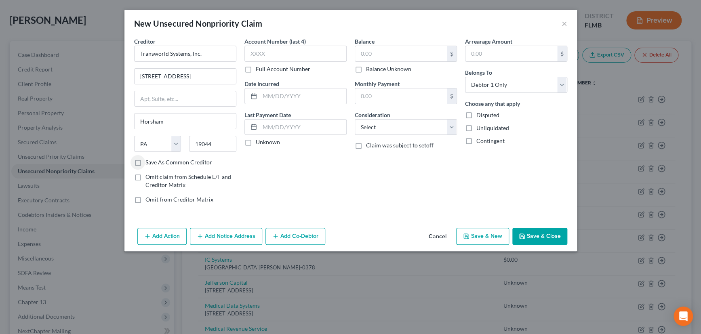
click at [256, 141] on label "Unknown" at bounding box center [268, 142] width 24 height 8
click at [259, 141] on input "Unknown" at bounding box center [261, 140] width 5 height 5
drag, startPoint x: 404, startPoint y: 126, endPoint x: 403, endPoint y: 134, distance: 8.2
click at [404, 126] on select "Select Cable / Satellite Services Collection Agency Credit Card Debt Debt Couns…" at bounding box center [406, 127] width 102 height 16
click at [355, 119] on select "Select Cable / Satellite Services Collection Agency Credit Card Debt Debt Couns…" at bounding box center [406, 127] width 102 height 16
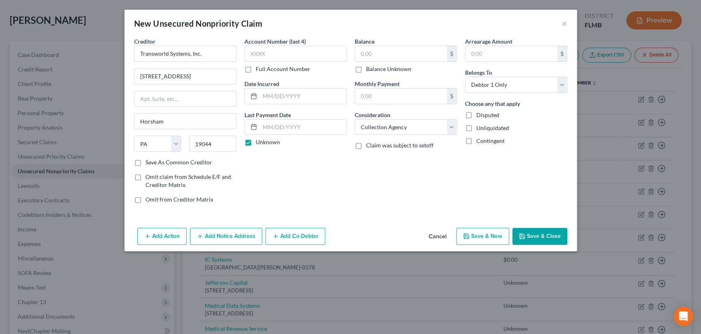
click at [366, 70] on label "Balance Unknown" at bounding box center [388, 69] width 45 height 8
click at [369, 70] on input "Balance Unknown" at bounding box center [371, 67] width 5 height 5
click at [483, 233] on button "Save & New" at bounding box center [482, 236] width 53 height 17
click at [203, 53] on input "text" at bounding box center [185, 54] width 102 height 16
click at [210, 139] on input "text" at bounding box center [212, 144] width 47 height 16
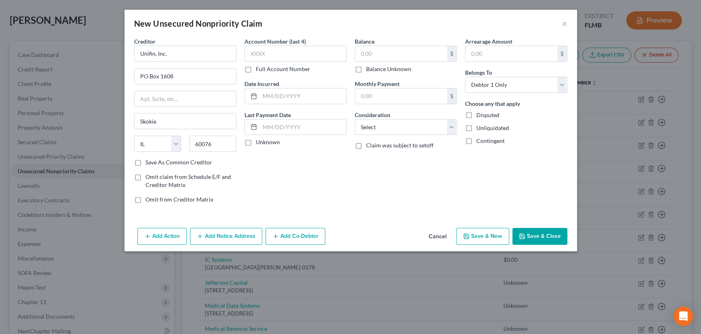
click at [146, 160] on label "Save As Common Creditor" at bounding box center [179, 162] width 67 height 8
click at [149, 160] on input "Save As Common Creditor" at bounding box center [151, 160] width 5 height 5
click at [256, 142] on label "Unknown" at bounding box center [268, 142] width 24 height 8
click at [259, 142] on input "Unknown" at bounding box center [261, 140] width 5 height 5
click at [366, 68] on label "Balance Unknown" at bounding box center [388, 69] width 45 height 8
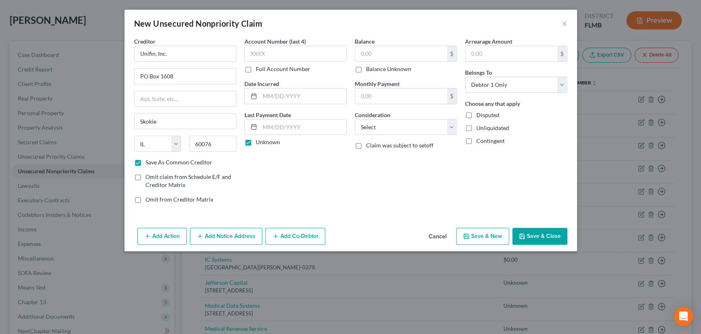
click at [369, 68] on input "Balance Unknown" at bounding box center [371, 67] width 5 height 5
click at [481, 235] on button "Save & New" at bounding box center [482, 236] width 53 height 17
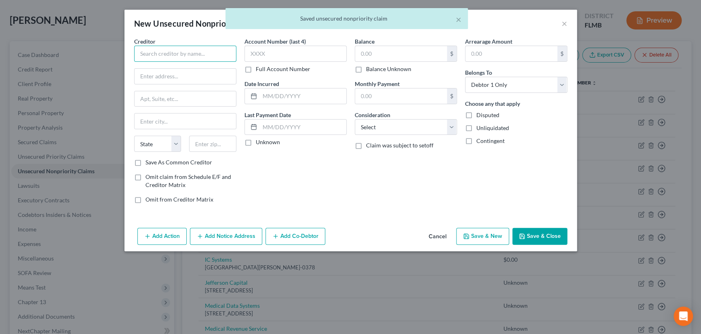
click at [207, 55] on input "text" at bounding box center [185, 54] width 102 height 16
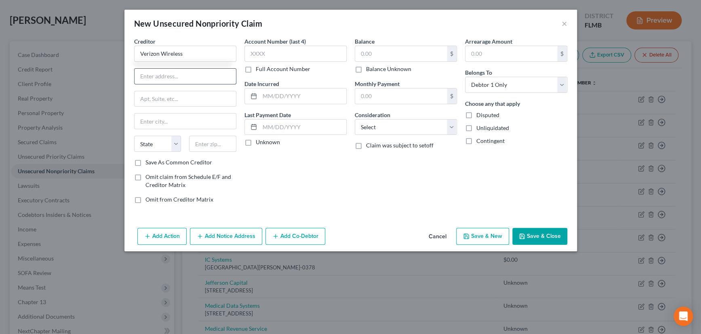
click at [182, 80] on input "text" at bounding box center [185, 76] width 101 height 15
click at [203, 147] on input "text" at bounding box center [212, 144] width 47 height 16
click at [256, 141] on label "Unknown" at bounding box center [268, 142] width 24 height 8
click at [259, 141] on input "Unknown" at bounding box center [261, 140] width 5 height 5
click at [366, 70] on label "Balance Unknown" at bounding box center [388, 69] width 45 height 8
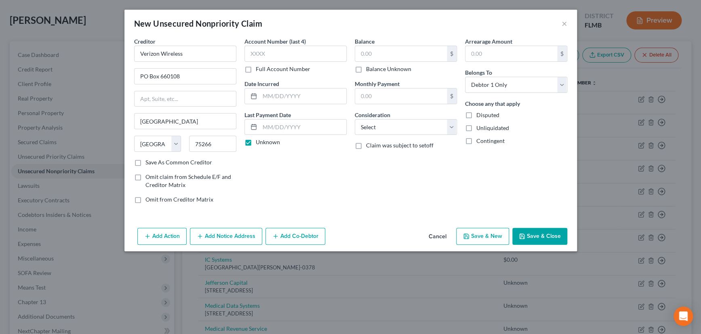
click at [369, 70] on input "Balance Unknown" at bounding box center [371, 67] width 5 height 5
drag, startPoint x: 385, startPoint y: 127, endPoint x: 386, endPoint y: 133, distance: 6.5
click at [385, 127] on select "Select Cable / Satellite Services Collection Agency Credit Card Debt Debt Couns…" at bounding box center [406, 127] width 102 height 16
click at [355, 119] on select "Select Cable / Satellite Services Collection Agency Credit Card Debt Debt Couns…" at bounding box center [406, 127] width 102 height 16
click at [483, 230] on button "Save & New" at bounding box center [482, 236] width 53 height 17
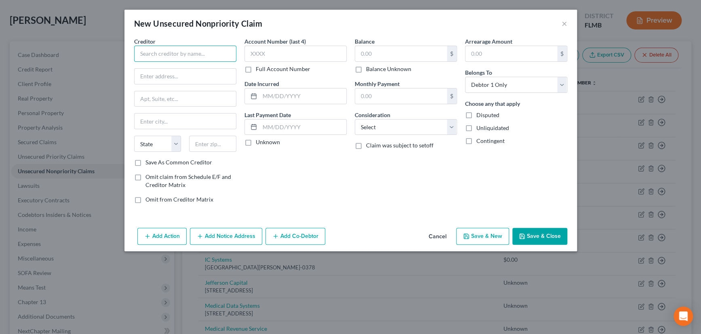
click at [168, 57] on input "text" at bounding box center [185, 54] width 102 height 16
click at [205, 140] on input "text" at bounding box center [212, 144] width 47 height 16
click at [215, 141] on input "34206" at bounding box center [212, 144] width 47 height 16
click at [146, 161] on label "Save As Common Creditor" at bounding box center [179, 162] width 67 height 8
click at [149, 161] on input "Save As Common Creditor" at bounding box center [151, 160] width 5 height 5
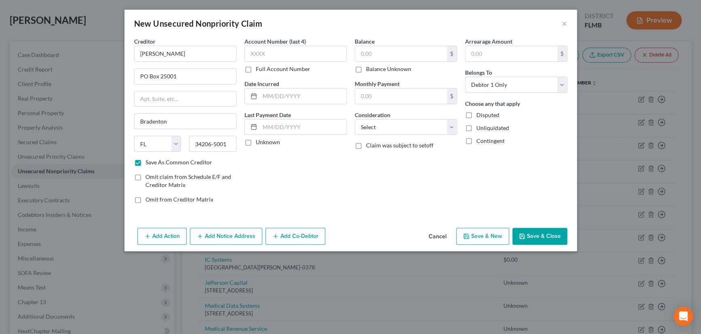
click at [256, 142] on label "Unknown" at bounding box center [268, 142] width 24 height 8
click at [259, 142] on input "Unknown" at bounding box center [261, 140] width 5 height 5
click at [366, 70] on label "Balance Unknown" at bounding box center [388, 69] width 45 height 8
click at [369, 70] on input "Balance Unknown" at bounding box center [371, 67] width 5 height 5
click at [534, 232] on button "Save & Close" at bounding box center [540, 236] width 55 height 17
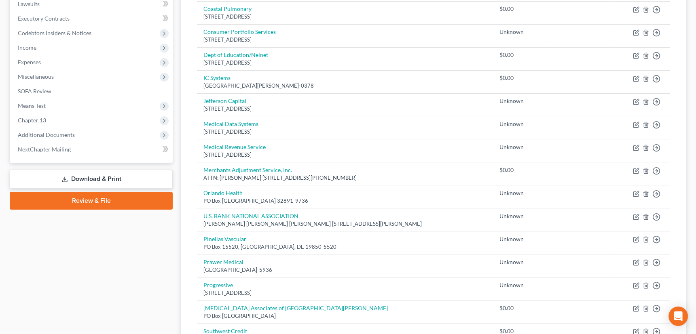
scroll to position [220, 0]
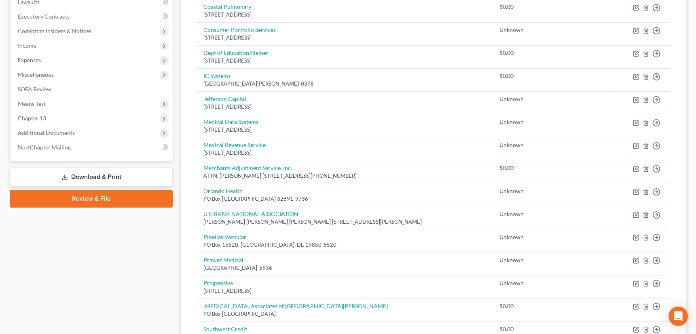
drag, startPoint x: 81, startPoint y: 198, endPoint x: 323, endPoint y: 129, distance: 251.4
click at [81, 198] on link "Review & File" at bounding box center [91, 199] width 163 height 18
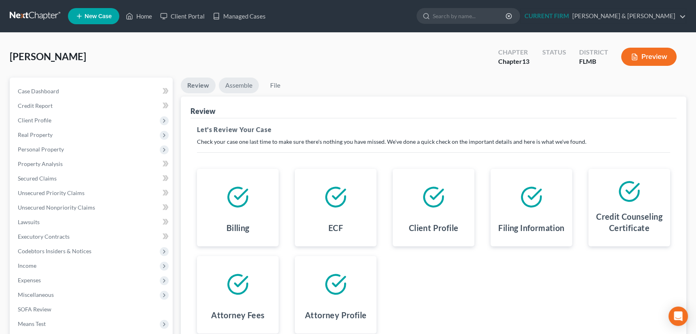
click at [245, 85] on link "Assemble" at bounding box center [239, 86] width 40 height 16
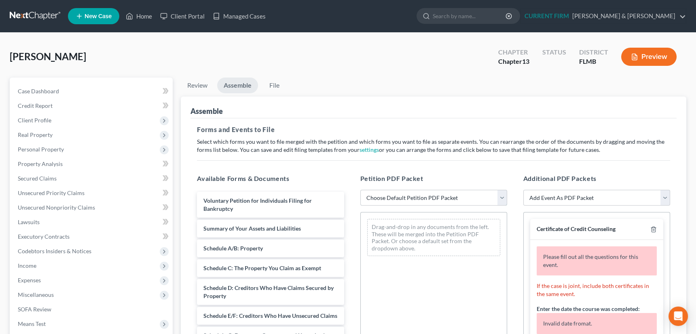
click at [504, 198] on select "Choose Default Petition PDF Packet Complete Bankruptcy Petition (all forms and …" at bounding box center [433, 198] width 147 height 16
click at [360, 190] on select "Choose Default Petition PDF Packet Complete Bankruptcy Petition (all forms and …" at bounding box center [433, 198] width 147 height 16
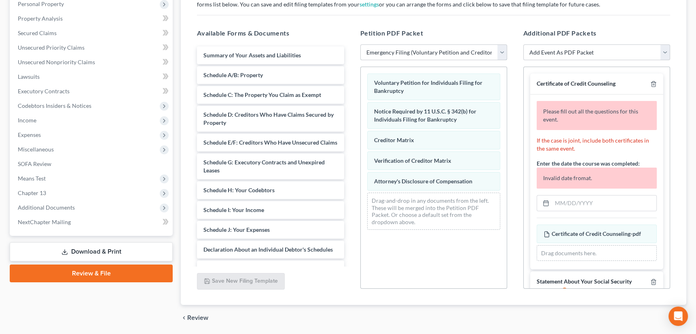
scroll to position [147, 0]
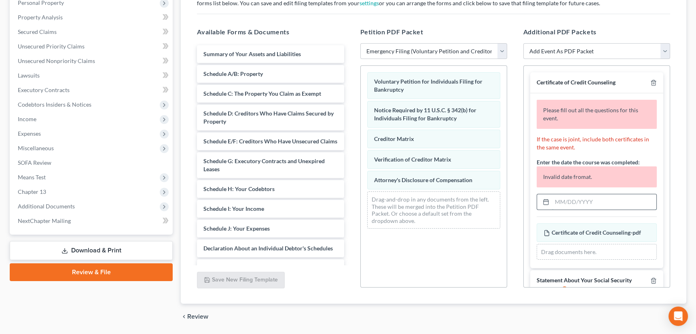
click at [582, 198] on input "text" at bounding box center [604, 201] width 104 height 15
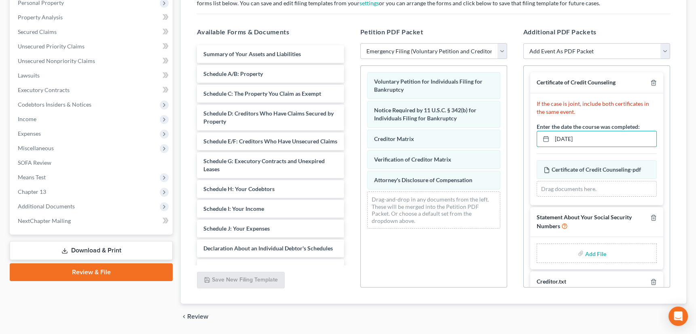
click at [591, 251] on input "file" at bounding box center [594, 253] width 19 height 15
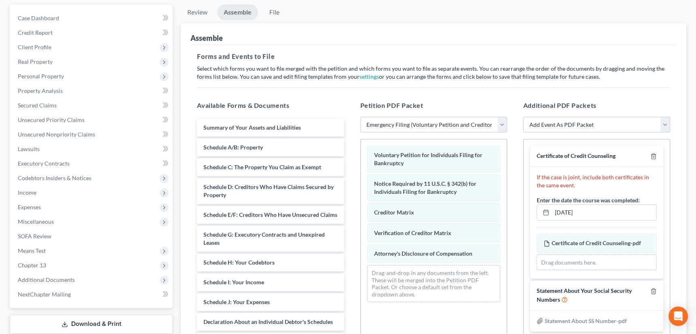
scroll to position [36, 0]
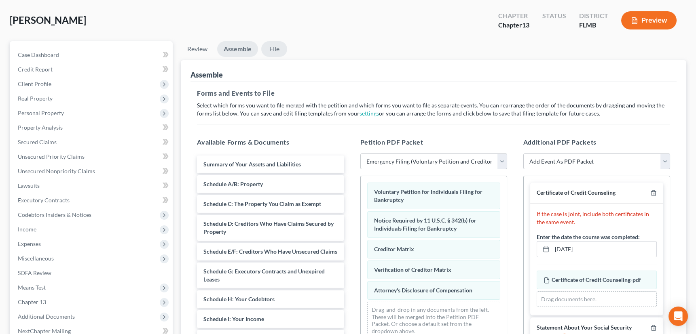
click at [278, 46] on link "File" at bounding box center [274, 49] width 26 height 16
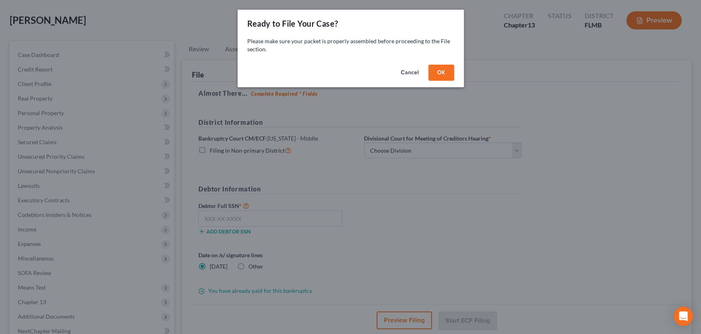
click at [441, 72] on button "OK" at bounding box center [442, 73] width 26 height 16
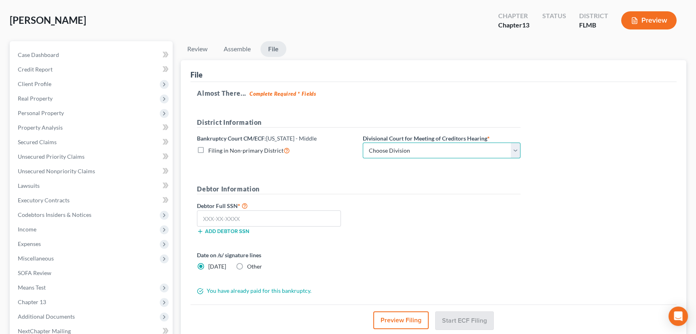
click at [442, 153] on select "Choose Division Fort Myers Jacksonville Orlando Tampa" at bounding box center [442, 151] width 158 height 16
click at [363, 143] on select "Choose Division Fort Myers Jacksonville Orlando Tampa" at bounding box center [442, 151] width 158 height 16
click at [290, 214] on input "text" at bounding box center [269, 219] width 144 height 16
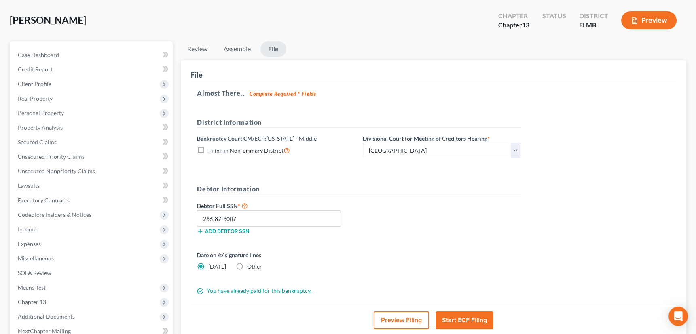
drag, startPoint x: 466, startPoint y: 317, endPoint x: 347, endPoint y: 176, distance: 183.9
click at [466, 316] on button "Start ECF Filing" at bounding box center [464, 321] width 58 height 18
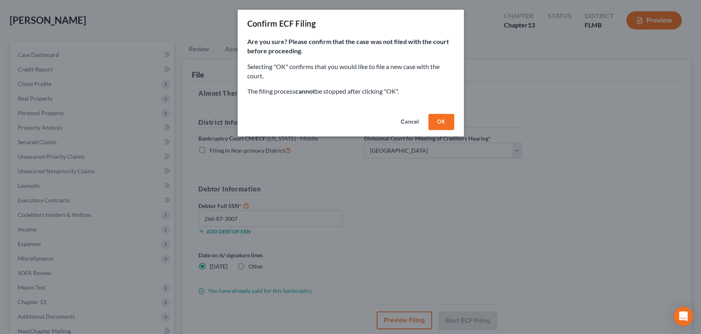
click at [437, 125] on button "OK" at bounding box center [442, 122] width 26 height 16
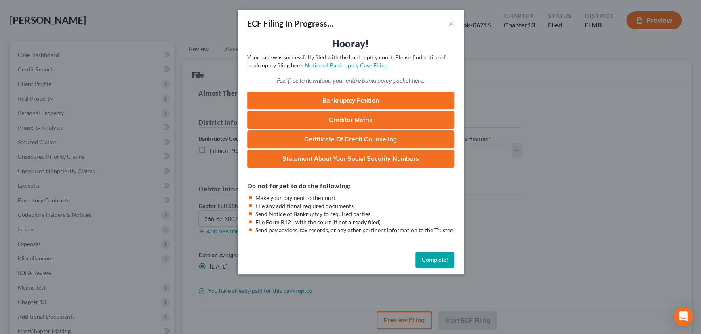
click at [430, 258] on button "Complete!" at bounding box center [435, 260] width 39 height 16
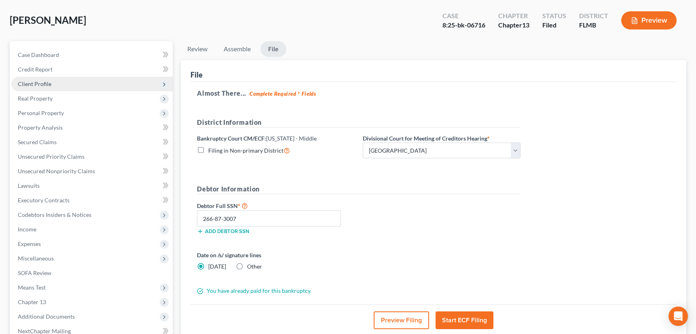
click at [33, 82] on span "Client Profile" at bounding box center [35, 83] width 34 height 7
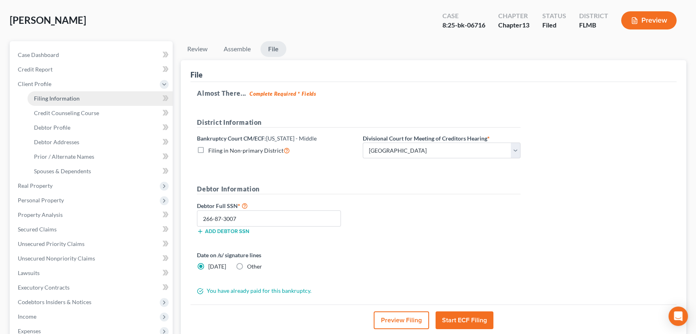
click at [42, 95] on span "Filing Information" at bounding box center [57, 98] width 46 height 7
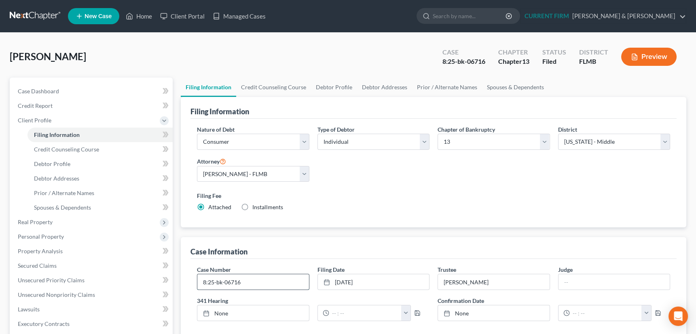
drag, startPoint x: 201, startPoint y: 282, endPoint x: 247, endPoint y: 280, distance: 45.3
click at [247, 280] on input "8:25-bk-06716" at bounding box center [252, 281] width 111 height 15
drag, startPoint x: 222, startPoint y: 279, endPoint x: 377, endPoint y: 242, distance: 159.1
click at [377, 242] on div "Case Information" at bounding box center [433, 248] width 486 height 22
drag, startPoint x: 202, startPoint y: 281, endPoint x: 250, endPoint y: 281, distance: 48.5
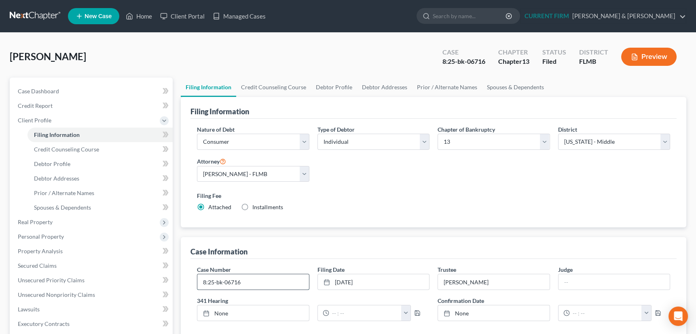
click at [250, 281] on input "8:25-bk-06716" at bounding box center [252, 281] width 111 height 15
click at [60, 293] on span "Unsecured Nonpriority Claims" at bounding box center [56, 294] width 77 height 7
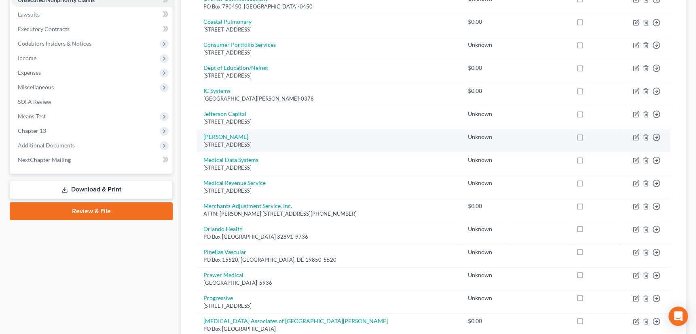
scroll to position [220, 0]
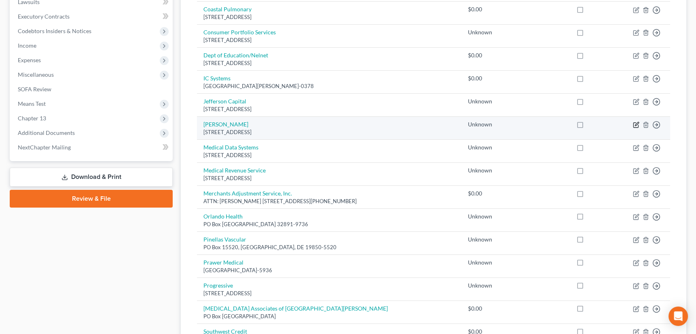
click at [635, 124] on icon "button" at bounding box center [636, 125] width 6 height 6
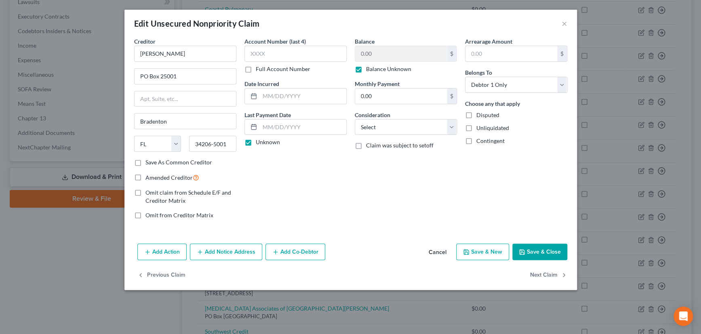
click at [541, 251] on button "Save & Close" at bounding box center [540, 252] width 55 height 17
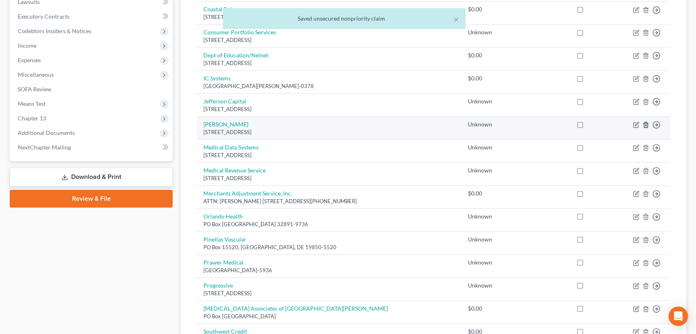
click at [647, 125] on icon "button" at bounding box center [645, 125] width 6 height 6
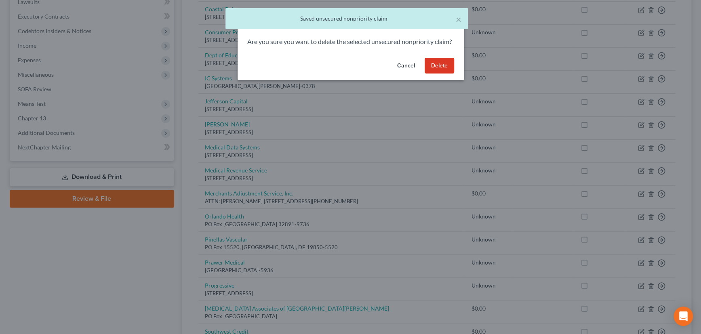
click at [441, 73] on button "Delete" at bounding box center [440, 66] width 30 height 16
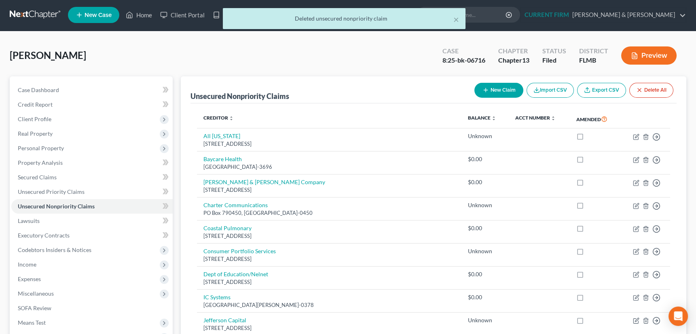
scroll to position [0, 0]
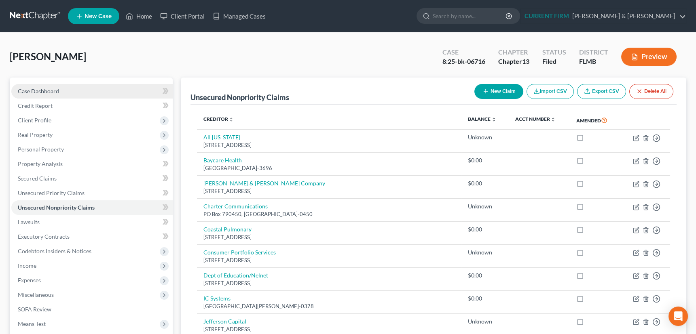
click at [46, 90] on span "Case Dashboard" at bounding box center [38, 91] width 41 height 7
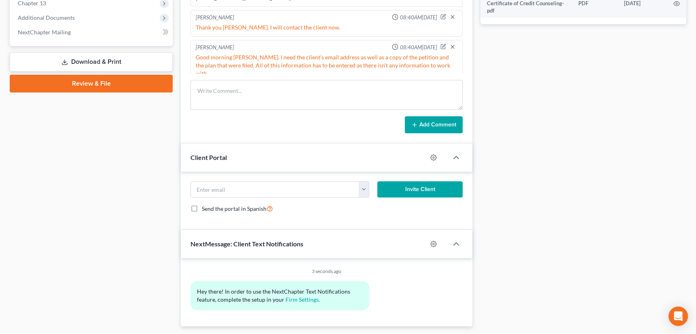
scroll to position [358, 0]
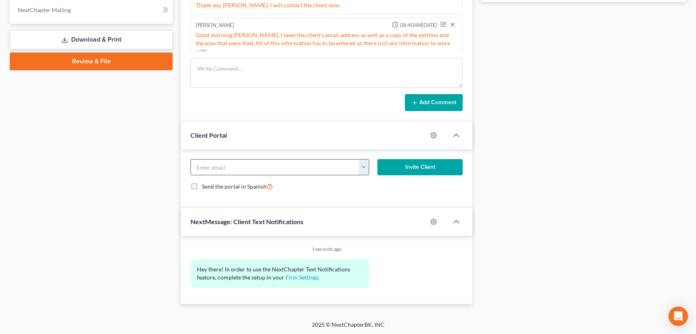
click at [362, 162] on button "button" at bounding box center [364, 167] width 10 height 15
click at [372, 180] on link "dsbflorida@yahoo.com" at bounding box center [414, 185] width 110 height 14
click at [429, 166] on button "Invite Client" at bounding box center [419, 167] width 85 height 16
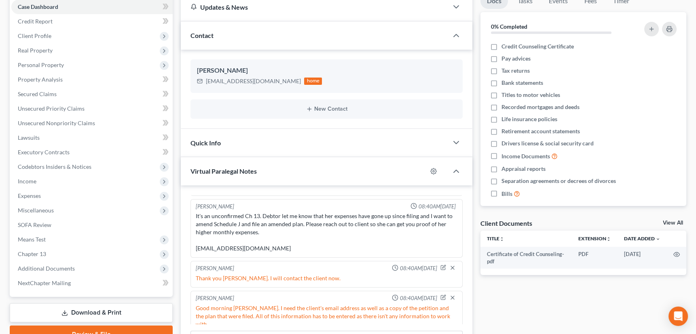
scroll to position [0, 0]
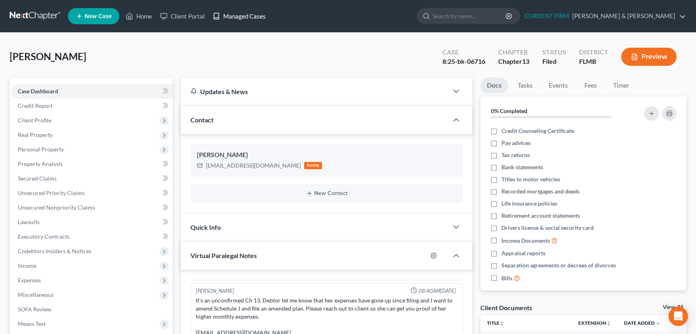
click at [236, 14] on link "Managed Cases" at bounding box center [239, 16] width 61 height 15
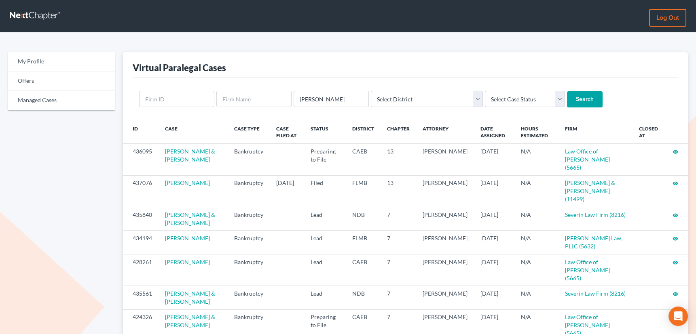
type input "ketterling"
click at [567, 91] on input "Search" at bounding box center [585, 99] width 36 height 16
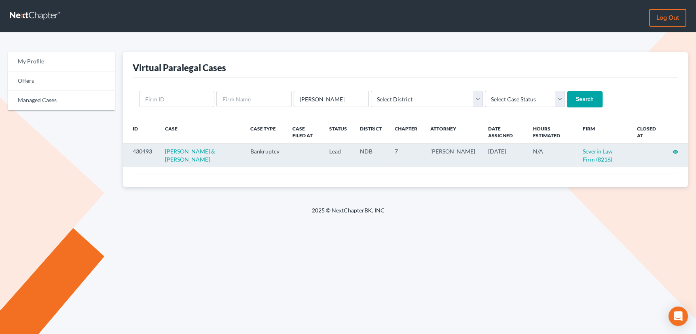
click at [676, 151] on icon "visibility" at bounding box center [675, 152] width 6 height 6
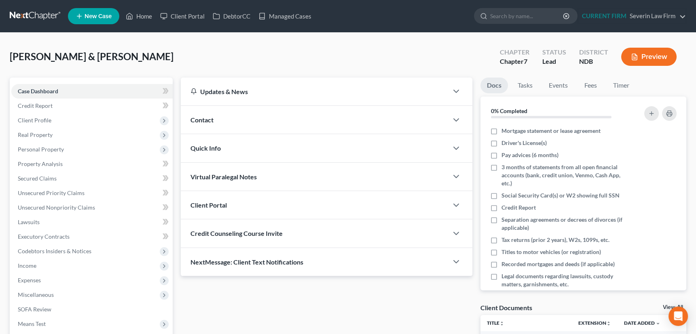
click at [649, 55] on button "Preview" at bounding box center [648, 57] width 55 height 18
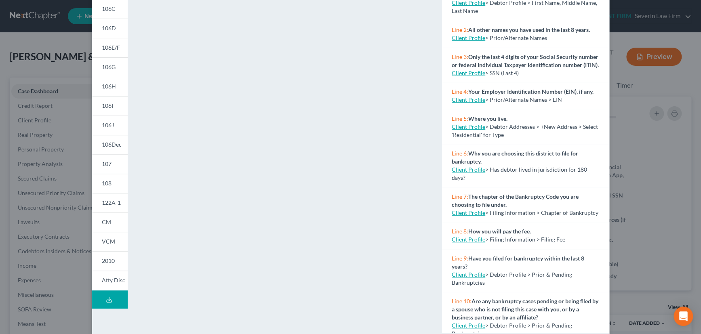
scroll to position [121, 0]
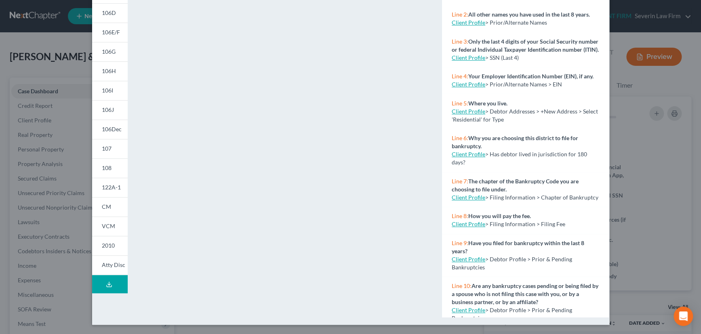
click at [108, 284] on polyline at bounding box center [109, 284] width 3 height 1
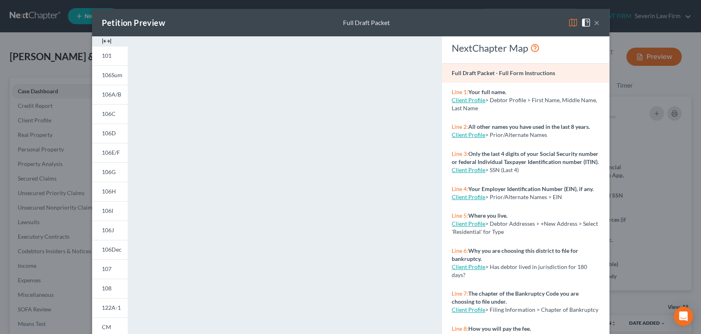
scroll to position [0, 0]
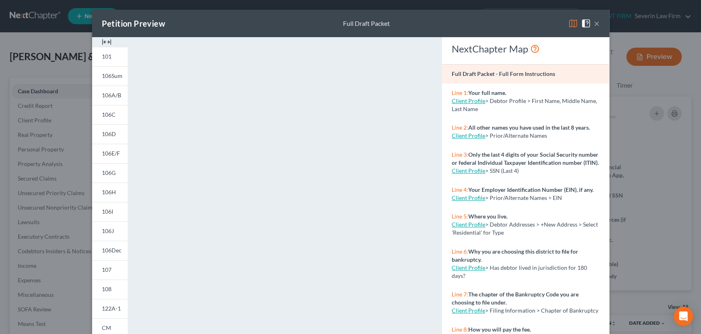
click at [594, 20] on button "×" at bounding box center [597, 24] width 6 height 10
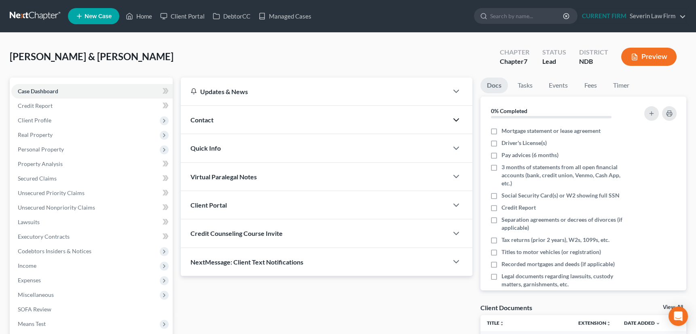
click at [457, 119] on polyline "button" at bounding box center [456, 120] width 5 height 2
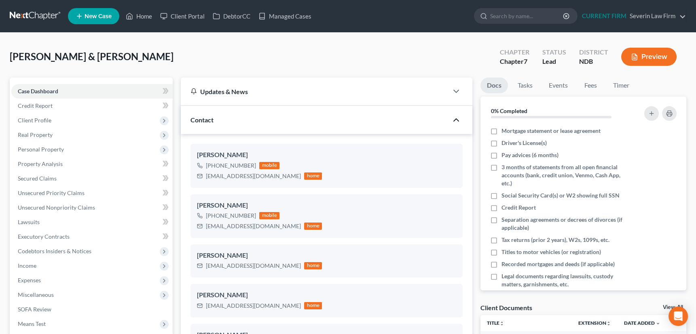
click at [654, 55] on button "Preview" at bounding box center [648, 57] width 55 height 18
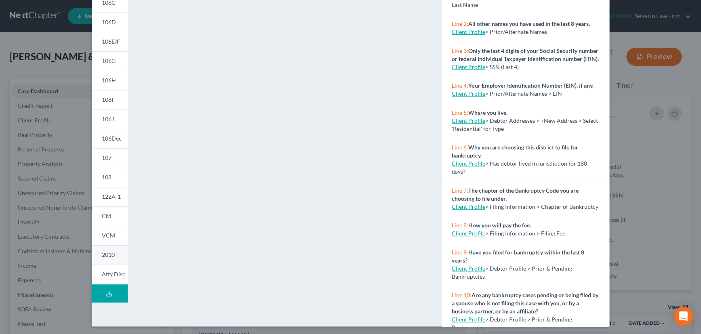
scroll to position [114, 0]
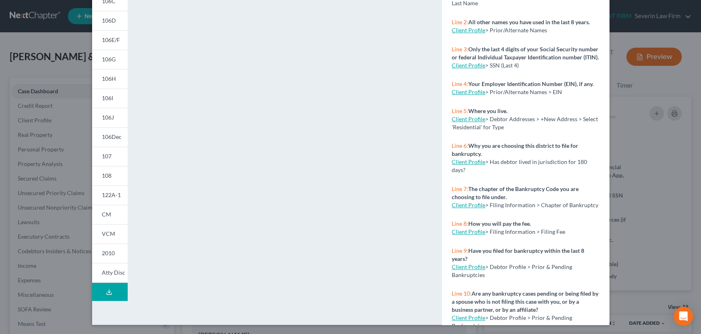
click at [106, 290] on icon at bounding box center [109, 292] width 6 height 6
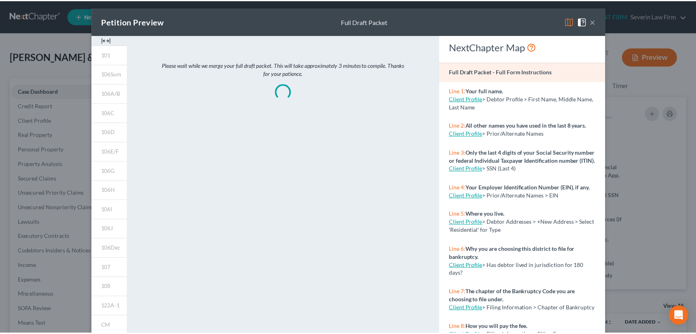
scroll to position [0, 0]
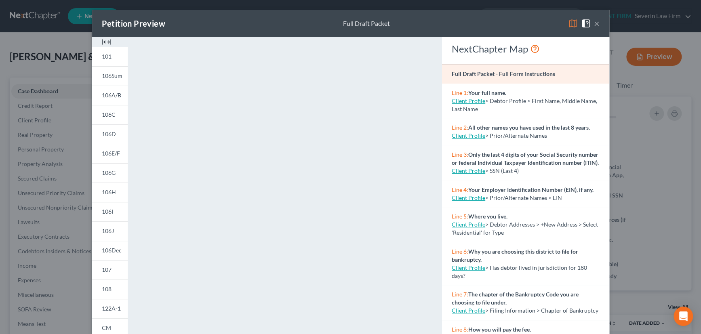
click at [594, 22] on button "×" at bounding box center [597, 24] width 6 height 10
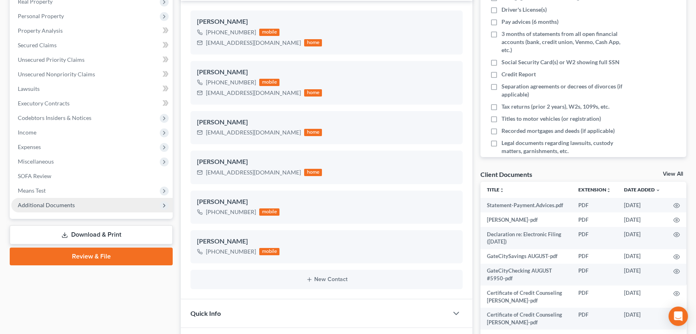
scroll to position [147, 0]
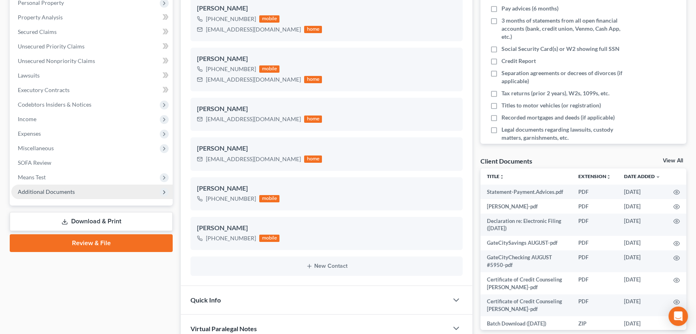
click at [46, 191] on span "Additional Documents" at bounding box center [46, 191] width 57 height 7
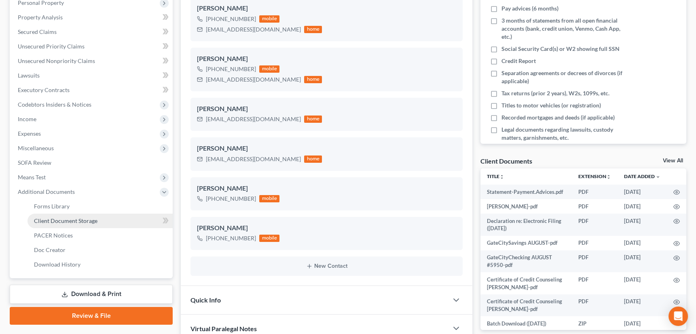
click at [50, 220] on span "Client Document Storage" at bounding box center [65, 220] width 63 height 7
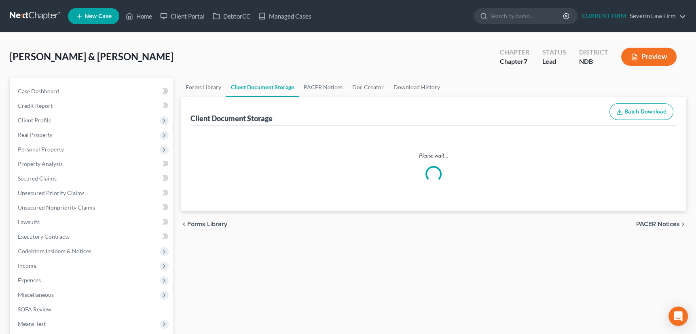
select select "0"
select select "3"
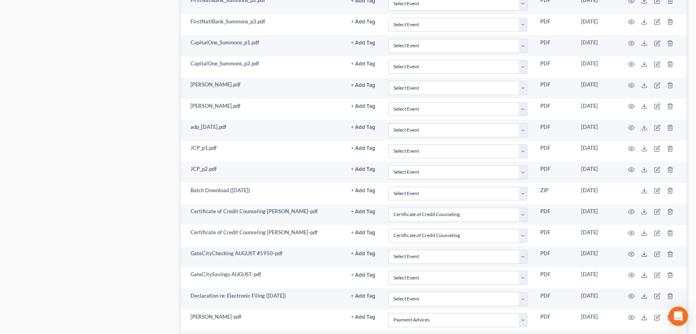
scroll to position [1438, 0]
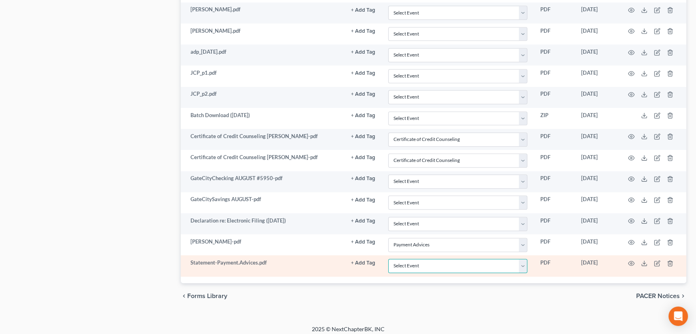
click at [522, 260] on select "Select Event Certificate of Credit Counseling Chapter 13 Plan Pay Filing Fee in…" at bounding box center [457, 266] width 139 height 14
select select "5"
click at [388, 259] on select "Select Event Certificate of Credit Counseling Chapter 13 Plan Pay Filing Fee in…" at bounding box center [457, 266] width 139 height 14
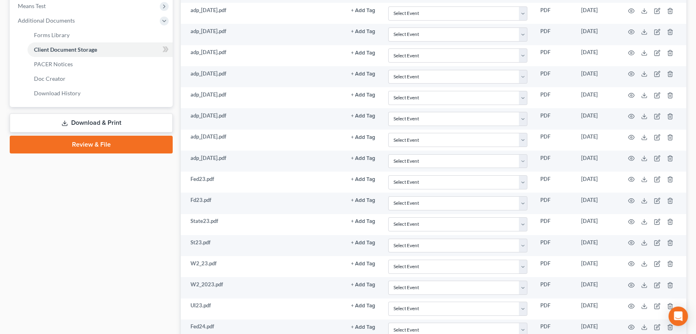
scroll to position [255, 0]
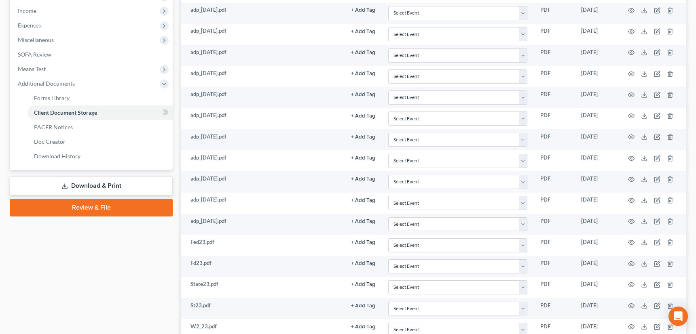
click at [85, 205] on link "Review & File" at bounding box center [91, 208] width 163 height 18
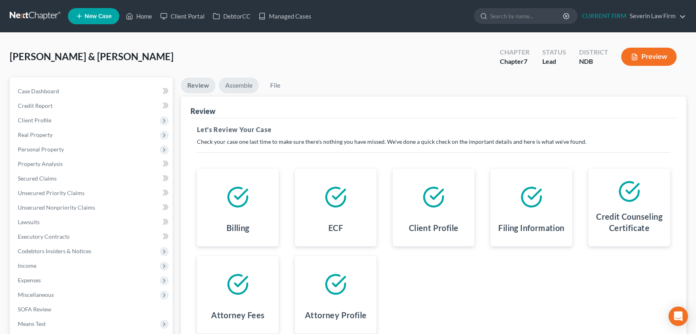
click at [238, 85] on link "Assemble" at bounding box center [239, 86] width 40 height 16
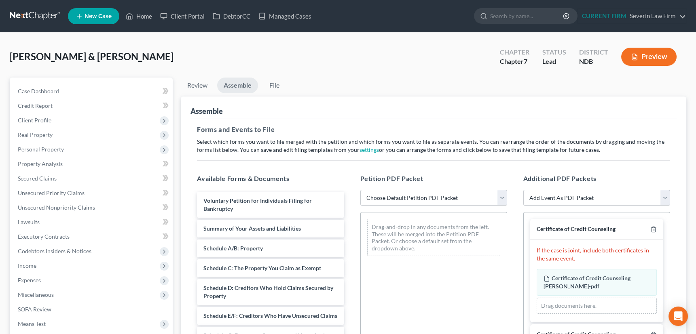
click at [502, 196] on select "Choose Default Petition PDF Packet Complete Bankruptcy Petition (all forms and …" at bounding box center [433, 198] width 147 height 16
select select "0"
click at [360, 190] on select "Choose Default Petition PDF Packet Complete Bankruptcy Petition (all forms and …" at bounding box center [433, 198] width 147 height 16
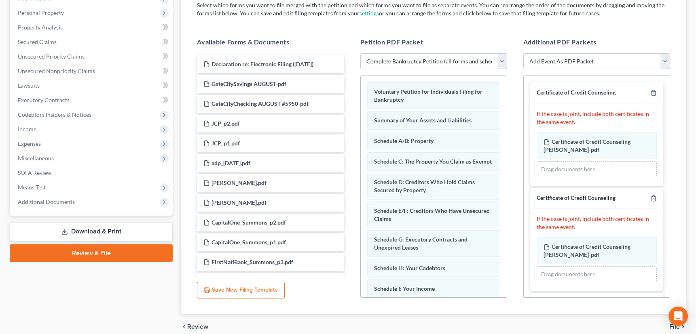
scroll to position [147, 0]
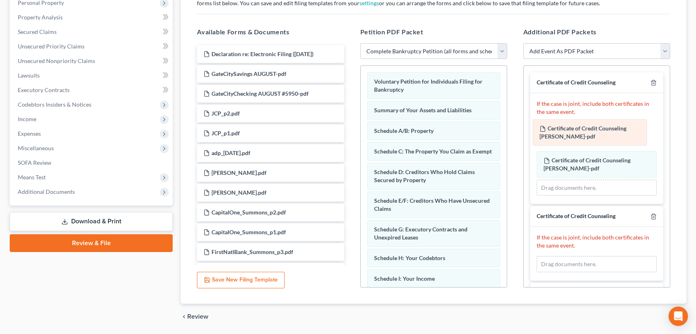
drag, startPoint x: 578, startPoint y: 236, endPoint x: 574, endPoint y: 129, distance: 107.2
click at [574, 256] on div "Certificate of Credit Counseling [PERSON_NAME]-pdf Amended Certificate of Credi…" at bounding box center [596, 264] width 120 height 16
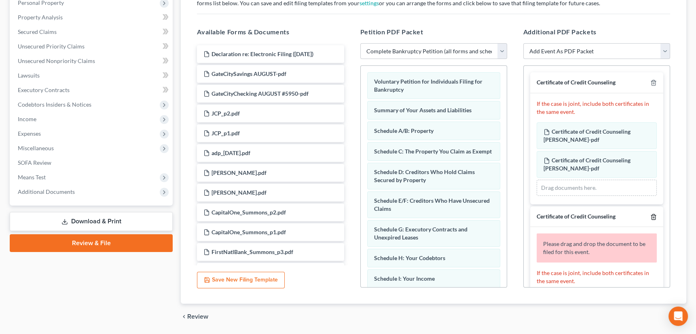
click at [650, 215] on icon "button" at bounding box center [653, 217] width 6 height 6
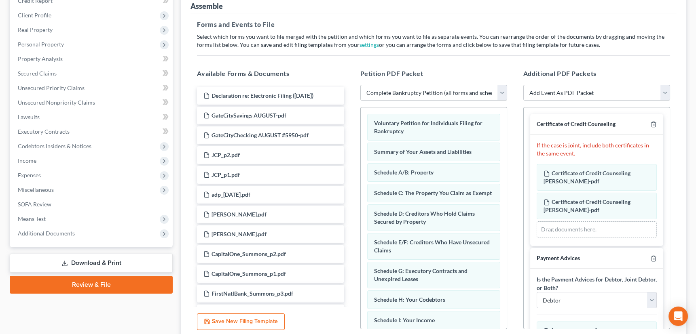
scroll to position [62, 0]
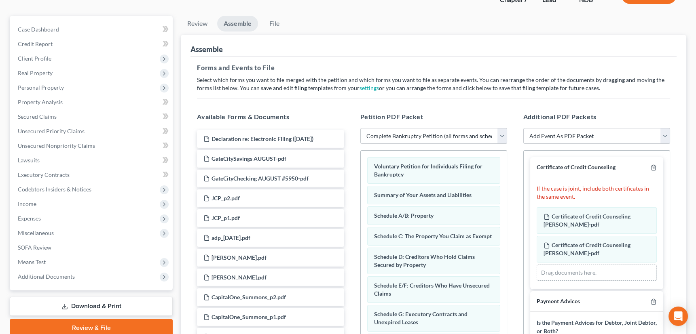
click at [664, 135] on select "Add Event As PDF Packet Certificate of Credit Counseling Pay Filing Fee in Inst…" at bounding box center [596, 136] width 147 height 16
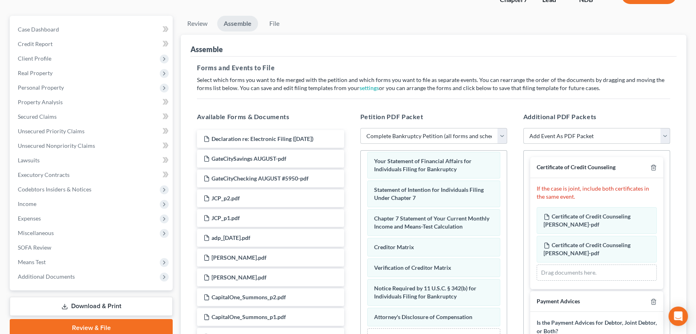
scroll to position [99, 0]
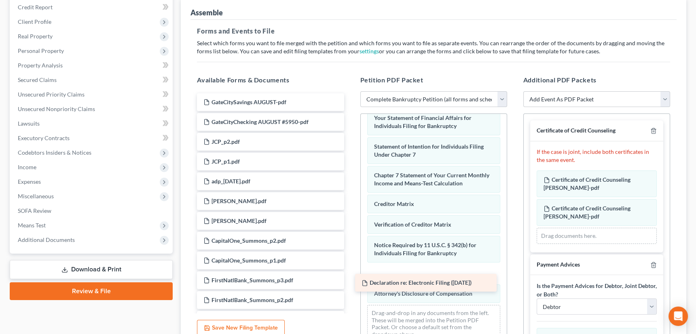
drag, startPoint x: 266, startPoint y: 101, endPoint x: 424, endPoint y: 283, distance: 241.0
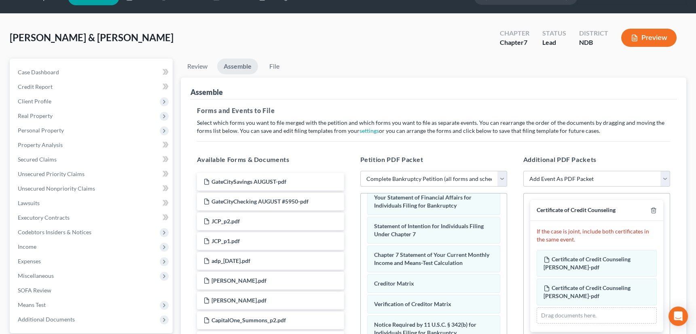
scroll to position [0, 0]
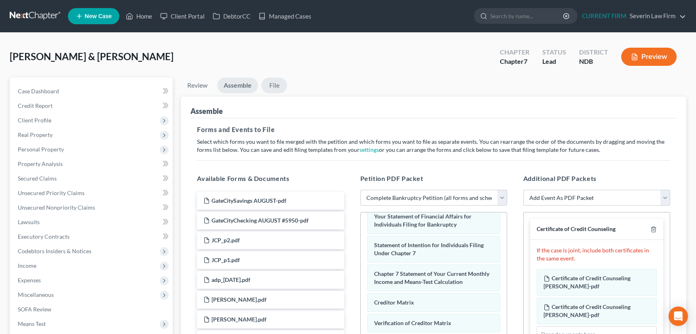
click at [276, 88] on link "File" at bounding box center [274, 86] width 26 height 16
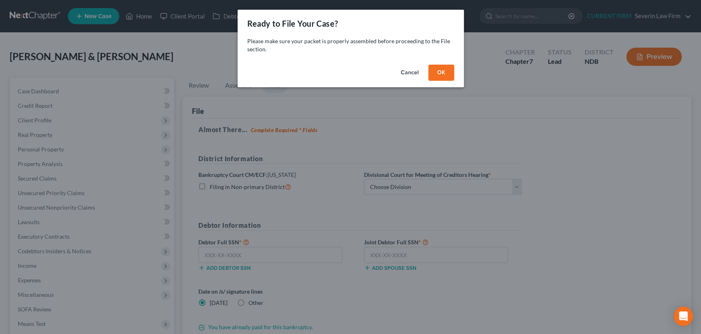
click at [441, 71] on button "OK" at bounding box center [442, 73] width 26 height 16
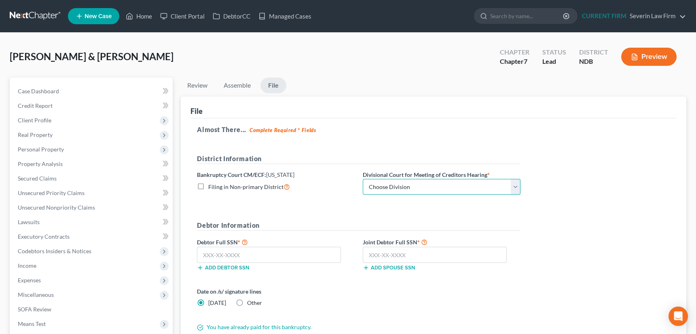
click at [438, 184] on select "Choose Division Fargo" at bounding box center [442, 187] width 158 height 16
select select "0"
click at [363, 179] on select "Choose Division Fargo" at bounding box center [442, 187] width 158 height 16
click at [211, 256] on input "text" at bounding box center [269, 255] width 144 height 16
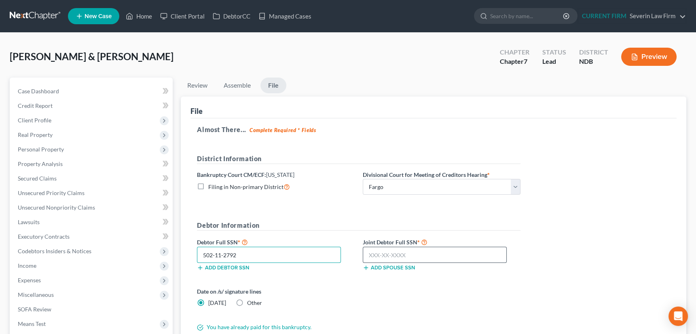
type input "502-11-2792"
click at [374, 254] on input "text" at bounding box center [435, 255] width 144 height 16
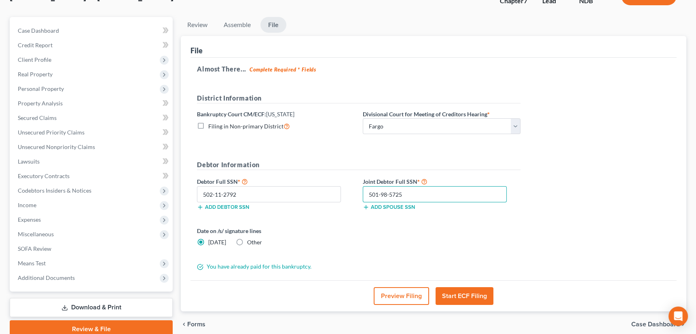
scroll to position [73, 0]
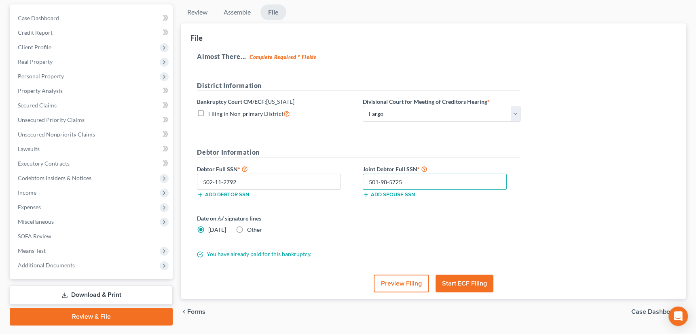
type input "501-98-5725"
click at [465, 282] on button "Start ECF Filing" at bounding box center [464, 284] width 58 height 18
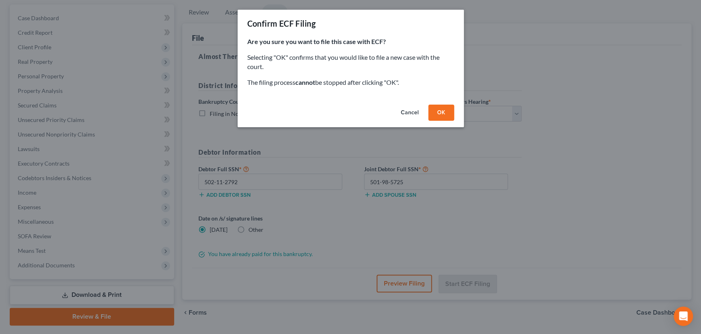
click at [445, 113] on button "OK" at bounding box center [442, 113] width 26 height 16
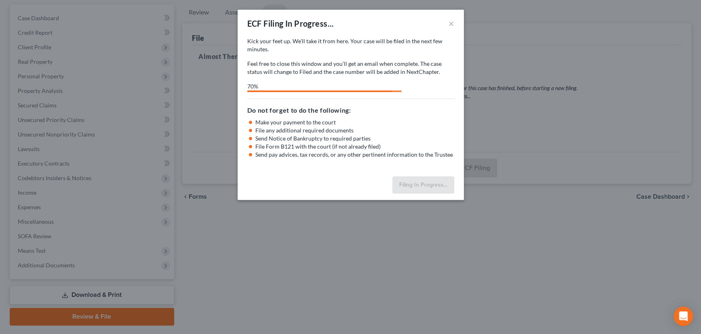
select select "0"
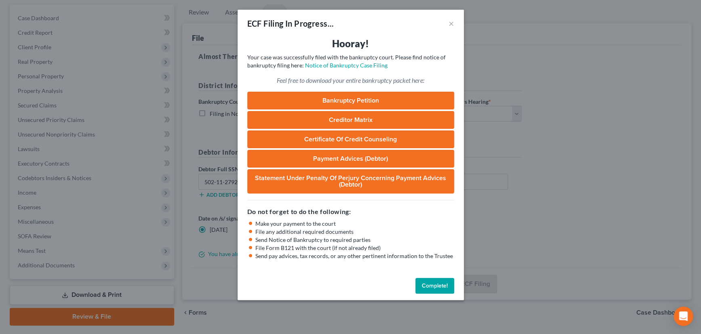
click at [434, 285] on button "Complete!" at bounding box center [435, 286] width 39 height 16
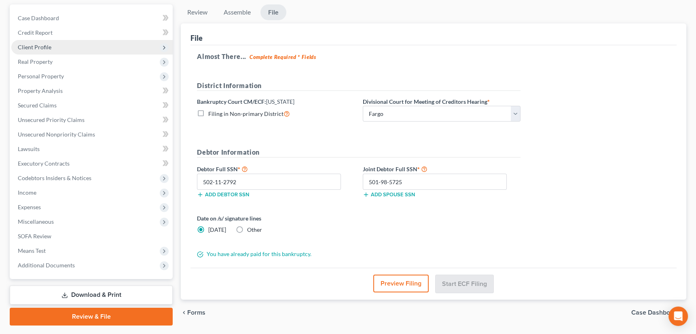
click at [32, 44] on span "Client Profile" at bounding box center [35, 47] width 34 height 7
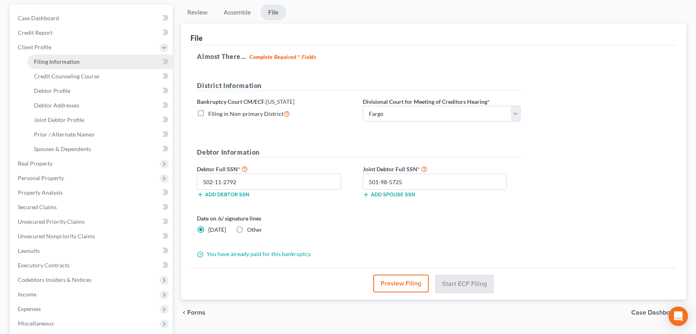
click at [53, 59] on span "Filing Information" at bounding box center [57, 61] width 46 height 7
select select "1"
select select "0"
select select "29"
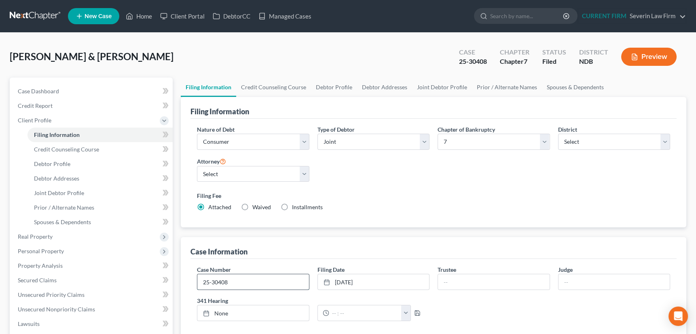
drag, startPoint x: 202, startPoint y: 280, endPoint x: 230, endPoint y: 279, distance: 27.9
click at [230, 279] on input "25-30408" at bounding box center [252, 281] width 111 height 15
